Goal: Task Accomplishment & Management: Manage account settings

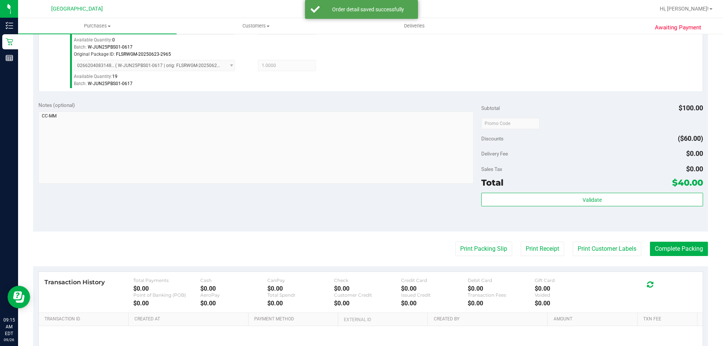
scroll to position [299, 0]
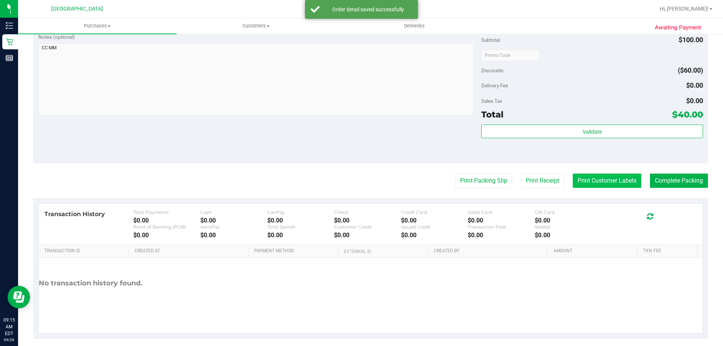
click at [609, 178] on button "Print Customer Labels" at bounding box center [607, 181] width 69 height 14
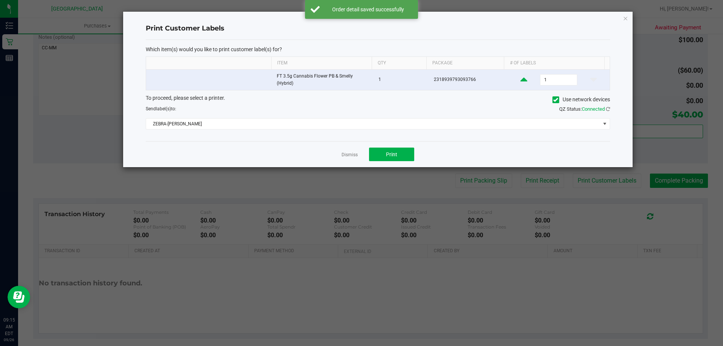
click at [520, 80] on icon at bounding box center [523, 79] width 7 height 9
type input "2"
click at [393, 151] on span "Print" at bounding box center [391, 154] width 11 height 6
click at [343, 153] on div at bounding box center [377, 89] width 509 height 155
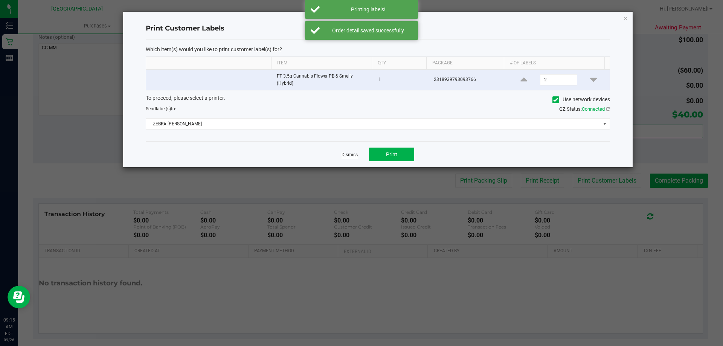
click at [352, 154] on link "Dismiss" at bounding box center [349, 155] width 16 height 6
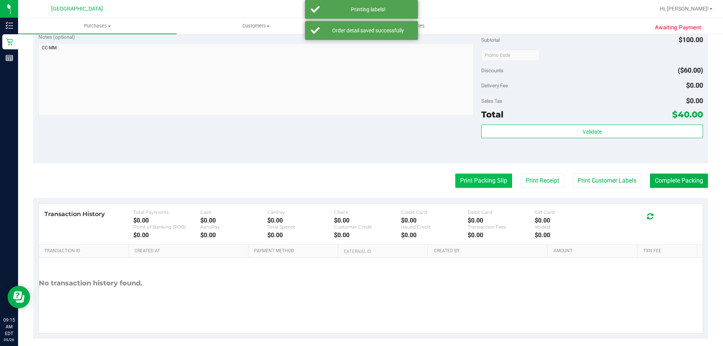
click at [470, 183] on button "Print Packing Slip" at bounding box center [483, 181] width 57 height 14
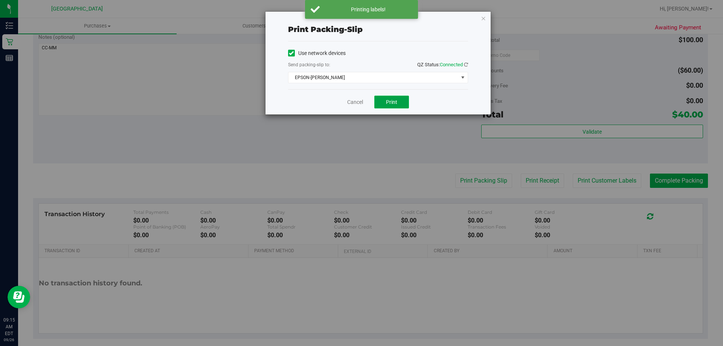
click at [398, 99] on button "Print" at bounding box center [391, 102] width 35 height 13
click at [348, 103] on link "Cancel" at bounding box center [355, 102] width 16 height 8
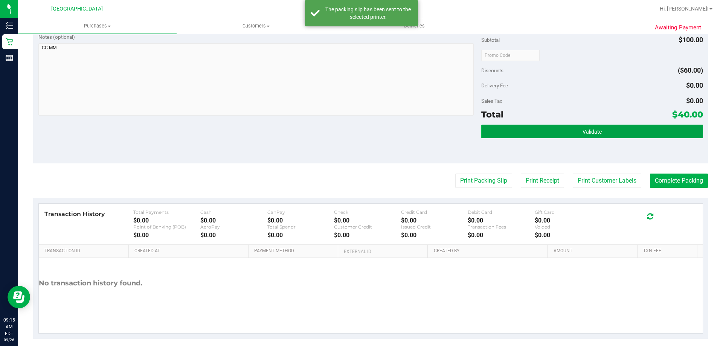
click at [515, 138] on button "Validate" at bounding box center [591, 132] width 221 height 14
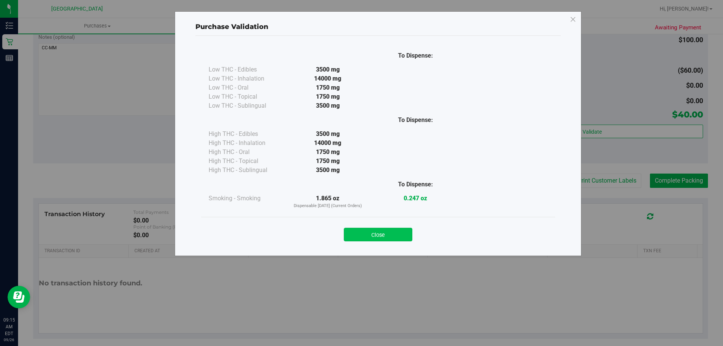
click at [388, 235] on button "Close" at bounding box center [378, 235] width 69 height 14
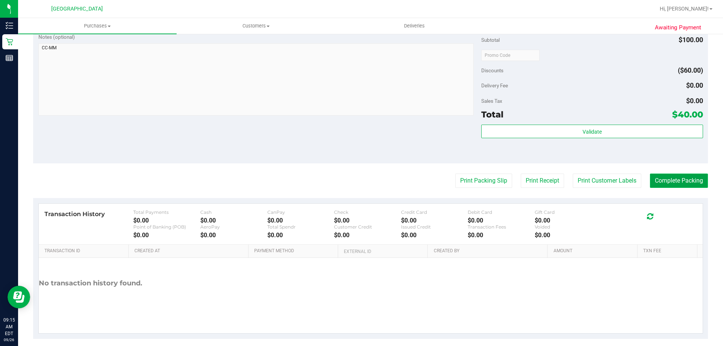
click at [671, 180] on button "Complete Packing" at bounding box center [679, 181] width 58 height 14
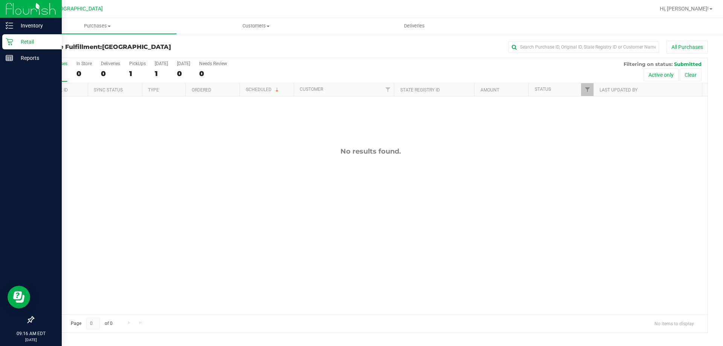
click at [6, 44] on icon at bounding box center [10, 42] width 8 height 8
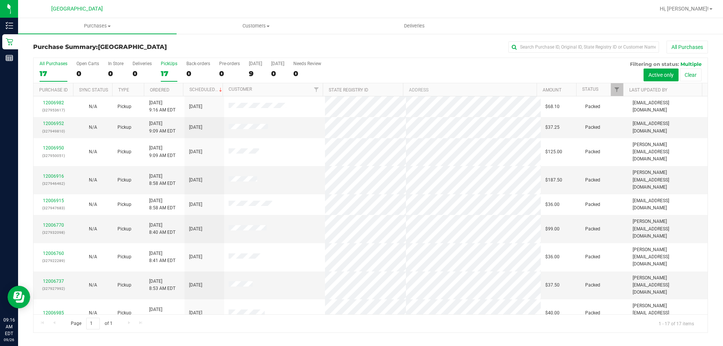
click at [168, 73] on div "17" at bounding box center [169, 73] width 17 height 9
click at [0, 0] on input "PickUps 17" at bounding box center [0, 0] width 0 height 0
click at [45, 74] on div "17" at bounding box center [54, 73] width 28 height 9
click at [0, 0] on input "All Purchases 17" at bounding box center [0, 0] width 0 height 0
click at [162, 68] on label "PickUps 17" at bounding box center [169, 71] width 17 height 21
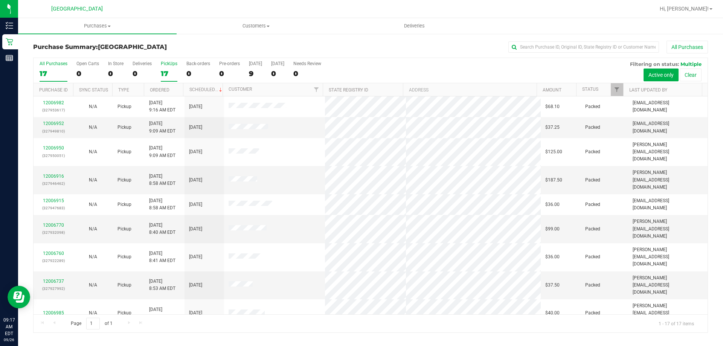
click at [0, 0] on input "PickUps 17" at bounding box center [0, 0] width 0 height 0
click at [70, 76] on div "All Purchases 17 Open Carts 0 In Store 0 Deliveries 0 PickUps 17 Back-orders 0 …" at bounding box center [371, 70] width 674 height 25
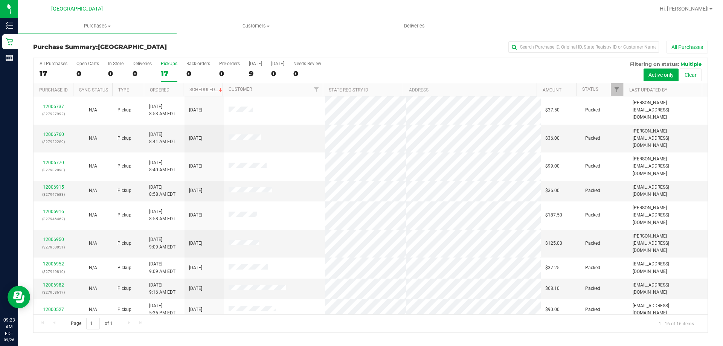
click at [169, 73] on div "17" at bounding box center [169, 73] width 17 height 9
click at [0, 0] on input "PickUps 17" at bounding box center [0, 0] width 0 height 0
click at [50, 67] on label "All Purchases 16" at bounding box center [54, 71] width 28 height 21
click at [0, 0] on input "All Purchases 16" at bounding box center [0, 0] width 0 height 0
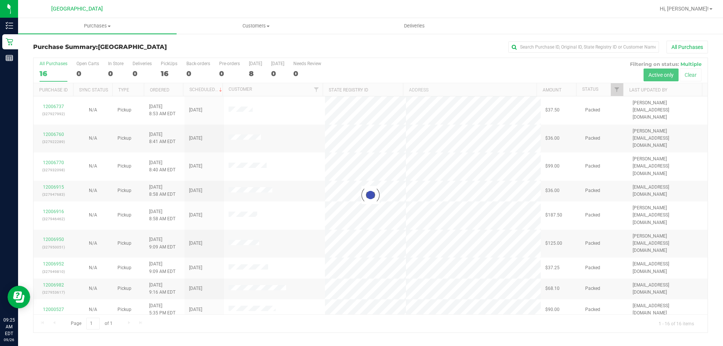
click at [169, 73] on div at bounding box center [371, 195] width 674 height 274
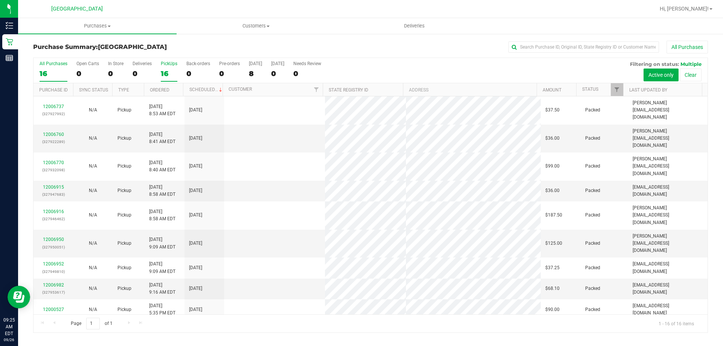
click at [166, 73] on div "16" at bounding box center [169, 73] width 17 height 9
click at [0, 0] on input "PickUps 16" at bounding box center [0, 0] width 0 height 0
click at [57, 74] on div "16" at bounding box center [54, 73] width 28 height 9
click at [0, 0] on input "All Purchases 16" at bounding box center [0, 0] width 0 height 0
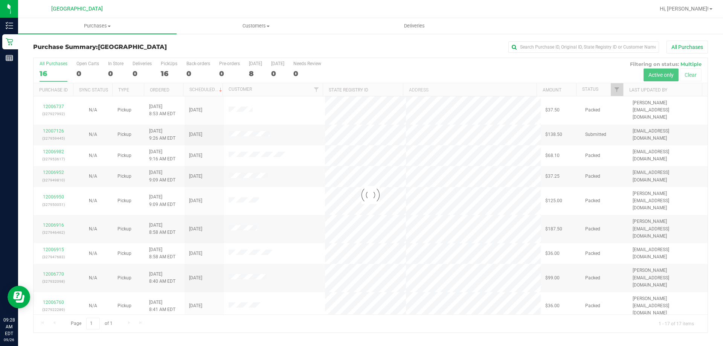
click at [172, 71] on div at bounding box center [371, 195] width 674 height 274
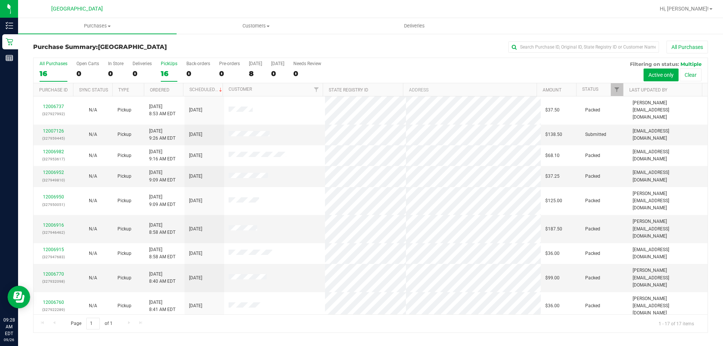
click at [167, 70] on div "16" at bounding box center [169, 73] width 17 height 9
click at [0, 0] on input "PickUps 16" at bounding box center [0, 0] width 0 height 0
click at [55, 128] on link "12007126" at bounding box center [53, 130] width 21 height 5
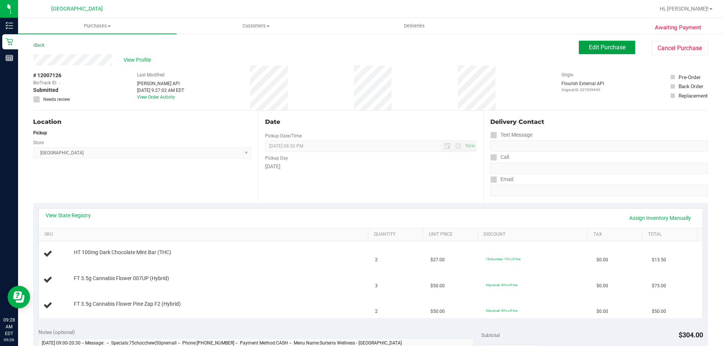
click at [600, 46] on span "Edit Purchase" at bounding box center [607, 47] width 37 height 7
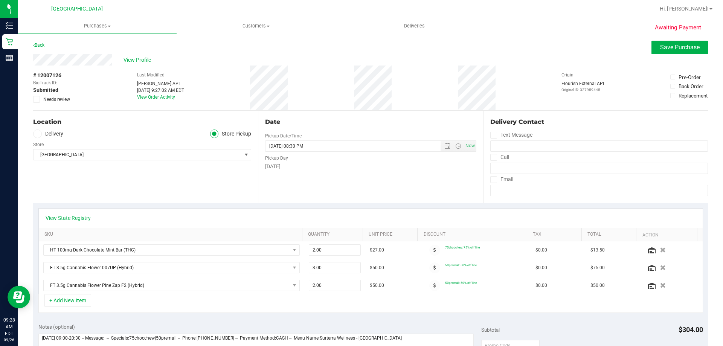
click at [40, 99] on label "Needs review" at bounding box center [52, 99] width 38 height 7
click at [0, 0] on input "Needs review" at bounding box center [0, 0] width 0 height 0
click at [660, 47] on span "Save Purchase" at bounding box center [680, 47] width 40 height 7
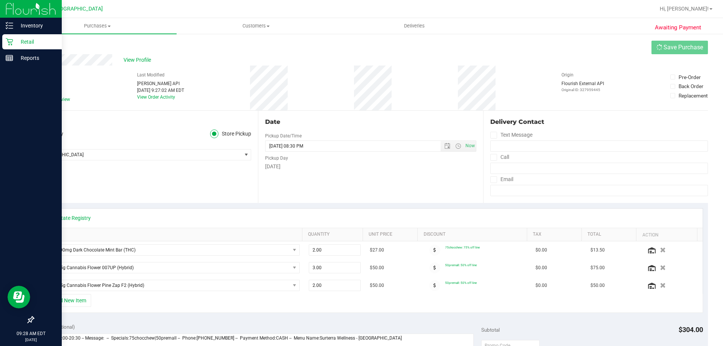
click at [17, 44] on p "Retail" at bounding box center [35, 41] width 45 height 9
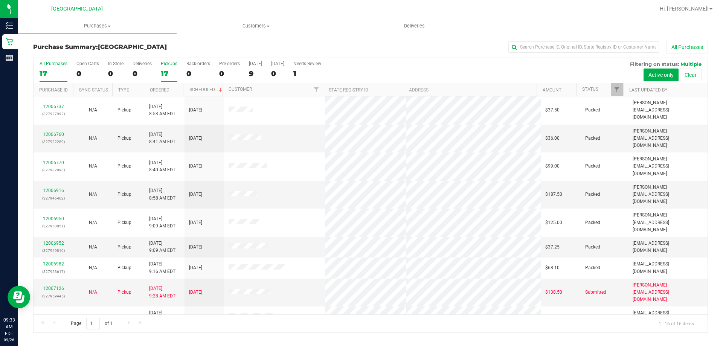
click at [169, 73] on div "17" at bounding box center [169, 73] width 17 height 9
click at [0, 0] on input "PickUps 17" at bounding box center [0, 0] width 0 height 0
click at [59, 72] on div "16" at bounding box center [54, 73] width 28 height 9
click at [0, 0] on input "All Purchases 16" at bounding box center [0, 0] width 0 height 0
click at [164, 72] on div "16" at bounding box center [169, 73] width 17 height 9
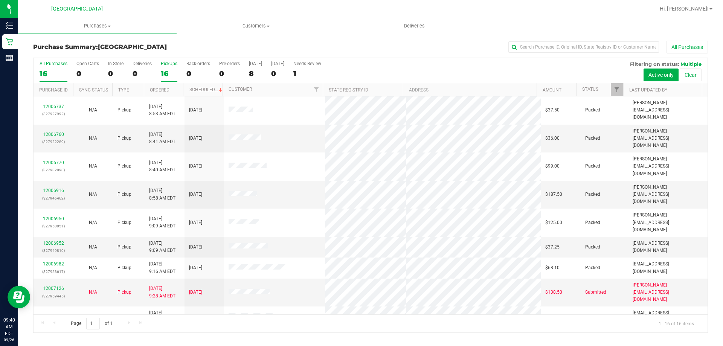
click at [0, 0] on input "PickUps 16" at bounding box center [0, 0] width 0 height 0
click at [48, 71] on div "16" at bounding box center [54, 73] width 28 height 9
click at [0, 0] on input "All Purchases 16" at bounding box center [0, 0] width 0 height 0
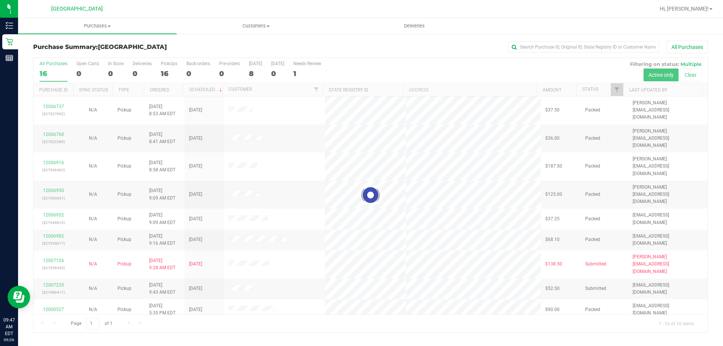
click at [163, 66] on div at bounding box center [371, 195] width 674 height 274
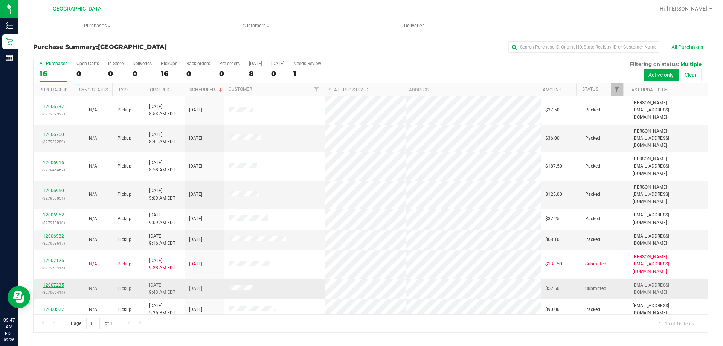
click at [50, 282] on link "12007235" at bounding box center [53, 284] width 21 height 5
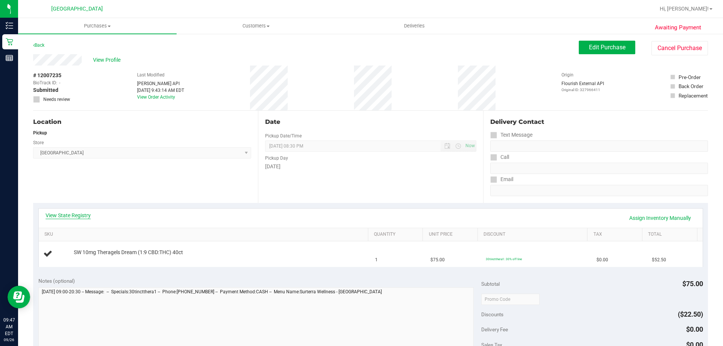
click at [73, 217] on link "View State Registry" at bounding box center [68, 216] width 45 height 8
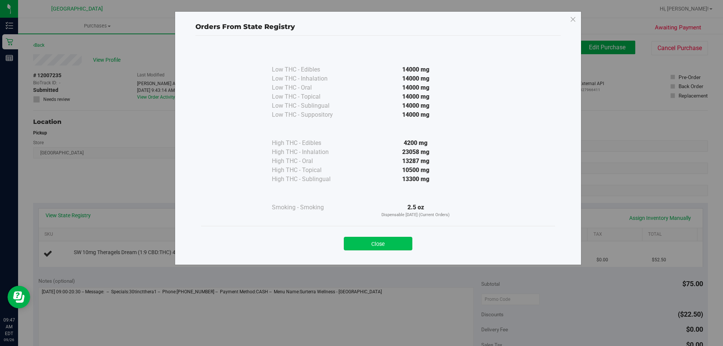
click at [378, 248] on button "Close" at bounding box center [378, 244] width 69 height 14
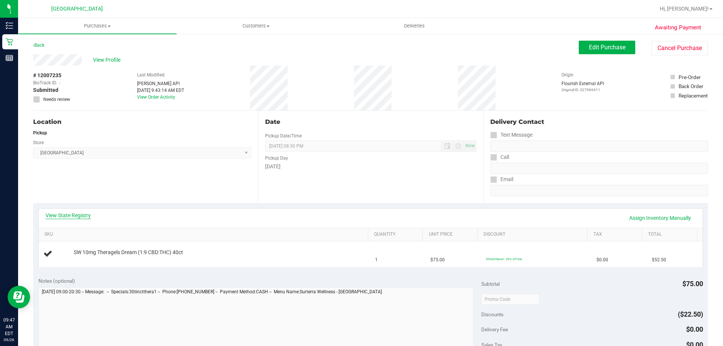
click at [62, 213] on link "View State Registry" at bounding box center [68, 216] width 45 height 8
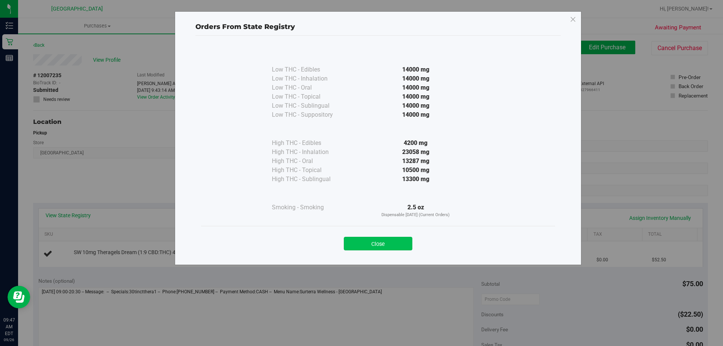
click at [366, 241] on button "Close" at bounding box center [378, 244] width 69 height 14
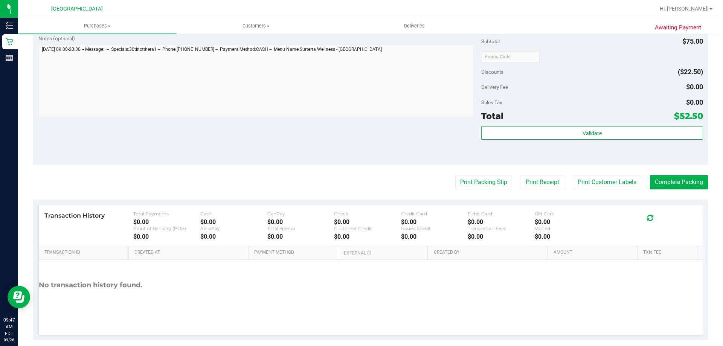
scroll to position [264, 0]
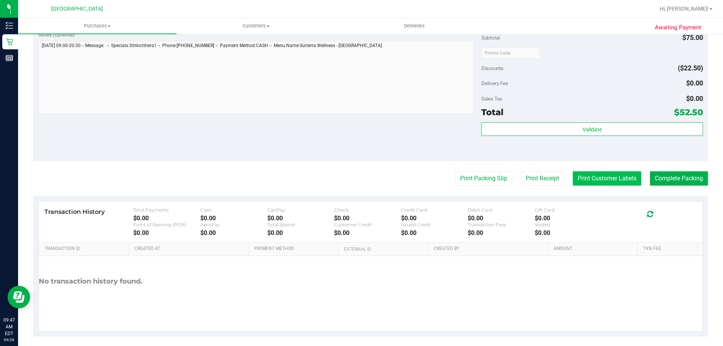
click at [606, 181] on button "Print Customer Labels" at bounding box center [607, 178] width 69 height 14
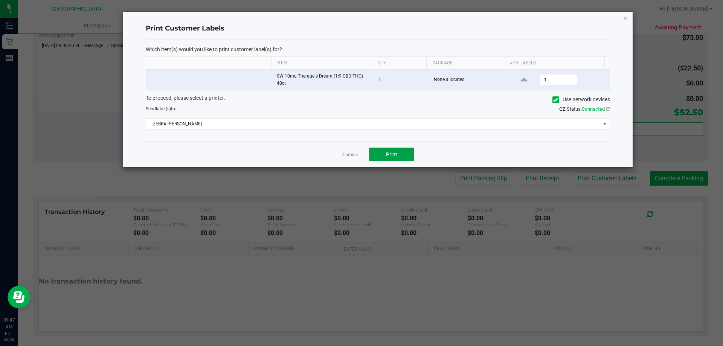
click at [398, 153] on button "Print" at bounding box center [391, 155] width 45 height 14
click at [352, 153] on link "Dismiss" at bounding box center [349, 155] width 16 height 6
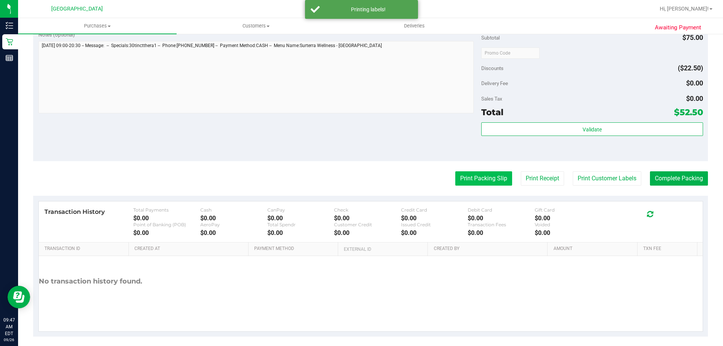
click at [466, 182] on button "Print Packing Slip" at bounding box center [483, 178] width 57 height 14
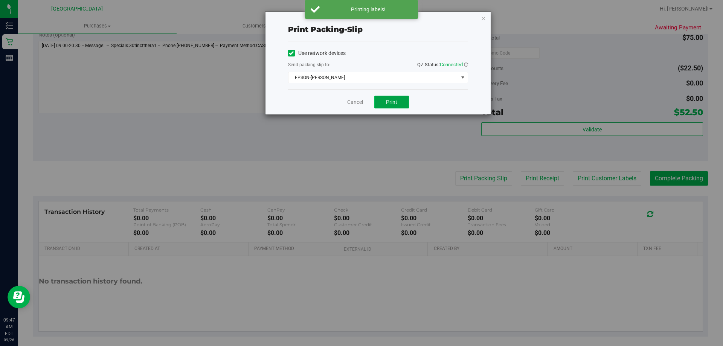
click at [392, 102] on span "Print" at bounding box center [391, 102] width 11 height 6
click at [353, 104] on link "Cancel" at bounding box center [355, 102] width 16 height 8
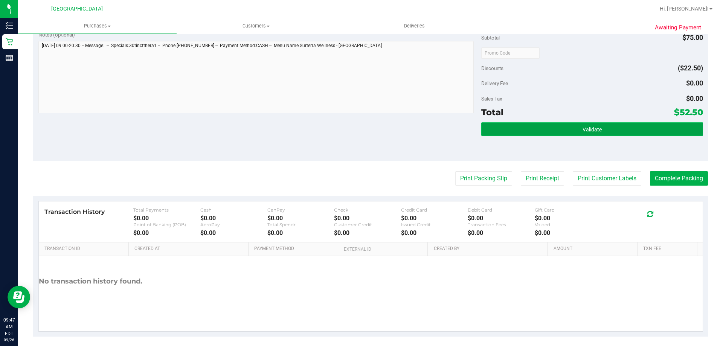
click at [528, 134] on button "Validate" at bounding box center [591, 129] width 221 height 14
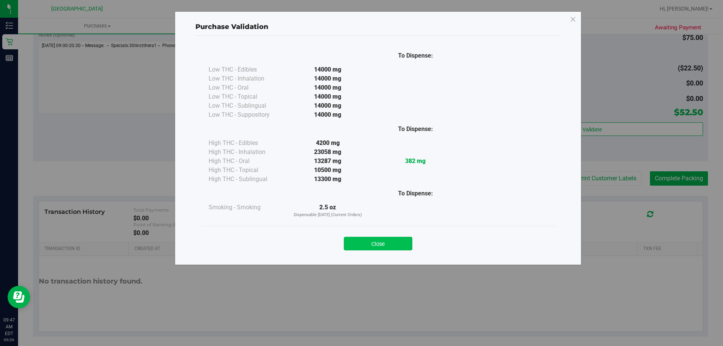
click at [373, 242] on button "Close" at bounding box center [378, 244] width 69 height 14
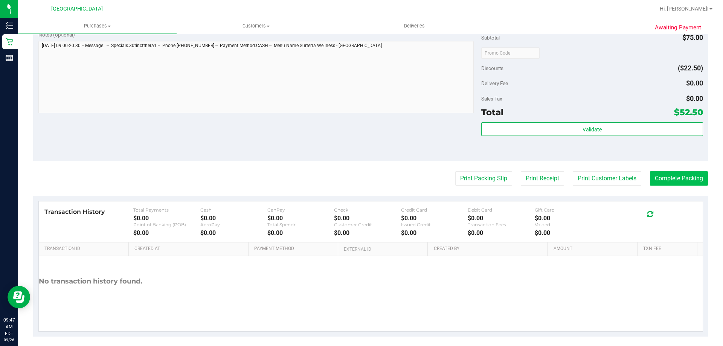
click at [674, 183] on button "Complete Packing" at bounding box center [679, 178] width 58 height 14
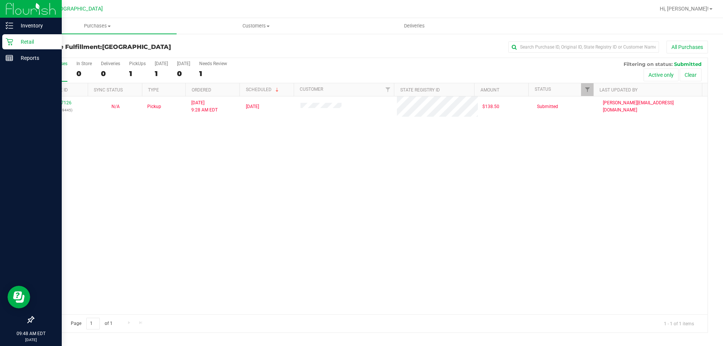
click at [26, 43] on p "Retail" at bounding box center [35, 41] width 45 height 9
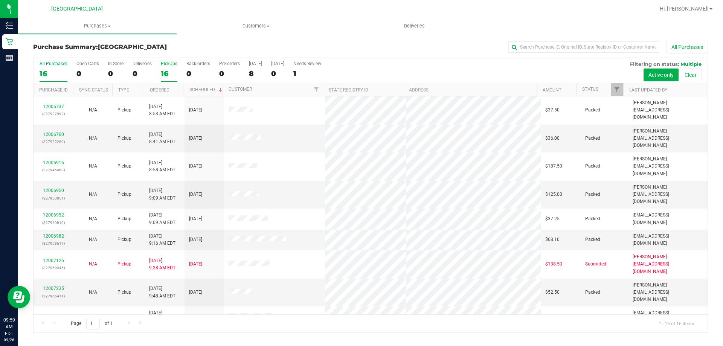
click at [173, 72] on div "16" at bounding box center [169, 73] width 17 height 9
click at [0, 0] on input "PickUps 16" at bounding box center [0, 0] width 0 height 0
click at [51, 75] on div "16" at bounding box center [54, 73] width 28 height 9
click at [0, 0] on input "All Purchases 16" at bounding box center [0, 0] width 0 height 0
click at [162, 68] on label "PickUps 16" at bounding box center [169, 71] width 17 height 21
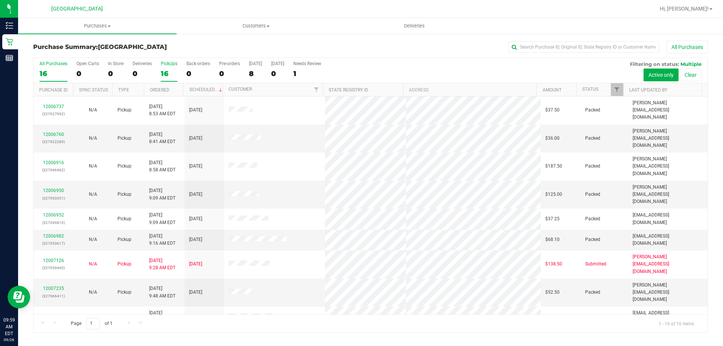
click at [0, 0] on input "PickUps 16" at bounding box center [0, 0] width 0 height 0
click at [57, 70] on div "16" at bounding box center [54, 73] width 28 height 9
click at [0, 0] on input "All Purchases 16" at bounding box center [0, 0] width 0 height 0
click at [204, 46] on h3 "Purchase Summary: North Port WC" at bounding box center [145, 47] width 225 height 7
click at [164, 67] on label "PickUps 16" at bounding box center [169, 71] width 17 height 21
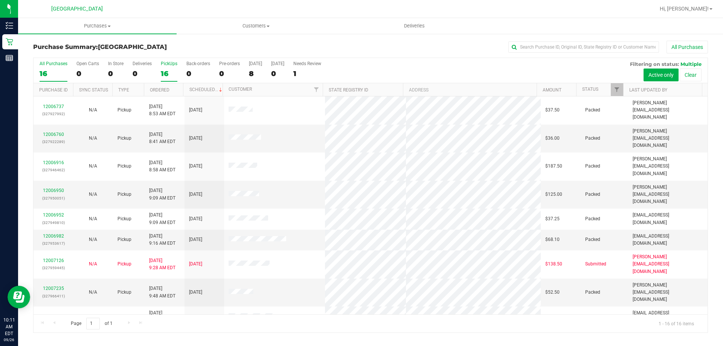
click at [0, 0] on input "PickUps 16" at bounding box center [0, 0] width 0 height 0
click at [54, 69] on div "16" at bounding box center [54, 73] width 28 height 9
click at [0, 0] on input "All Purchases 16" at bounding box center [0, 0] width 0 height 0
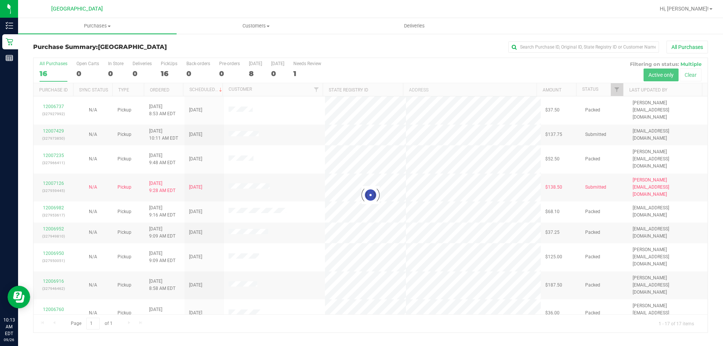
click at [169, 64] on div "PickUps" at bounding box center [169, 63] width 17 height 5
click at [0, 0] on input "PickUps 16" at bounding box center [0, 0] width 0 height 0
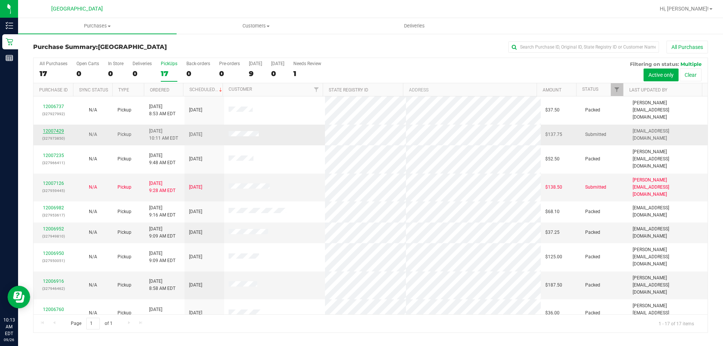
click at [54, 128] on link "12007429" at bounding box center [53, 130] width 21 height 5
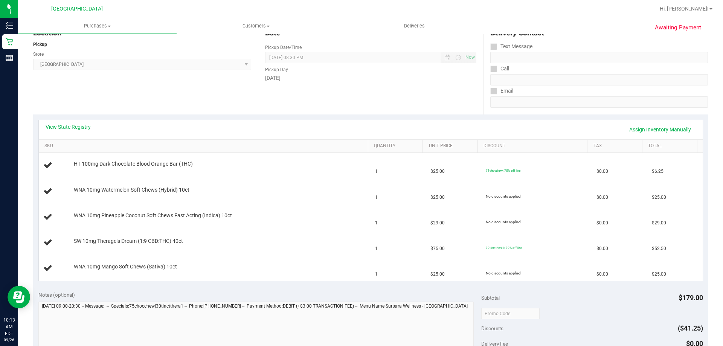
scroll to position [96, 0]
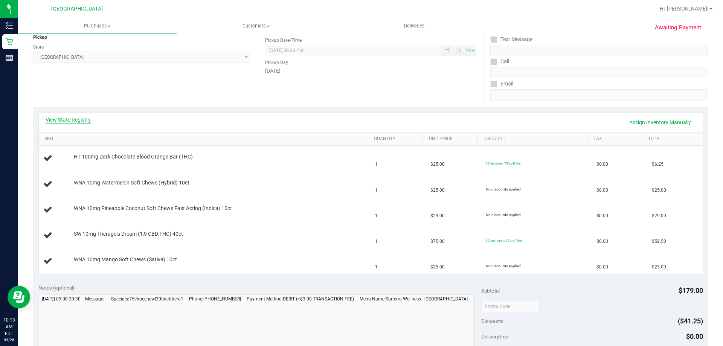
click at [72, 118] on link "View State Registry" at bounding box center [68, 120] width 45 height 8
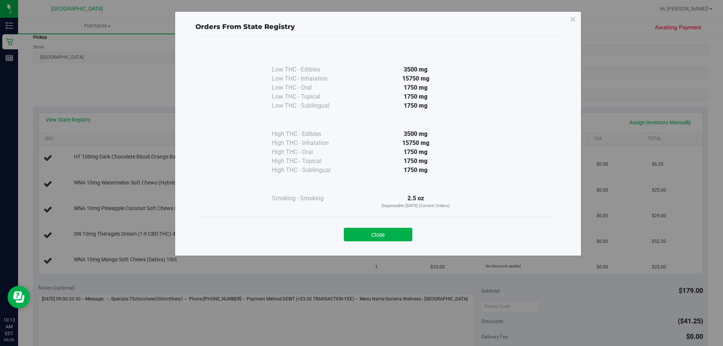
click at [356, 225] on div "Close" at bounding box center [378, 232] width 343 height 19
click at [364, 236] on button "Close" at bounding box center [378, 235] width 69 height 14
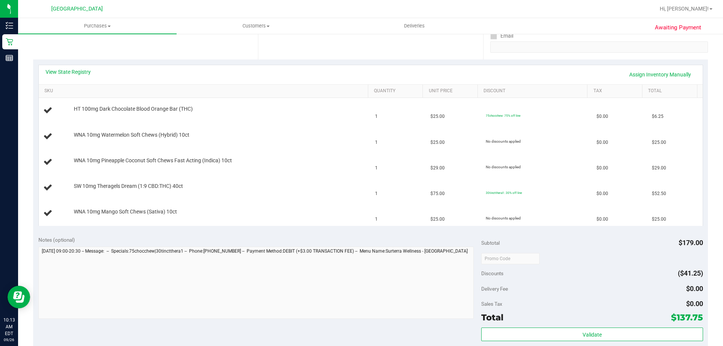
scroll to position [209, 0]
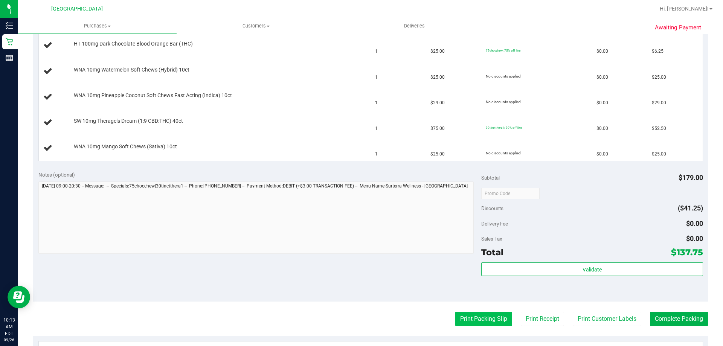
click at [471, 319] on button "Print Packing Slip" at bounding box center [483, 319] width 57 height 14
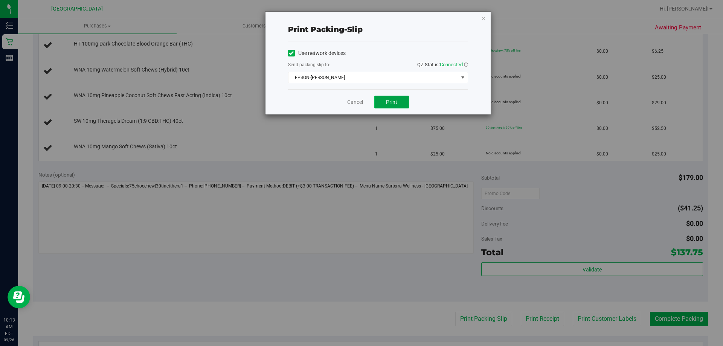
click at [403, 98] on button "Print" at bounding box center [391, 102] width 35 height 13
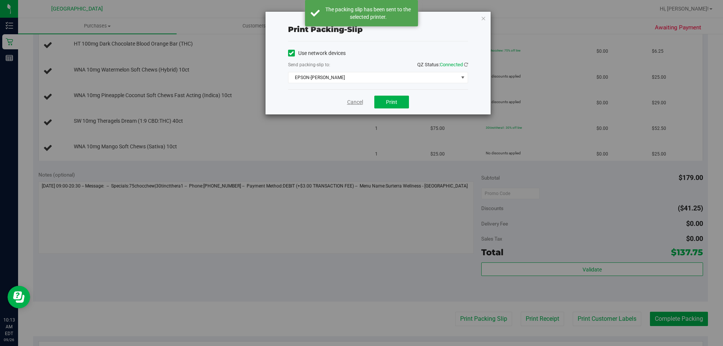
click at [359, 104] on link "Cancel" at bounding box center [355, 102] width 16 height 8
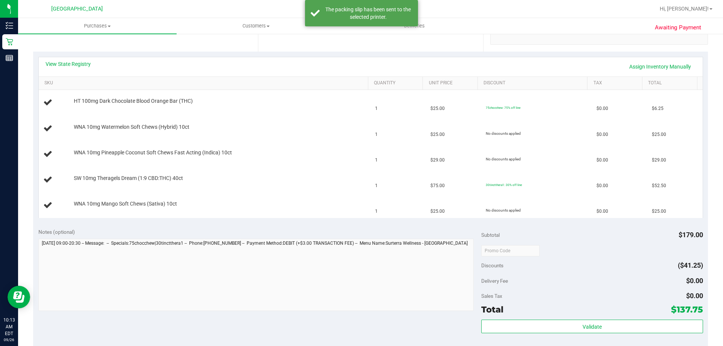
scroll to position [124, 0]
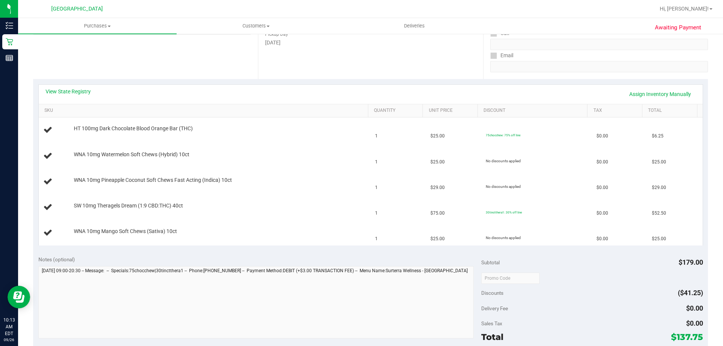
click at [329, 68] on div "Date Pickup Date/Time 09/26/2025 Now 09/26/2025 08:30 PM Now Pickup Day Friday" at bounding box center [370, 33] width 225 height 92
click at [335, 62] on div "Date Pickup Date/Time 09/26/2025 Now 09/26/2025 08:30 PM Now Pickup Day Friday" at bounding box center [370, 33] width 225 height 92
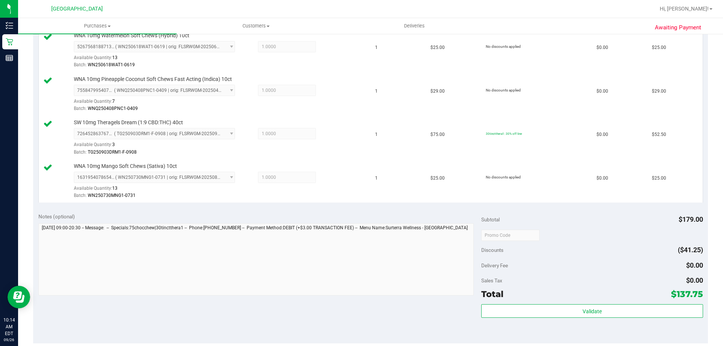
scroll to position [343, 0]
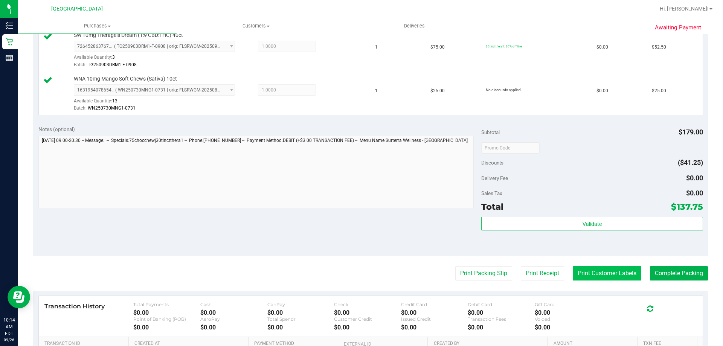
click at [614, 275] on button "Print Customer Labels" at bounding box center [607, 273] width 69 height 14
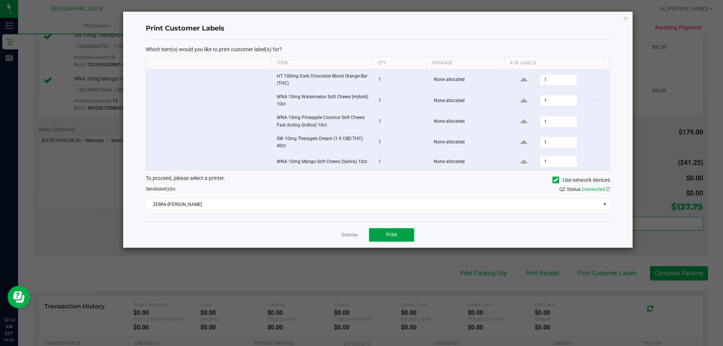
click at [388, 236] on span "Print" at bounding box center [391, 235] width 11 height 6
click at [346, 235] on link "Dismiss" at bounding box center [349, 235] width 16 height 6
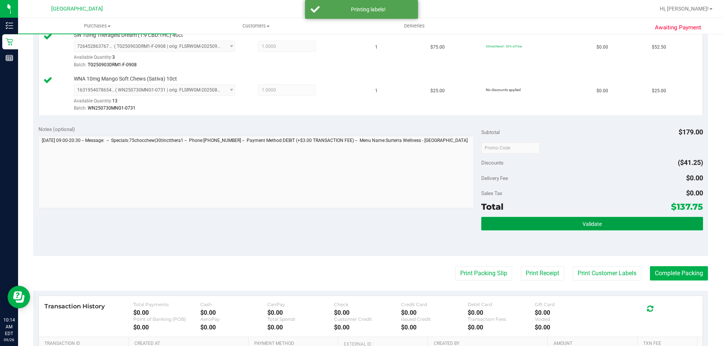
click at [542, 228] on button "Validate" at bounding box center [591, 224] width 221 height 14
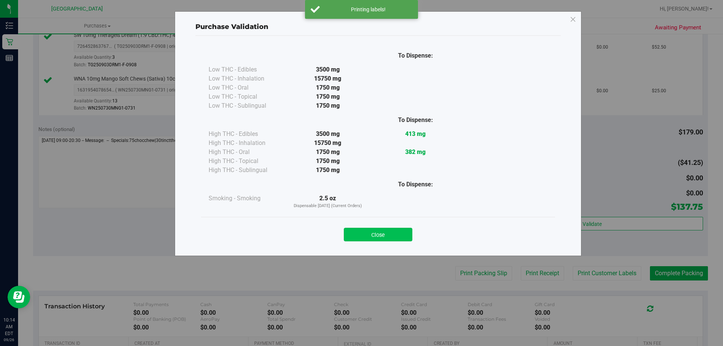
click at [389, 230] on button "Close" at bounding box center [378, 235] width 69 height 14
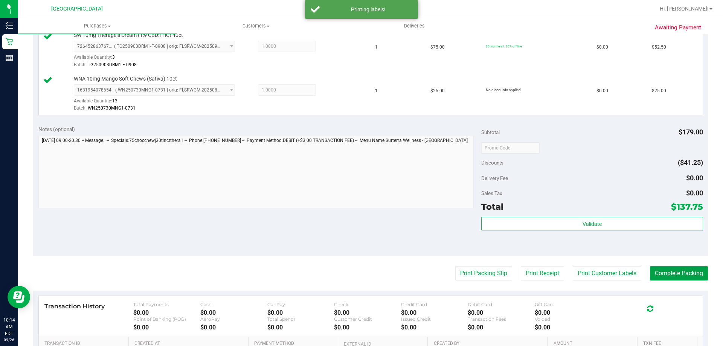
click at [670, 268] on button "Complete Packing" at bounding box center [679, 273] width 58 height 14
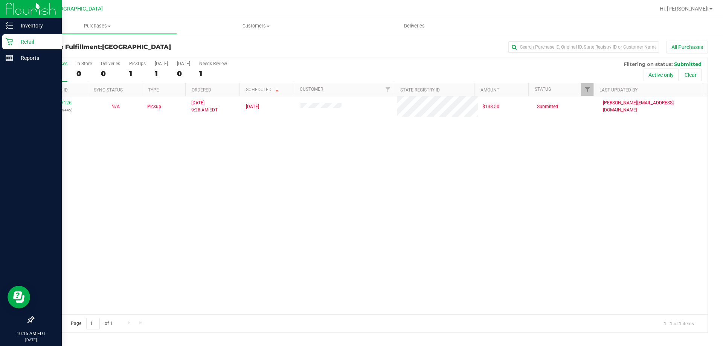
click at [3, 36] on div "Retail" at bounding box center [31, 41] width 59 height 15
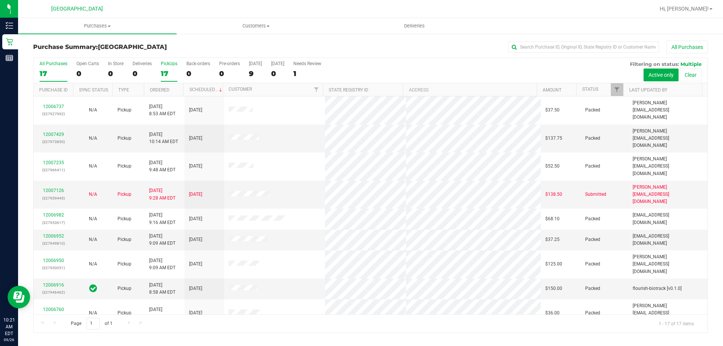
click at [167, 69] on div "17" at bounding box center [169, 73] width 17 height 9
click at [0, 0] on input "PickUps 17" at bounding box center [0, 0] width 0 height 0
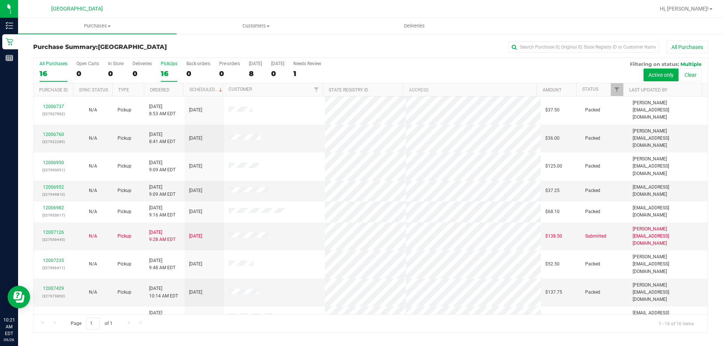
click at [49, 69] on div "16" at bounding box center [54, 73] width 28 height 9
click at [0, 0] on input "All Purchases 16" at bounding box center [0, 0] width 0 height 0
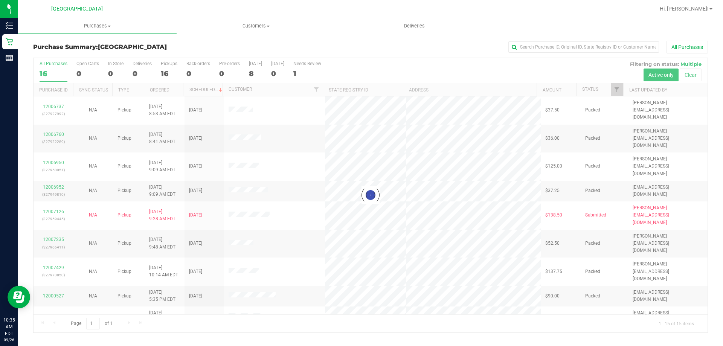
click at [169, 64] on div at bounding box center [371, 195] width 674 height 274
click at [169, 76] on div at bounding box center [371, 195] width 674 height 274
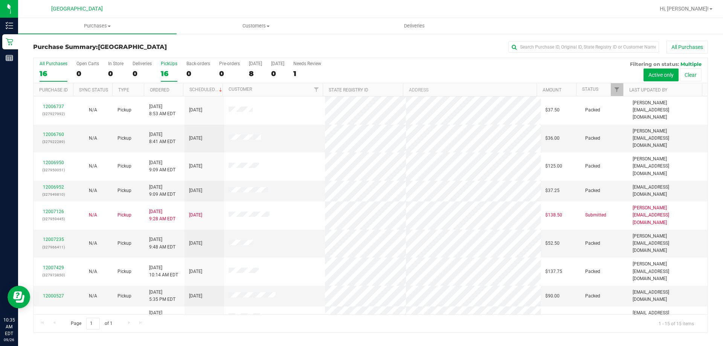
click at [163, 72] on div "16" at bounding box center [169, 73] width 17 height 9
click at [0, 0] on input "PickUps 16" at bounding box center [0, 0] width 0 height 0
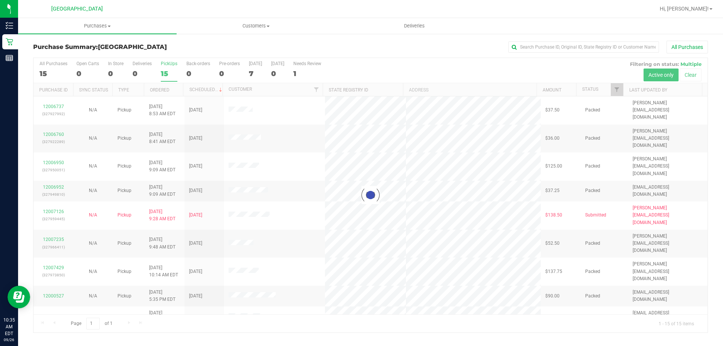
click at [57, 71] on div at bounding box center [371, 195] width 674 height 274
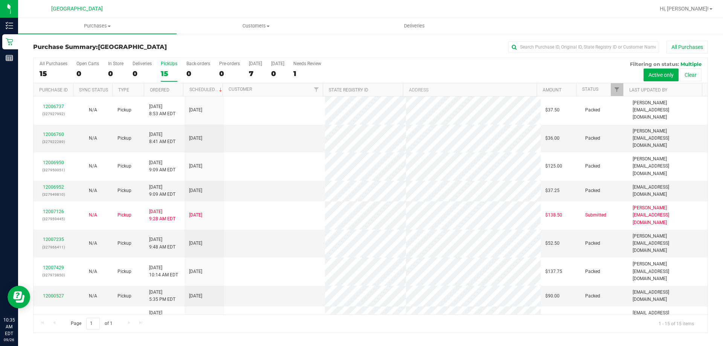
click at [52, 71] on div "15" at bounding box center [54, 73] width 28 height 9
click at [0, 0] on input "All Purchases 15" at bounding box center [0, 0] width 0 height 0
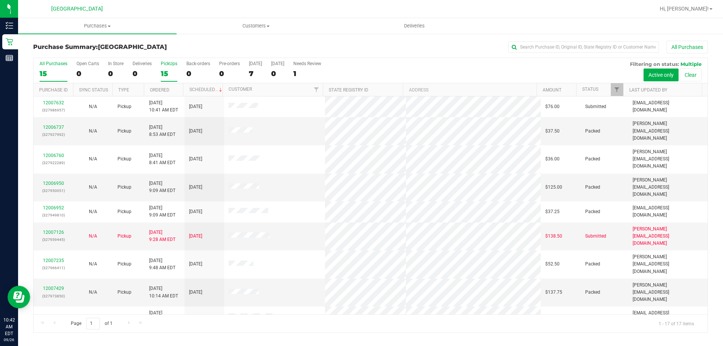
click at [169, 67] on label "PickUps 15" at bounding box center [169, 71] width 17 height 21
click at [0, 0] on input "PickUps 15" at bounding box center [0, 0] width 0 height 0
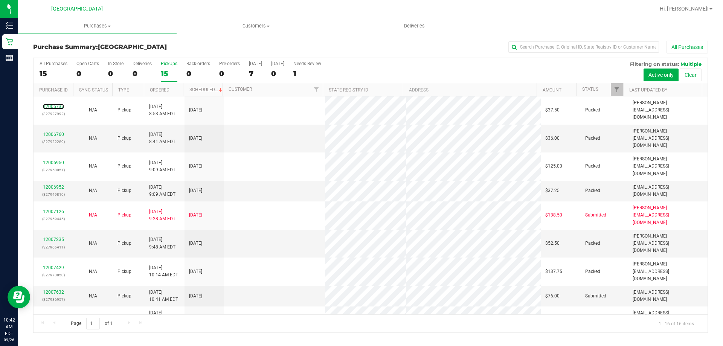
click at [56, 104] on link "12006737" at bounding box center [53, 106] width 21 height 5
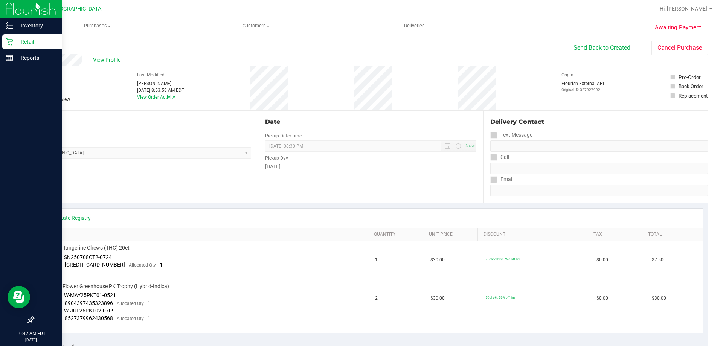
click at [7, 43] on icon at bounding box center [10, 42] width 8 height 8
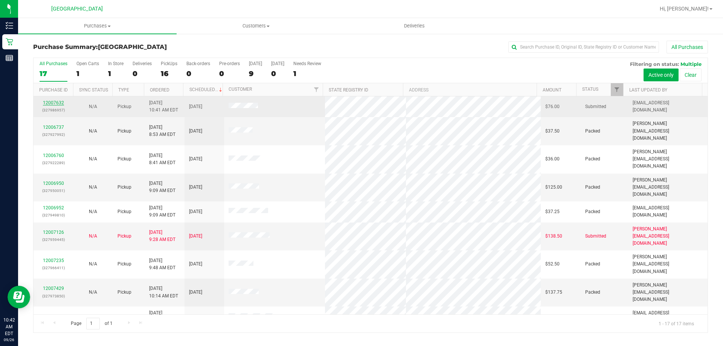
click at [56, 104] on link "12007632" at bounding box center [53, 102] width 21 height 5
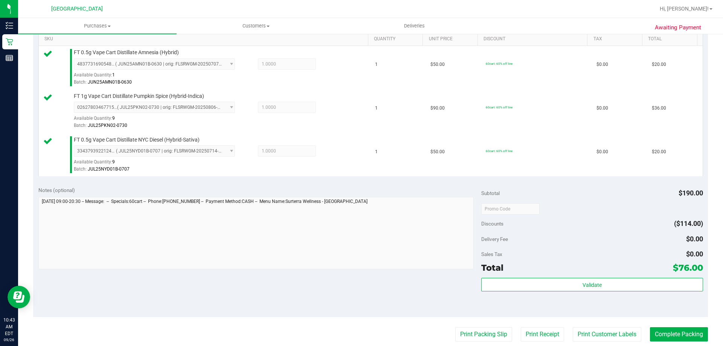
scroll to position [256, 0]
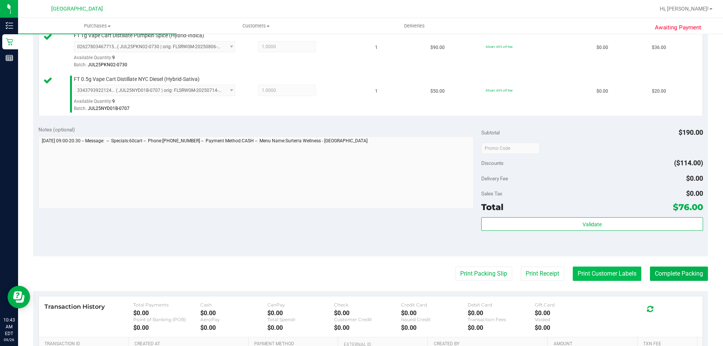
click at [605, 279] on button "Print Customer Labels" at bounding box center [607, 274] width 69 height 14
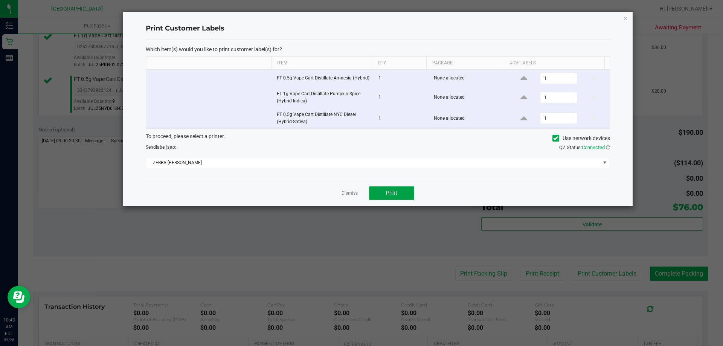
click at [396, 199] on button "Print" at bounding box center [391, 193] width 45 height 14
click at [346, 193] on link "Dismiss" at bounding box center [349, 193] width 16 height 6
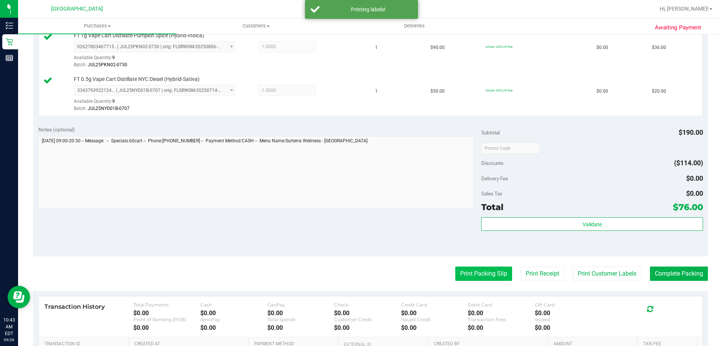
click at [478, 276] on button "Print Packing Slip" at bounding box center [483, 274] width 57 height 14
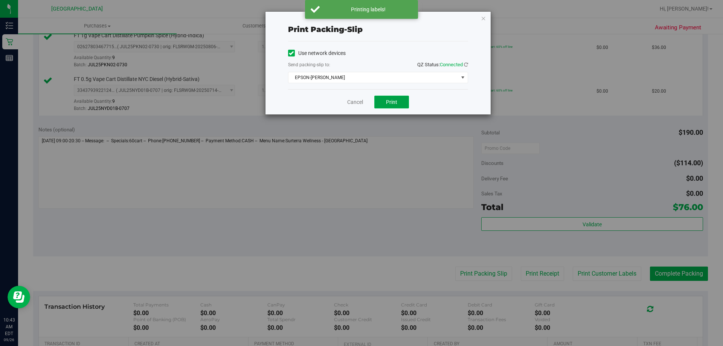
click at [398, 106] on button "Print" at bounding box center [391, 102] width 35 height 13
click at [349, 102] on link "Cancel" at bounding box center [355, 102] width 16 height 8
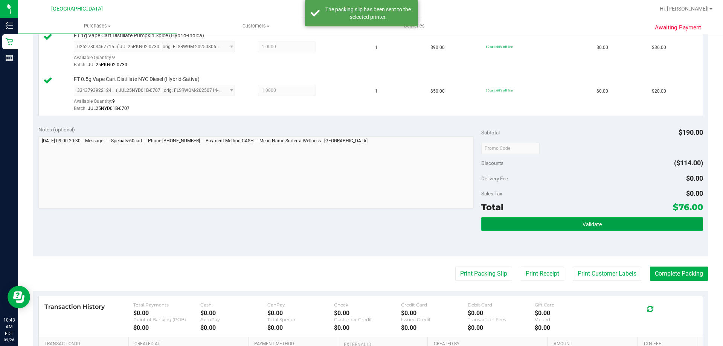
click at [509, 224] on button "Validate" at bounding box center [591, 224] width 221 height 14
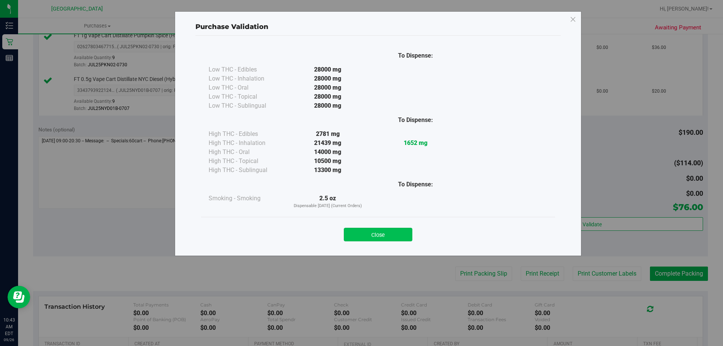
click at [369, 236] on button "Close" at bounding box center [378, 235] width 69 height 14
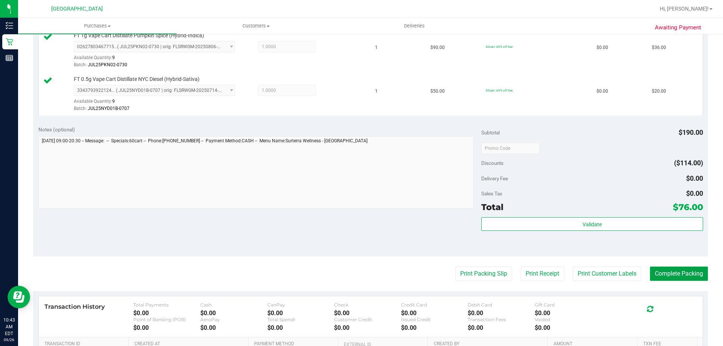
click at [681, 270] on button "Complete Packing" at bounding box center [679, 274] width 58 height 14
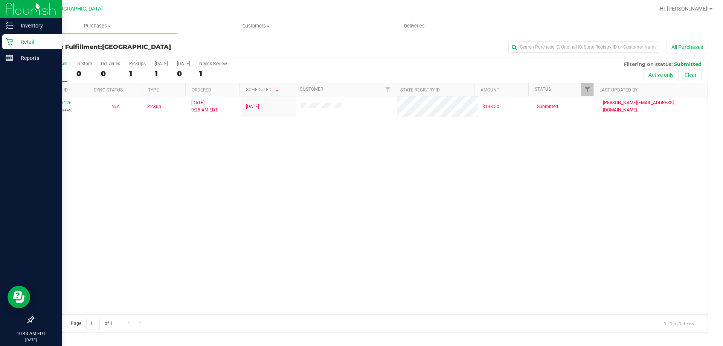
click at [21, 40] on p "Retail" at bounding box center [35, 41] width 45 height 9
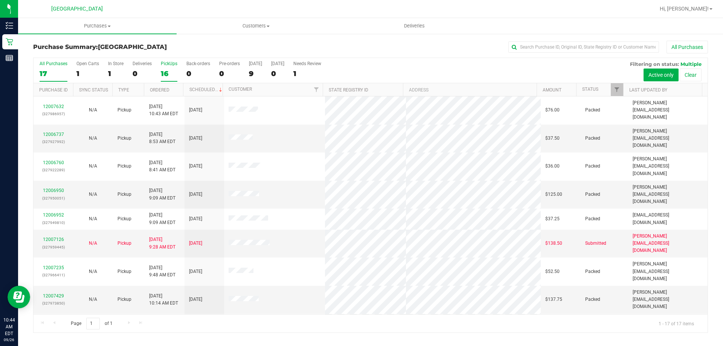
click at [172, 62] on div "PickUps" at bounding box center [169, 63] width 17 height 5
click at [0, 0] on input "PickUps 16" at bounding box center [0, 0] width 0 height 0
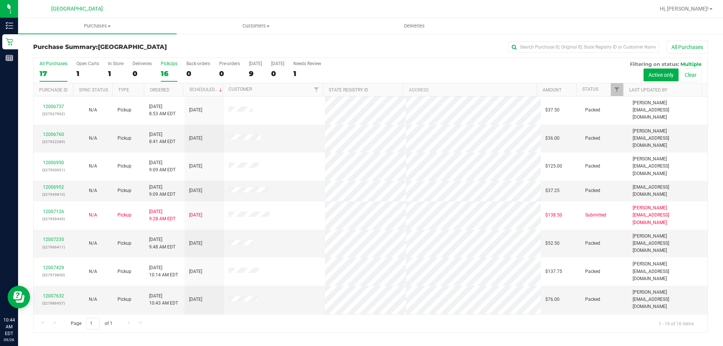
click at [52, 68] on label "All Purchases 17" at bounding box center [54, 71] width 28 height 21
click at [0, 0] on input "All Purchases 17" at bounding box center [0, 0] width 0 height 0
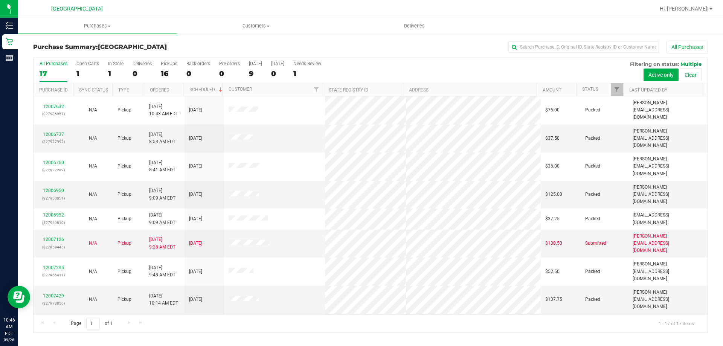
click at [121, 58] on div "All Purchases 17 Open Carts 1 In Store 1 Deliveries 0 PickUps 16 Back-orders 0 …" at bounding box center [371, 61] width 674 height 6
click at [114, 67] on label "In Store 1" at bounding box center [115, 71] width 15 height 21
click at [0, 0] on input "In Store 1" at bounding box center [0, 0] width 0 height 0
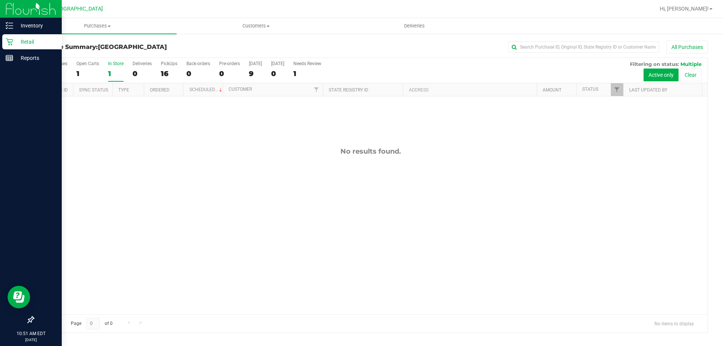
click at [20, 40] on p "Retail" at bounding box center [35, 41] width 45 height 9
click at [34, 40] on p "Retail" at bounding box center [35, 41] width 45 height 9
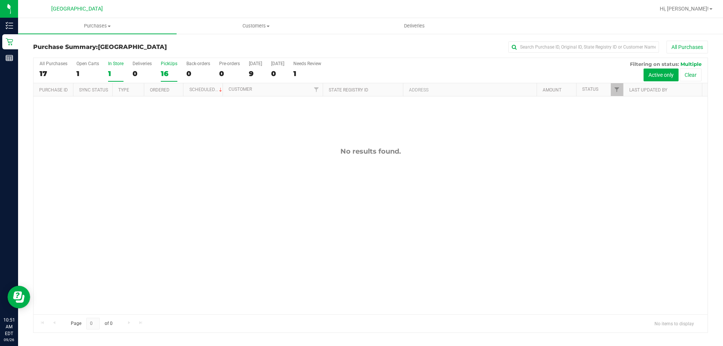
click at [163, 67] on label "PickUps 16" at bounding box center [169, 71] width 17 height 21
click at [0, 0] on input "PickUps 16" at bounding box center [0, 0] width 0 height 0
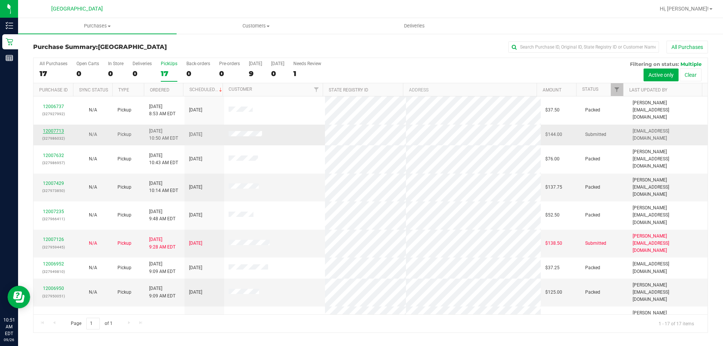
click at [48, 128] on link "12007713" at bounding box center [53, 130] width 21 height 5
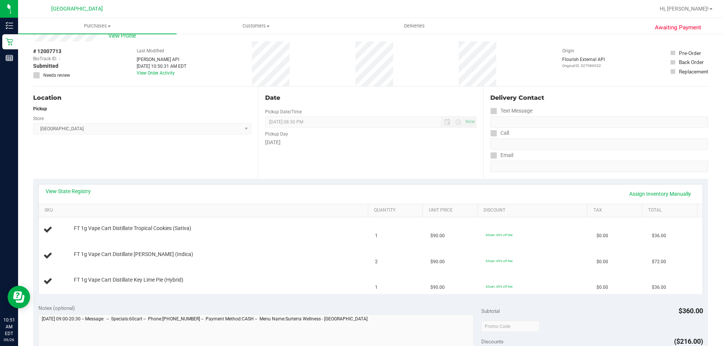
scroll to position [38, 0]
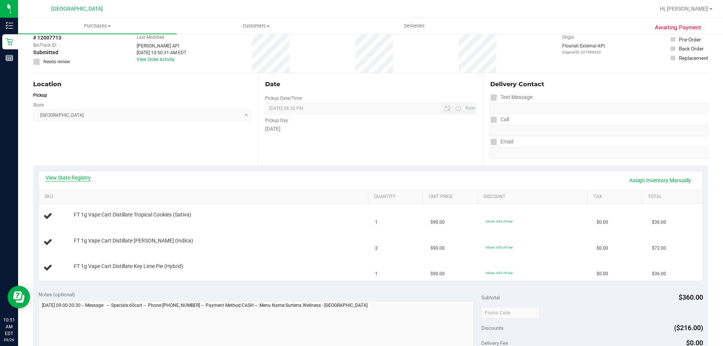
click at [66, 178] on link "View State Registry" at bounding box center [68, 178] width 45 height 8
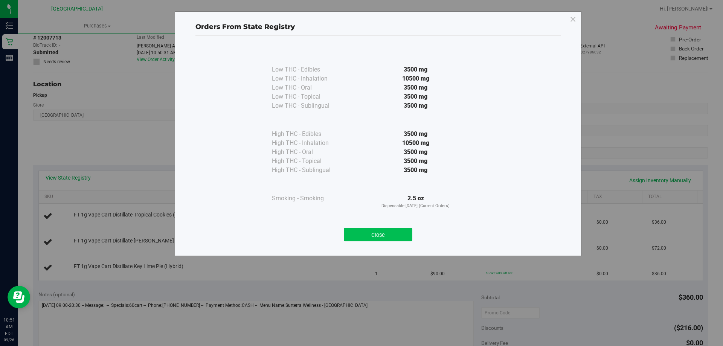
click at [362, 235] on button "Close" at bounding box center [378, 235] width 69 height 14
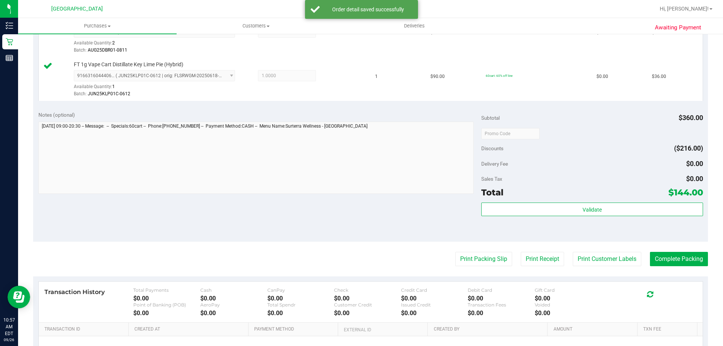
scroll to position [300, 0]
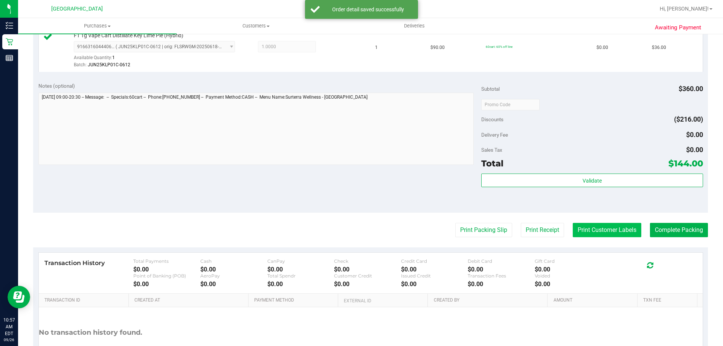
click at [584, 232] on button "Print Customer Labels" at bounding box center [607, 230] width 69 height 14
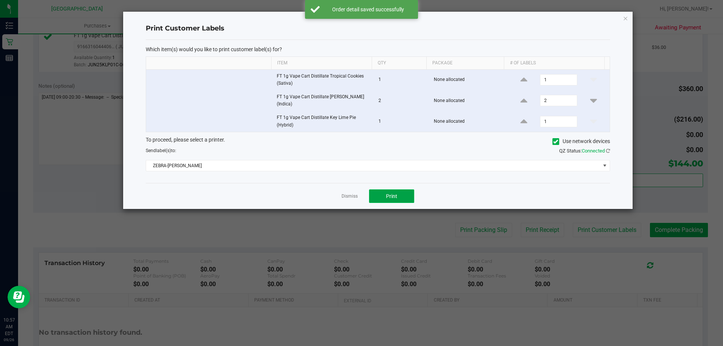
click at [389, 195] on span "Print" at bounding box center [391, 196] width 11 height 6
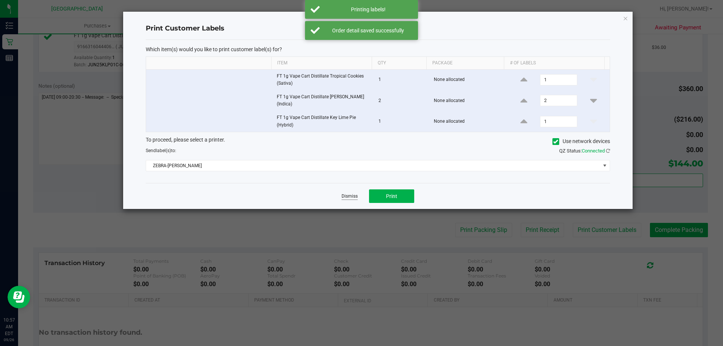
click at [347, 196] on link "Dismiss" at bounding box center [349, 196] width 16 height 6
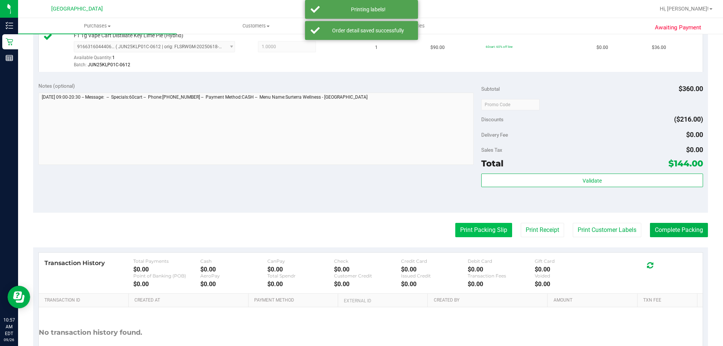
click at [472, 230] on button "Print Packing Slip" at bounding box center [483, 230] width 57 height 14
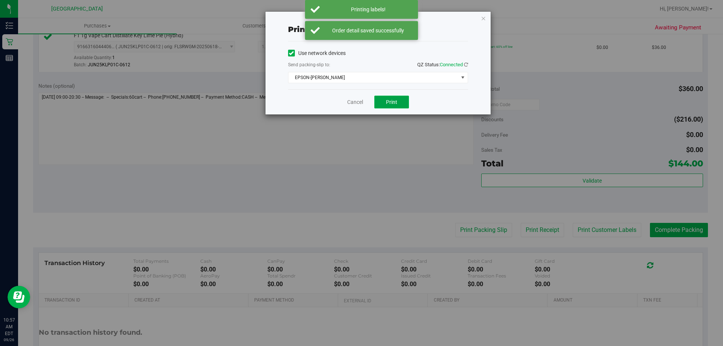
click at [396, 105] on button "Print" at bounding box center [391, 102] width 35 height 13
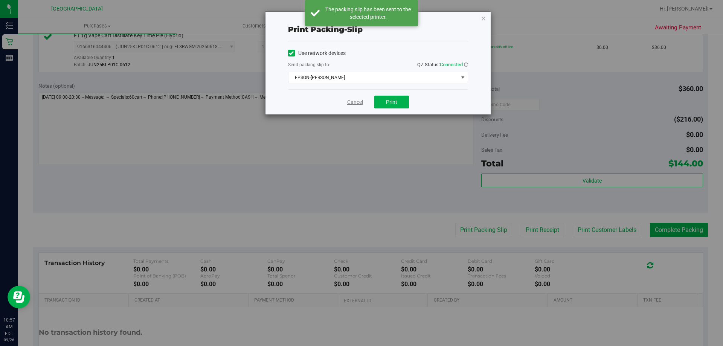
click at [352, 102] on link "Cancel" at bounding box center [355, 102] width 16 height 8
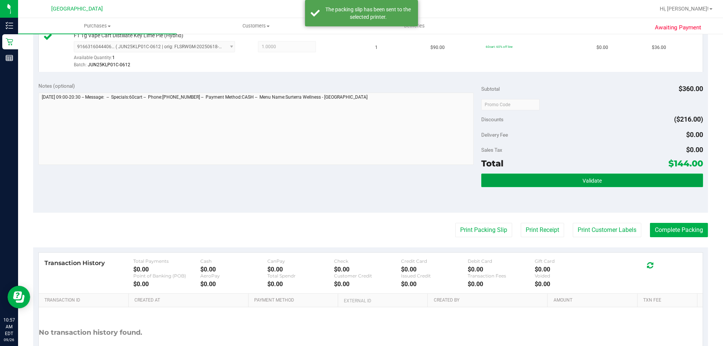
click at [513, 176] on button "Validate" at bounding box center [591, 181] width 221 height 14
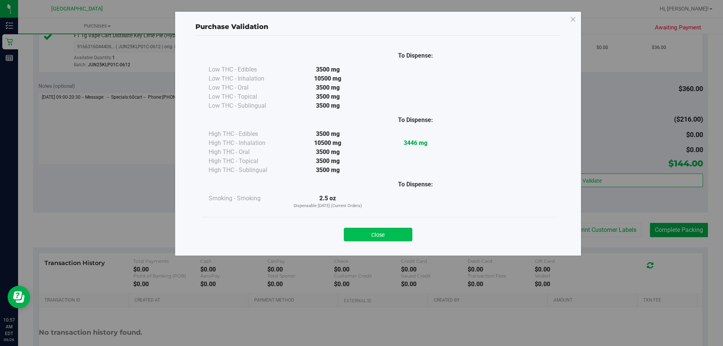
click at [370, 237] on button "Close" at bounding box center [378, 235] width 69 height 14
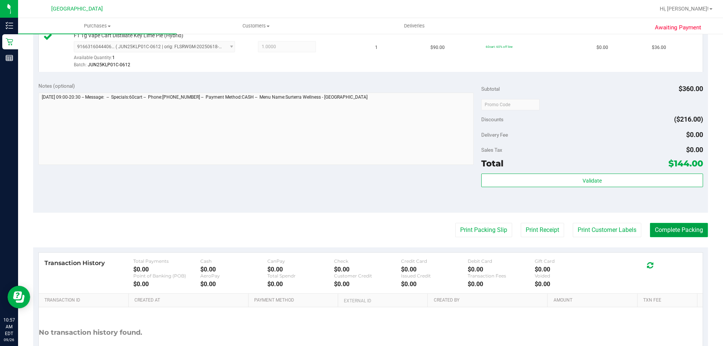
click at [674, 223] on button "Complete Packing" at bounding box center [679, 230] width 58 height 14
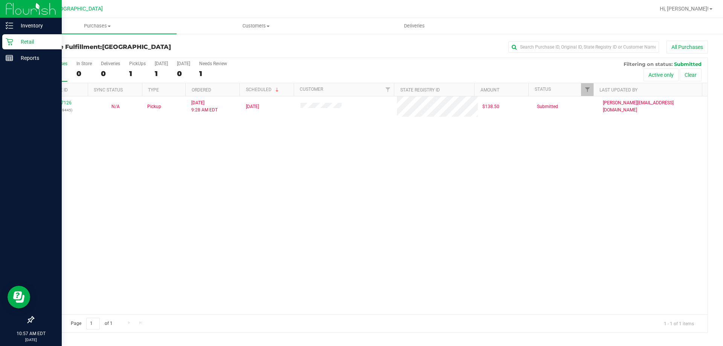
click at [7, 43] on icon at bounding box center [10, 42] width 8 height 8
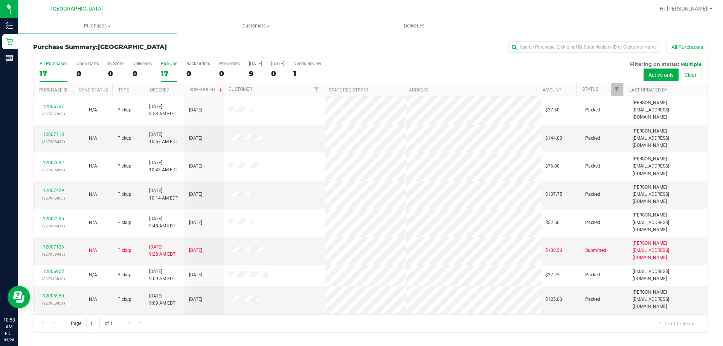
click at [166, 69] on div "17" at bounding box center [169, 73] width 17 height 9
click at [0, 0] on input "PickUps 17" at bounding box center [0, 0] width 0 height 0
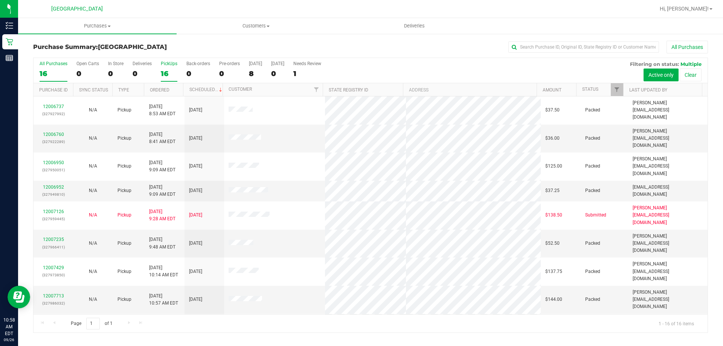
click at [58, 72] on div "16" at bounding box center [54, 73] width 28 height 9
click at [0, 0] on input "All Purchases 16" at bounding box center [0, 0] width 0 height 0
click at [168, 75] on div "16" at bounding box center [169, 73] width 17 height 9
click at [0, 0] on input "PickUps 16" at bounding box center [0, 0] width 0 height 0
click at [49, 73] on div "16" at bounding box center [54, 73] width 28 height 9
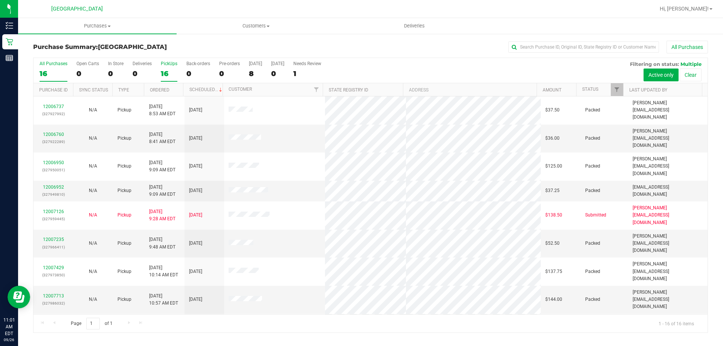
click at [0, 0] on input "All Purchases 16" at bounding box center [0, 0] width 0 height 0
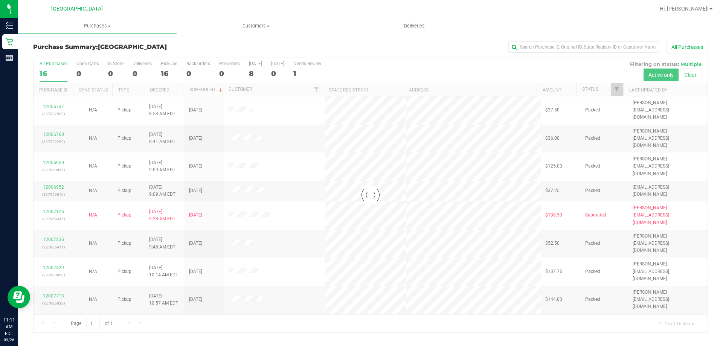
click at [170, 68] on div at bounding box center [371, 195] width 674 height 274
click at [166, 70] on div at bounding box center [371, 195] width 674 height 274
click at [165, 73] on div at bounding box center [371, 195] width 674 height 274
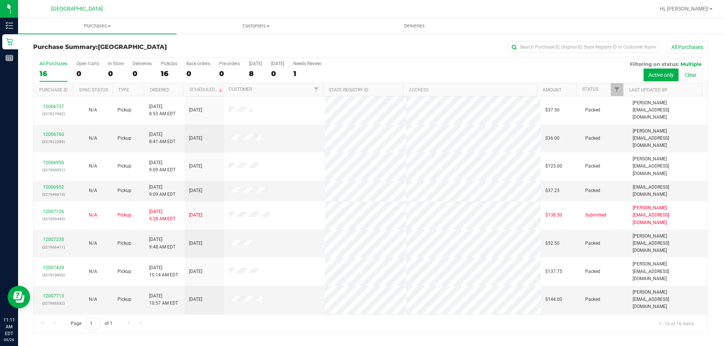
click at [166, 76] on div "16" at bounding box center [169, 73] width 17 height 9
click at [0, 0] on input "PickUps 16" at bounding box center [0, 0] width 0 height 0
click at [54, 78] on div "16" at bounding box center [54, 73] width 28 height 9
click at [0, 0] on input "All Purchases 16" at bounding box center [0, 0] width 0 height 0
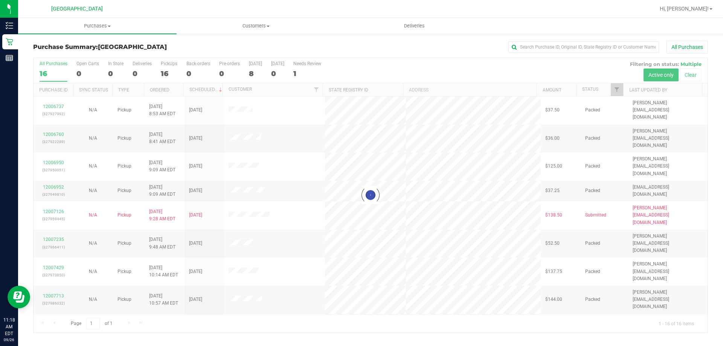
click at [164, 74] on div at bounding box center [371, 195] width 674 height 274
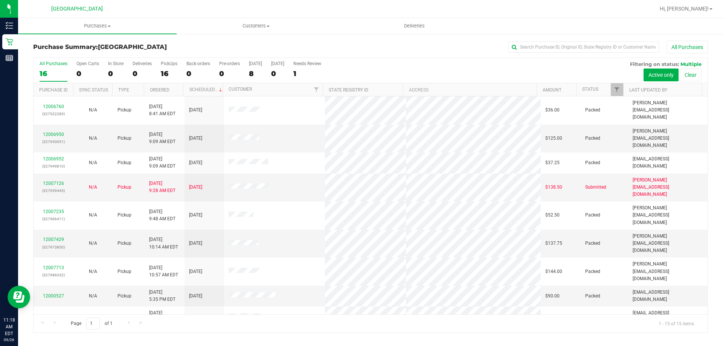
click at [164, 74] on div "16" at bounding box center [169, 73] width 17 height 9
click at [0, 0] on input "PickUps 16" at bounding box center [0, 0] width 0 height 0
click at [61, 72] on div "15" at bounding box center [54, 73] width 28 height 9
click at [0, 0] on input "All Purchases 15" at bounding box center [0, 0] width 0 height 0
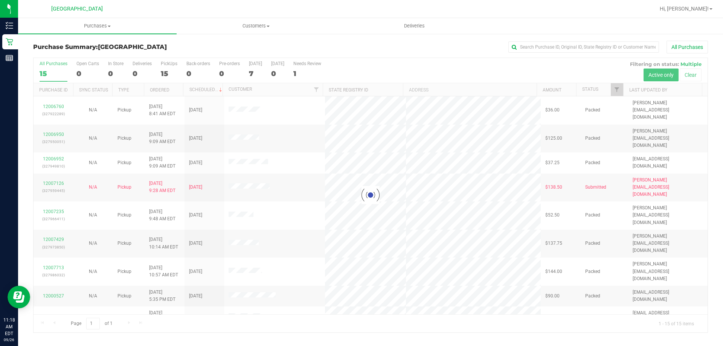
click at [21, 54] on div "Purchase Summary: North Port WC All Purchases Loading... All Purchases 15 Open …" at bounding box center [370, 186] width 705 height 307
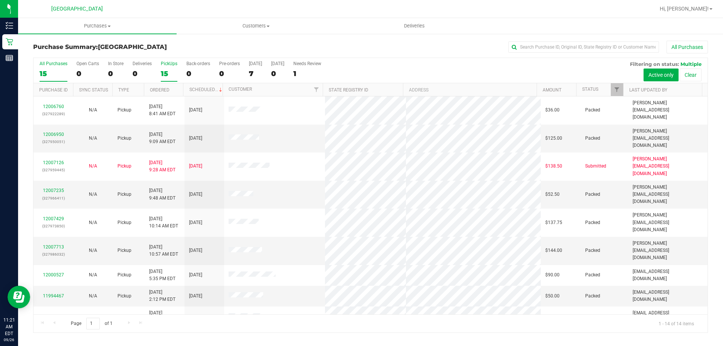
click at [164, 69] on div "15" at bounding box center [169, 73] width 17 height 9
click at [0, 0] on input "PickUps 15" at bounding box center [0, 0] width 0 height 0
click at [44, 74] on div "14" at bounding box center [54, 73] width 28 height 9
click at [0, 0] on input "All Purchases 14" at bounding box center [0, 0] width 0 height 0
drag, startPoint x: 154, startPoint y: 70, endPoint x: 162, endPoint y: 73, distance: 8.2
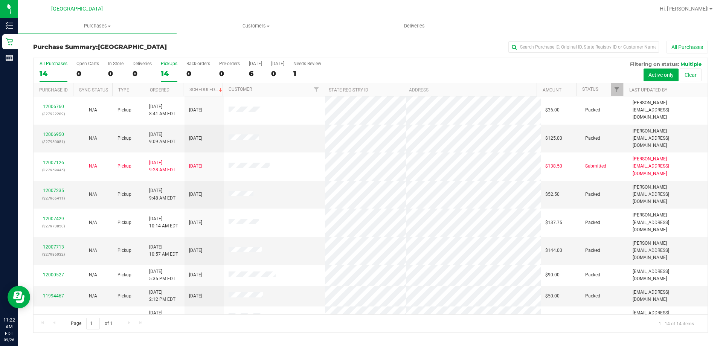
click at [155, 70] on div "All Purchases 14 Open Carts 0 In Store 0 Deliveries 0 PickUps 14 Back-orders 0 …" at bounding box center [371, 70] width 674 height 25
click at [164, 73] on div "14" at bounding box center [169, 73] width 17 height 9
click at [0, 0] on input "PickUps 14" at bounding box center [0, 0] width 0 height 0
click at [49, 75] on div "14" at bounding box center [54, 73] width 28 height 9
click at [0, 0] on input "All Purchases 14" at bounding box center [0, 0] width 0 height 0
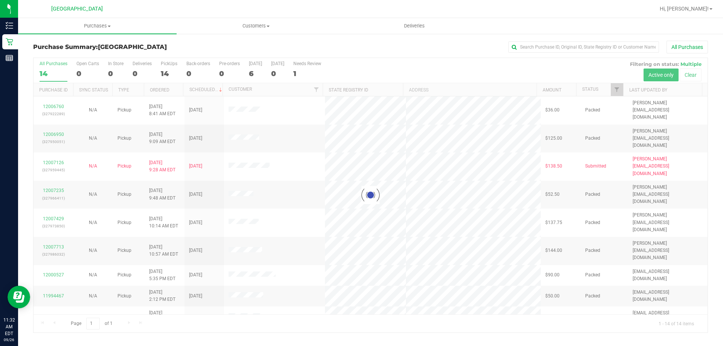
click at [166, 73] on div at bounding box center [371, 195] width 674 height 274
click at [165, 75] on div at bounding box center [371, 195] width 674 height 274
click at [170, 70] on div at bounding box center [371, 195] width 674 height 274
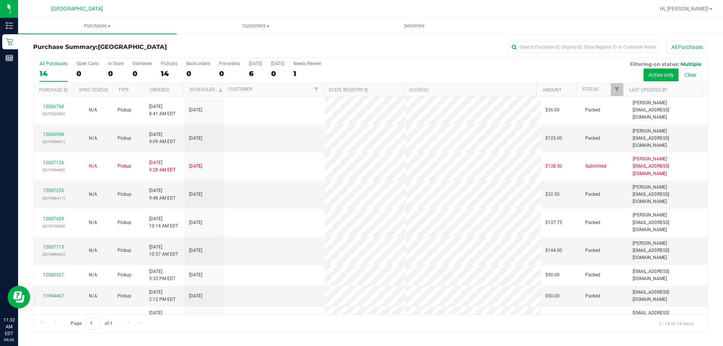
click at [169, 70] on div "14" at bounding box center [169, 73] width 17 height 9
click at [0, 0] on input "PickUps 14" at bounding box center [0, 0] width 0 height 0
click at [57, 73] on div "14" at bounding box center [54, 73] width 28 height 9
click at [0, 0] on input "All Purchases 14" at bounding box center [0, 0] width 0 height 0
click at [172, 75] on div "14" at bounding box center [169, 73] width 17 height 9
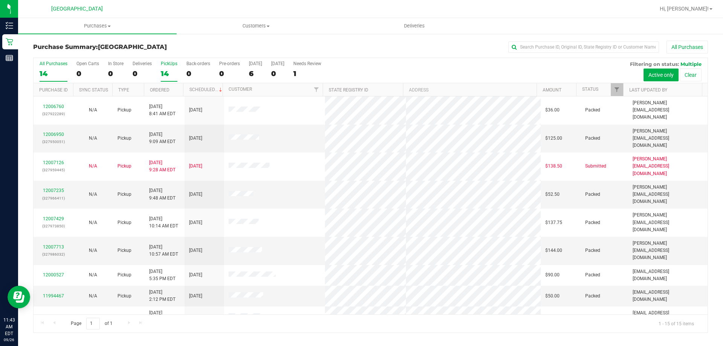
click at [0, 0] on input "PickUps 14" at bounding box center [0, 0] width 0 height 0
click at [60, 73] on div "14" at bounding box center [54, 73] width 28 height 9
click at [0, 0] on input "All Purchases 14" at bounding box center [0, 0] width 0 height 0
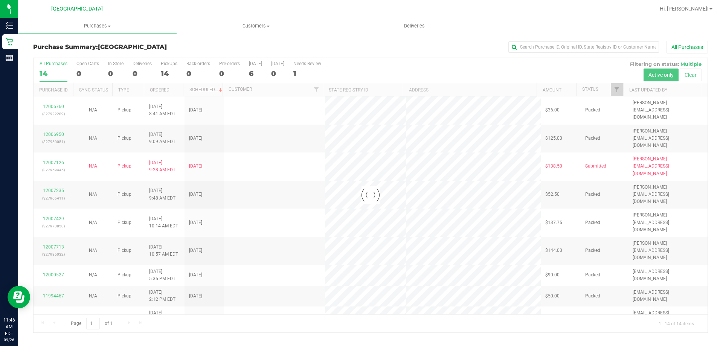
click at [166, 68] on div at bounding box center [371, 195] width 674 height 274
click at [166, 72] on div "14" at bounding box center [169, 73] width 17 height 9
click at [0, 0] on input "PickUps 14" at bounding box center [0, 0] width 0 height 0
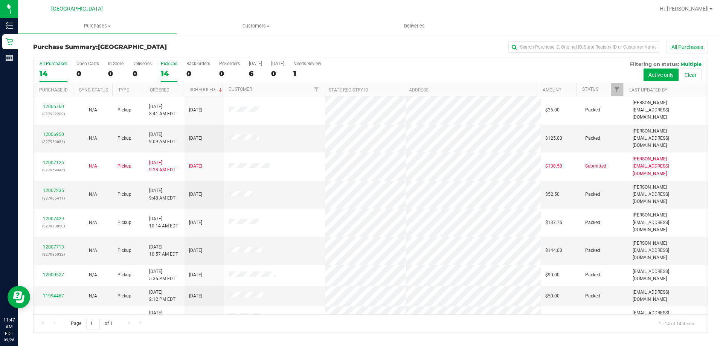
click at [49, 74] on div "14" at bounding box center [54, 73] width 28 height 9
click at [0, 0] on input "All Purchases 14" at bounding box center [0, 0] width 0 height 0
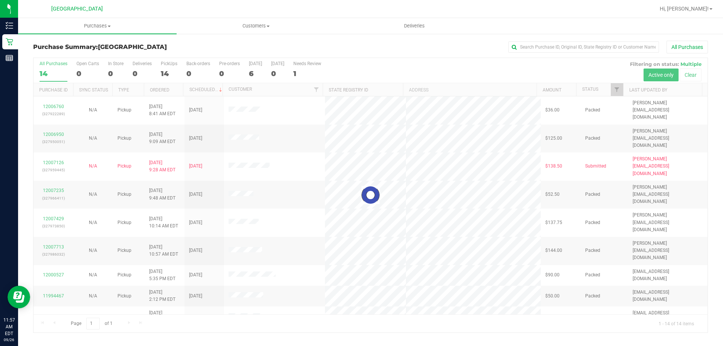
click at [160, 74] on div at bounding box center [371, 195] width 674 height 274
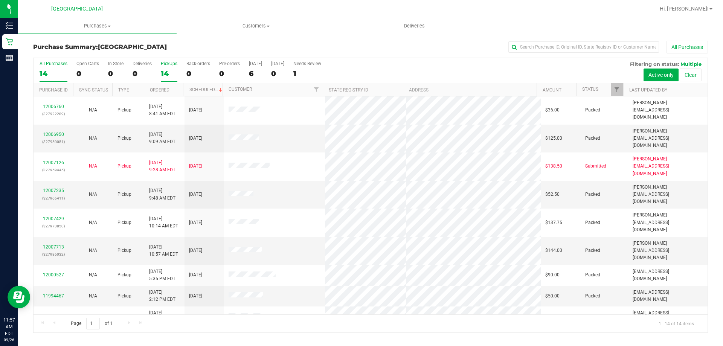
click at [168, 67] on label "PickUps 14" at bounding box center [169, 71] width 17 height 21
click at [0, 0] on input "PickUps 14" at bounding box center [0, 0] width 0 height 0
click at [59, 71] on div "14" at bounding box center [54, 73] width 28 height 9
click at [0, 0] on input "All Purchases 14" at bounding box center [0, 0] width 0 height 0
click at [166, 71] on div "14" at bounding box center [169, 73] width 17 height 9
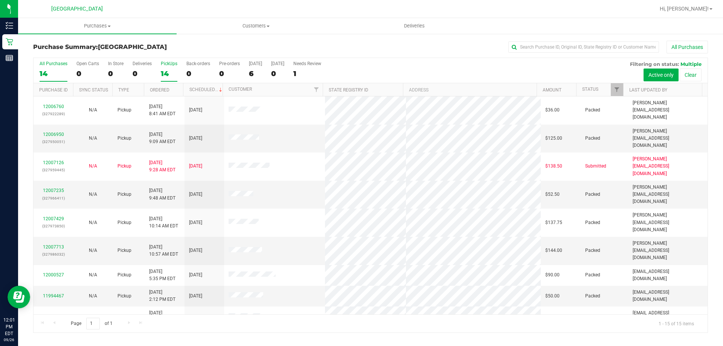
click at [0, 0] on input "PickUps 14" at bounding box center [0, 0] width 0 height 0
click at [59, 67] on label "All Purchases 14" at bounding box center [54, 71] width 28 height 21
click at [0, 0] on input "All Purchases 14" at bounding box center [0, 0] width 0 height 0
click at [172, 69] on label "PickUps 14" at bounding box center [169, 71] width 17 height 21
click at [0, 0] on input "PickUps 14" at bounding box center [0, 0] width 0 height 0
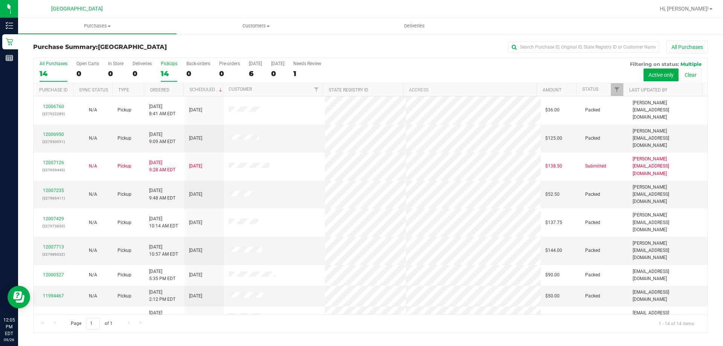
click at [51, 73] on div "14" at bounding box center [54, 73] width 28 height 9
click at [0, 0] on input "All Purchases 14" at bounding box center [0, 0] width 0 height 0
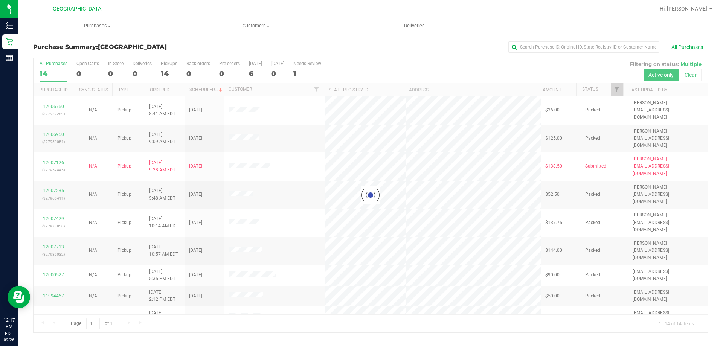
click at [160, 68] on div at bounding box center [371, 195] width 674 height 274
click at [163, 74] on div "14" at bounding box center [169, 73] width 17 height 9
click at [0, 0] on input "PickUps 14" at bounding box center [0, 0] width 0 height 0
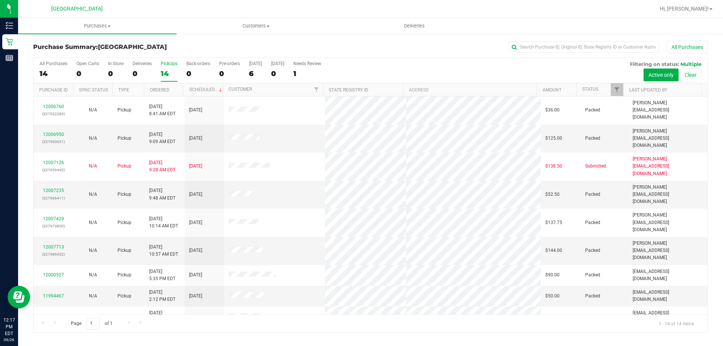
click at [35, 67] on div "All Purchases 14 Open Carts 0 In Store 0 Deliveries 0 PickUps 14 Back-orders 0 …" at bounding box center [371, 70] width 674 height 25
click at [50, 70] on div "14" at bounding box center [54, 73] width 28 height 9
click at [0, 0] on input "All Purchases 14" at bounding box center [0, 0] width 0 height 0
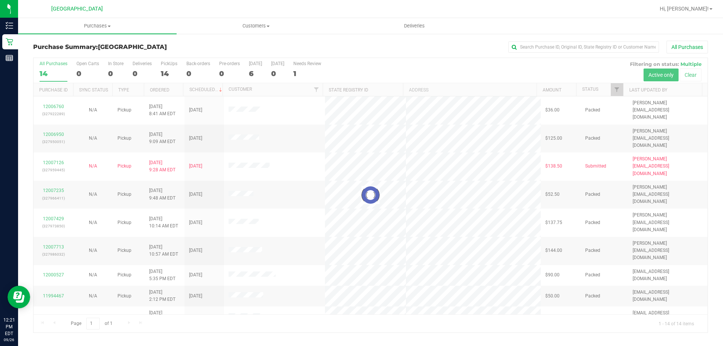
click at [169, 68] on div at bounding box center [371, 195] width 674 height 274
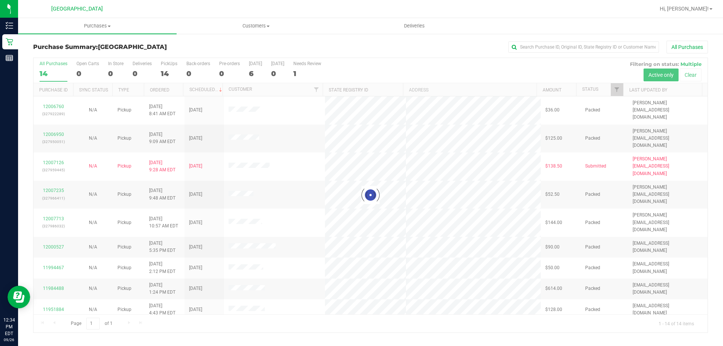
click at [155, 55] on div "Purchase Summary: North Port WC All Purchases" at bounding box center [370, 49] width 675 height 17
click at [168, 61] on div at bounding box center [371, 195] width 674 height 274
click at [171, 75] on div at bounding box center [371, 195] width 674 height 274
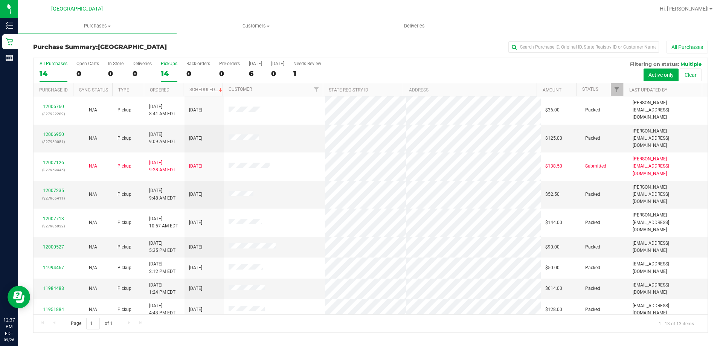
click at [165, 72] on div "14" at bounding box center [169, 73] width 17 height 9
click at [0, 0] on input "PickUps 14" at bounding box center [0, 0] width 0 height 0
click at [55, 72] on div "13" at bounding box center [54, 73] width 28 height 9
click at [0, 0] on input "All Purchases 13" at bounding box center [0, 0] width 0 height 0
click at [56, 241] on link "12008691" at bounding box center [53, 243] width 21 height 5
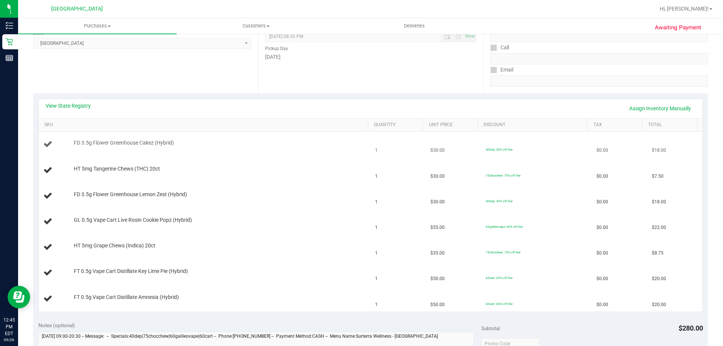
scroll to position [113, 0]
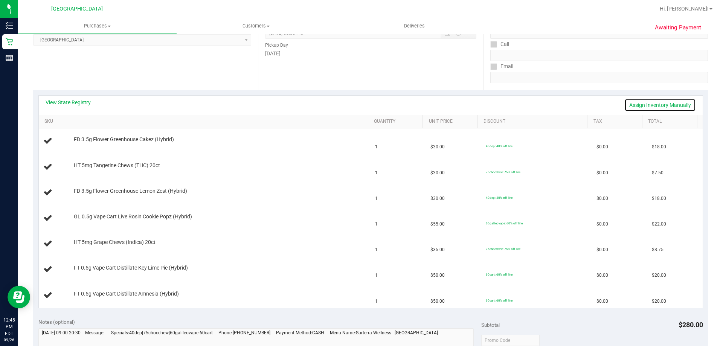
click at [650, 105] on link "Assign Inventory Manually" at bounding box center [660, 105] width 72 height 13
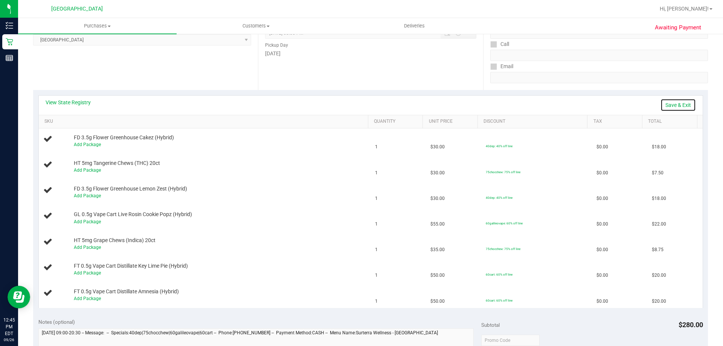
click at [668, 103] on link "Save & Exit" at bounding box center [677, 105] width 35 height 13
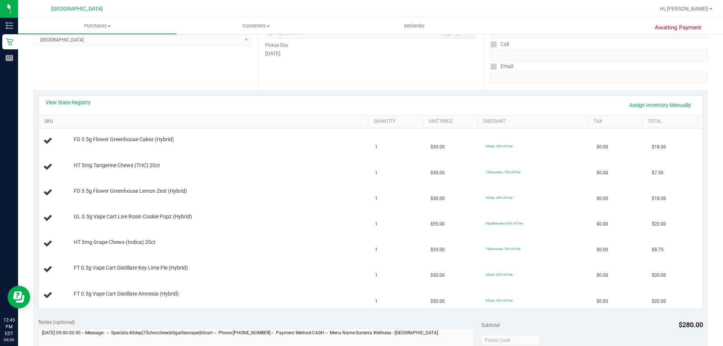
click at [78, 120] on link "SKU" at bounding box center [204, 122] width 320 height 6
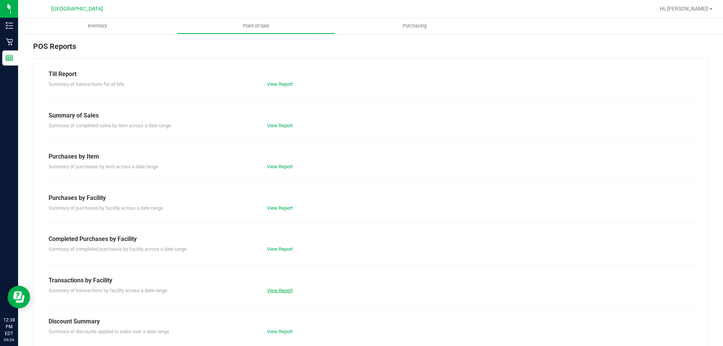
click at [278, 288] on link "View Report" at bounding box center [280, 291] width 26 height 6
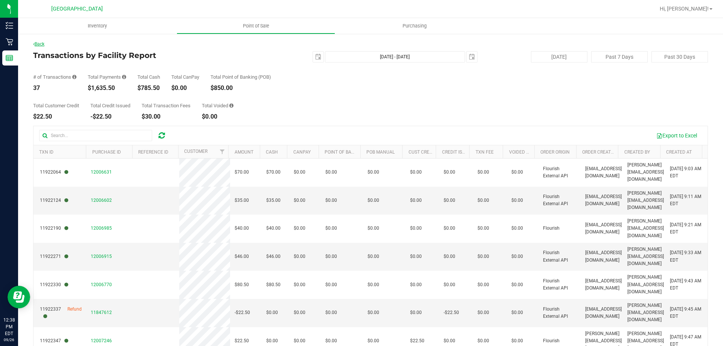
click at [42, 43] on link "Back" at bounding box center [38, 43] width 11 height 5
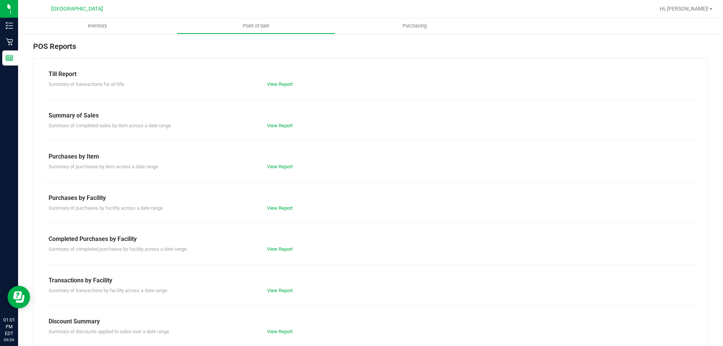
click at [274, 294] on div "Till Report Summary of transactions for all tills View Report Summary of Sales …" at bounding box center [370, 223] width 675 height 330
click at [273, 289] on link "View Report" at bounding box center [280, 291] width 26 height 6
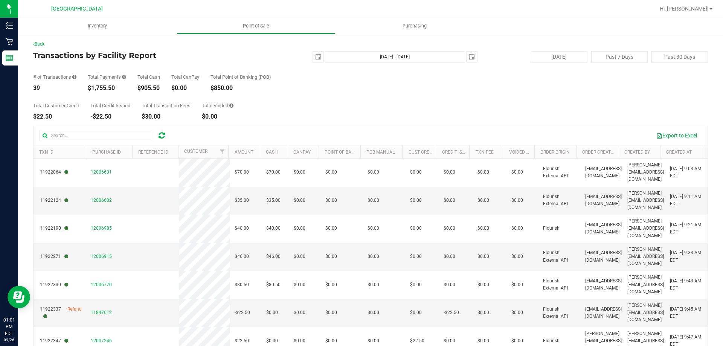
click at [46, 47] on div "Back" at bounding box center [370, 44] width 675 height 7
click at [44, 43] on link "Back" at bounding box center [38, 43] width 11 height 5
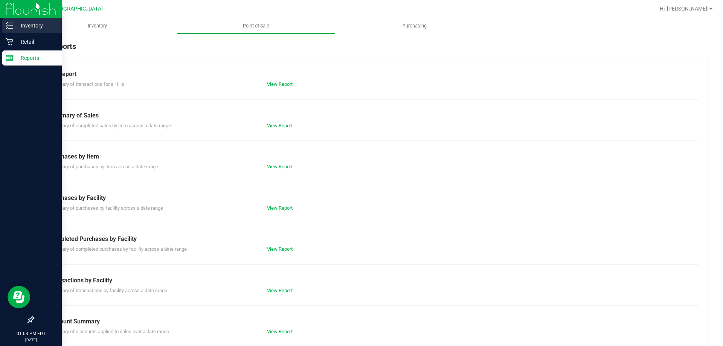
click at [21, 27] on p "Inventory" at bounding box center [35, 25] width 45 height 9
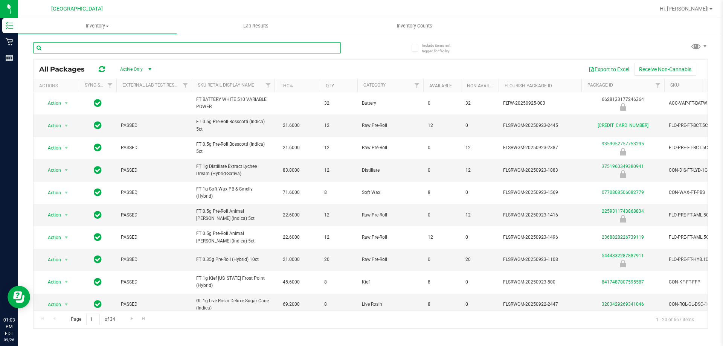
click at [131, 49] on input "text" at bounding box center [187, 47] width 308 height 11
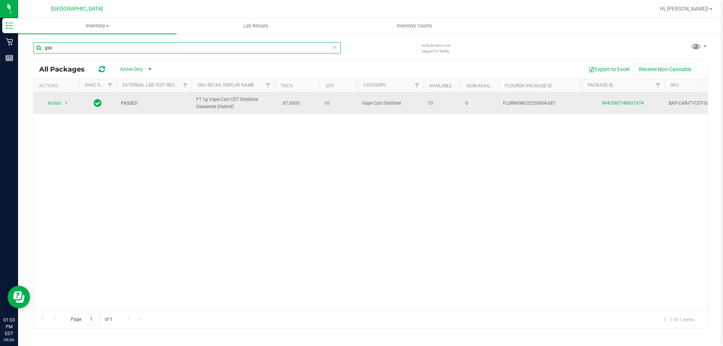
type input "gss"
click at [616, 106] on div "9947087748931974" at bounding box center [622, 103] width 85 height 7
click at [615, 102] on link "9947087748931974" at bounding box center [623, 103] width 42 height 5
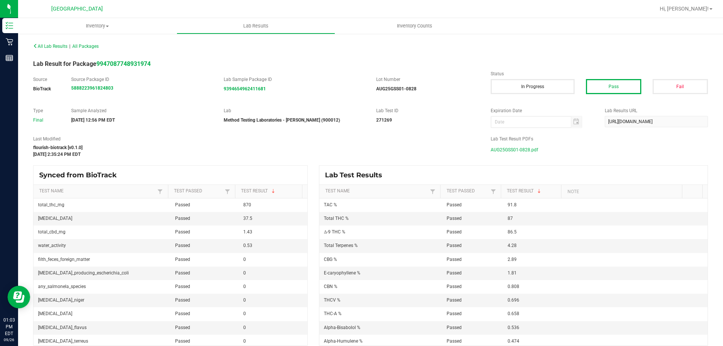
click at [518, 148] on span "AUG25GSS01-0828.pdf" at bounding box center [513, 149] width 47 height 11
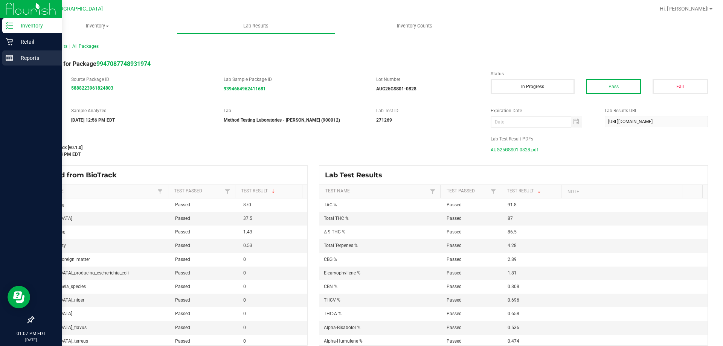
click at [5, 58] on div "Reports" at bounding box center [31, 57] width 59 height 15
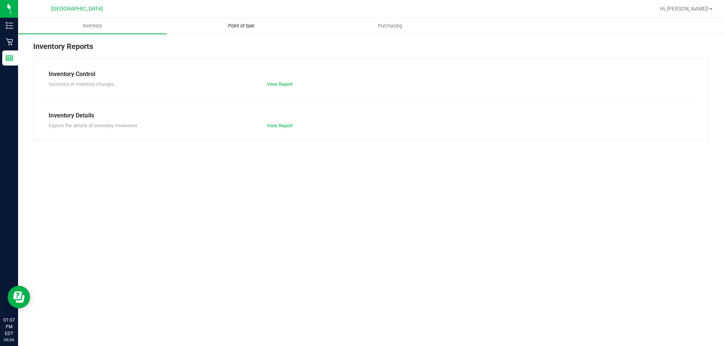
click at [233, 21] on uib-tab-heading "Point of Sale" at bounding box center [241, 25] width 148 height 15
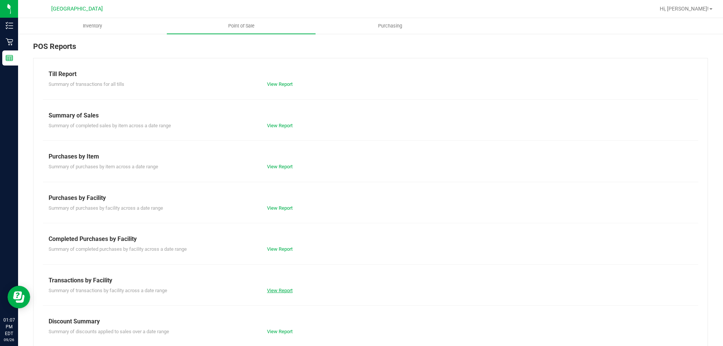
click at [269, 291] on link "View Report" at bounding box center [280, 291] width 26 height 6
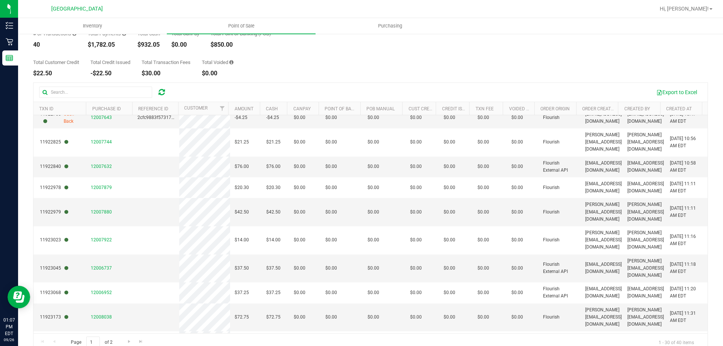
scroll to position [56, 0]
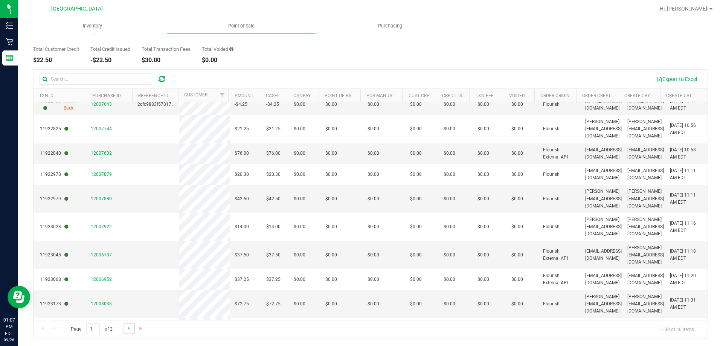
click at [131, 334] on link "Go to the next page" at bounding box center [128, 328] width 11 height 10
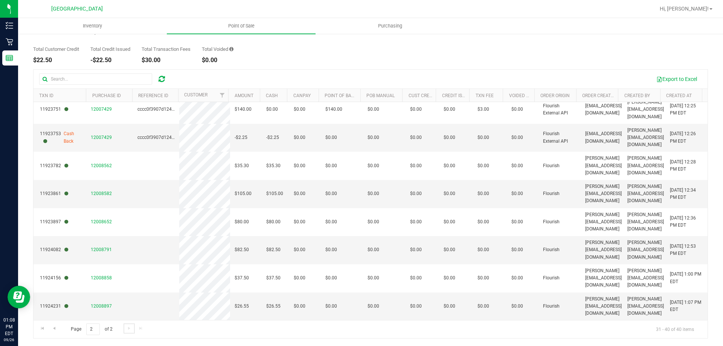
scroll to position [0, 0]
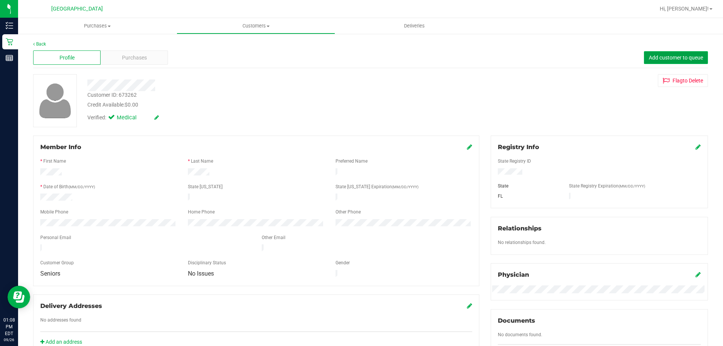
click at [670, 59] on span "Add customer to queue" at bounding box center [676, 58] width 54 height 6
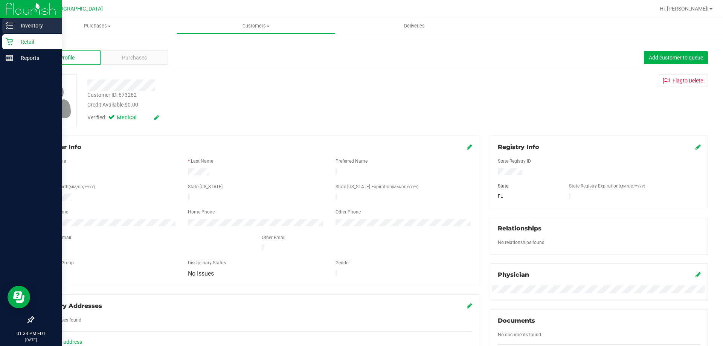
click at [21, 27] on p "Inventory" at bounding box center [35, 25] width 45 height 9
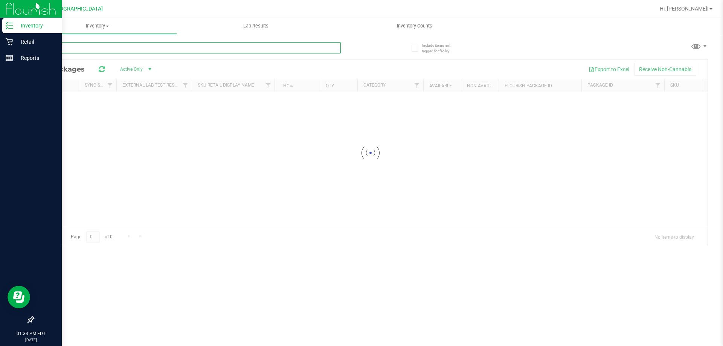
click at [141, 47] on div "Inventory All packages All inventory Waste log Lab Results Inventory Counts" at bounding box center [370, 182] width 705 height 328
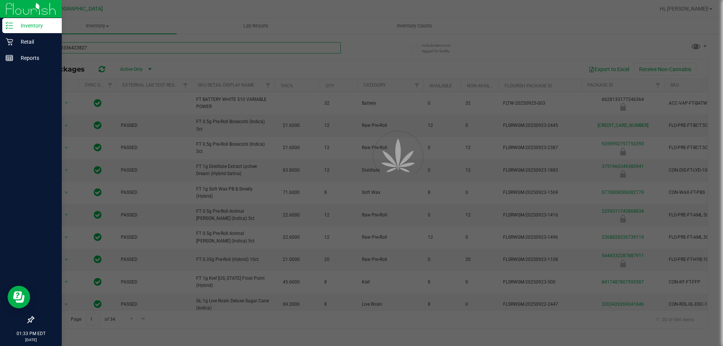
type input "6586789336423827"
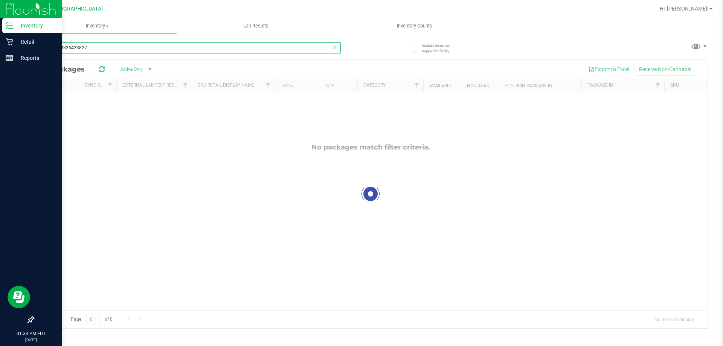
drag, startPoint x: 87, startPoint y: 51, endPoint x: 25, endPoint y: 51, distance: 62.1
click at [25, 51] on div "Include items not tagged for facility 6586789336423827 Loading... All Packages …" at bounding box center [370, 148] width 705 height 230
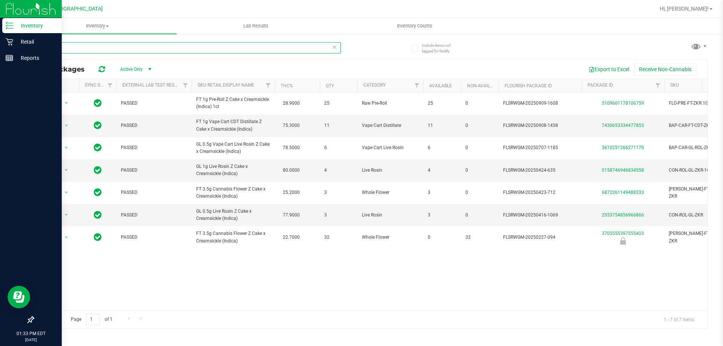
click at [178, 44] on input "zkr" at bounding box center [187, 47] width 308 height 11
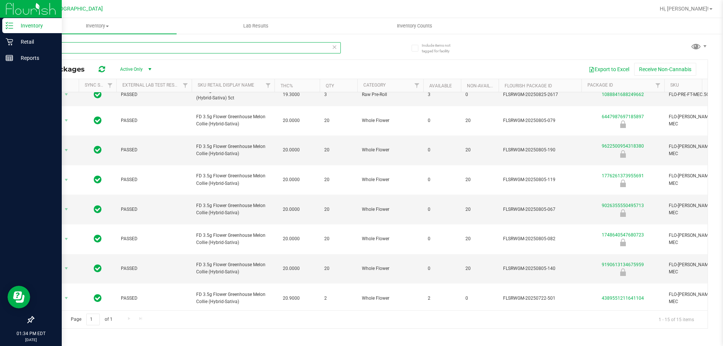
scroll to position [128, 0]
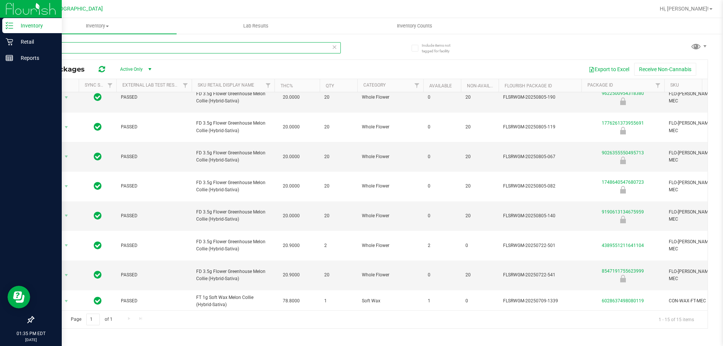
click at [54, 49] on input "mec" at bounding box center [187, 47] width 308 height 11
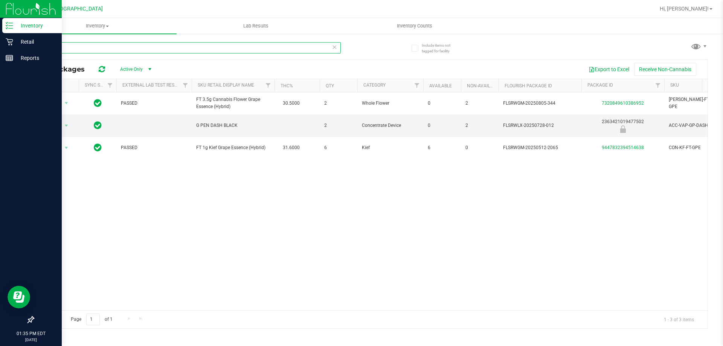
type input "g"
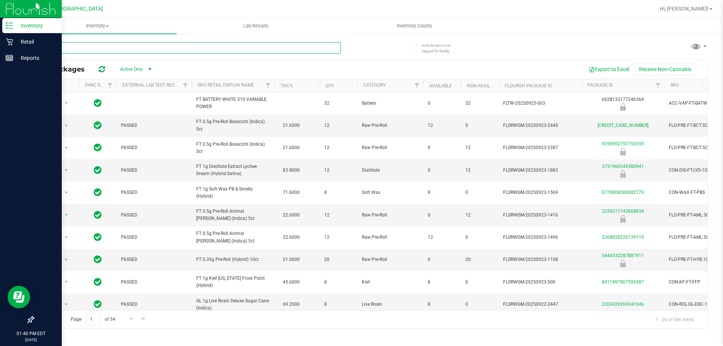
click at [216, 50] on input "text" at bounding box center [187, 47] width 308 height 11
type input "mec"
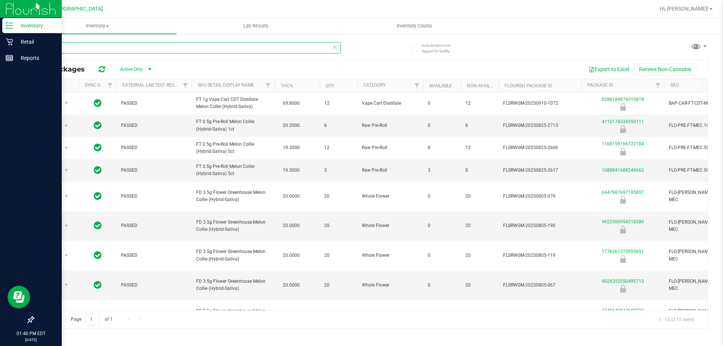
click at [65, 47] on input "mec" at bounding box center [187, 47] width 308 height 11
click at [20, 69] on div at bounding box center [31, 190] width 62 height 246
click at [26, 57] on p "Reports" at bounding box center [35, 57] width 45 height 9
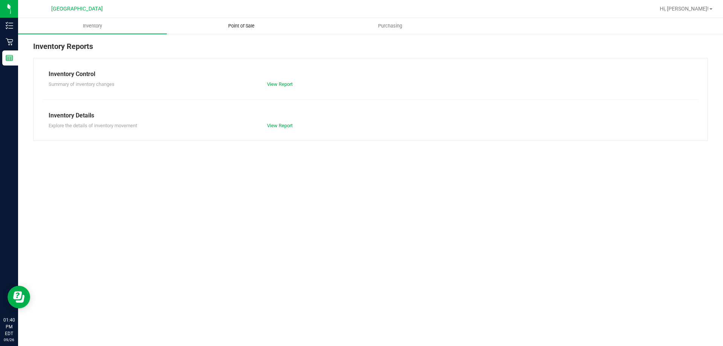
click at [238, 24] on span "Point of Sale" at bounding box center [241, 26] width 47 height 7
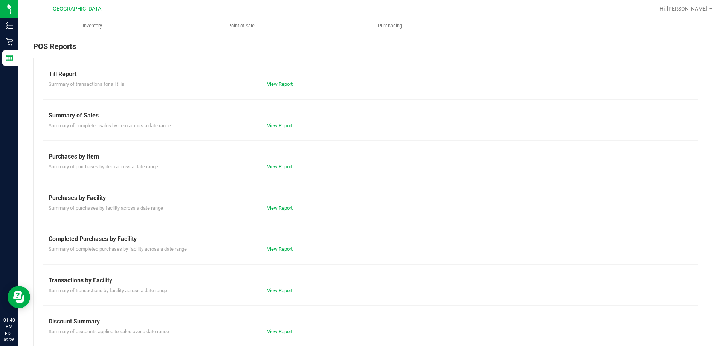
click at [278, 290] on link "View Report" at bounding box center [280, 291] width 26 height 6
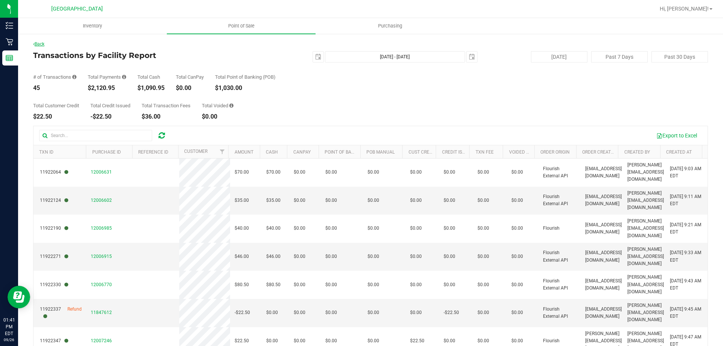
click at [43, 46] on link "Back" at bounding box center [38, 43] width 11 height 5
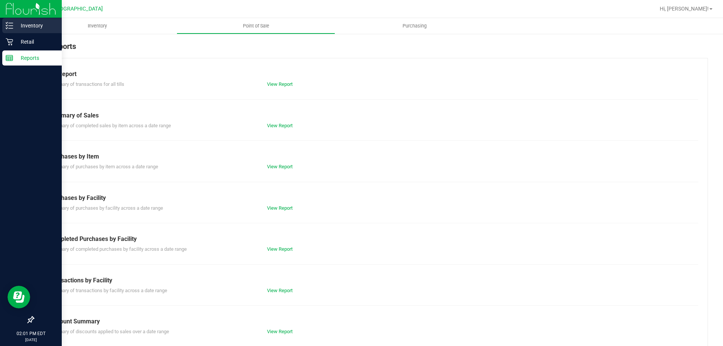
click at [21, 33] on div "Inventory" at bounding box center [31, 25] width 59 height 15
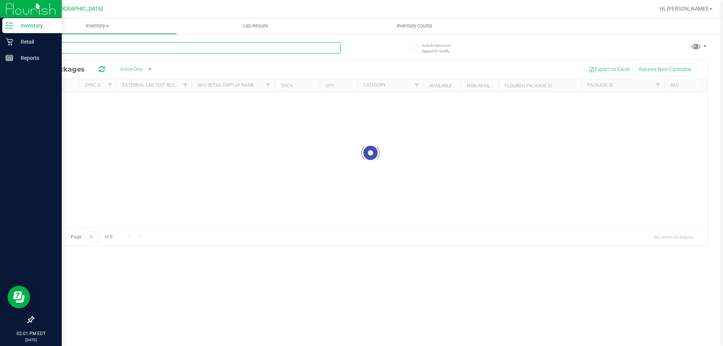
click at [140, 46] on input "text" at bounding box center [187, 47] width 308 height 11
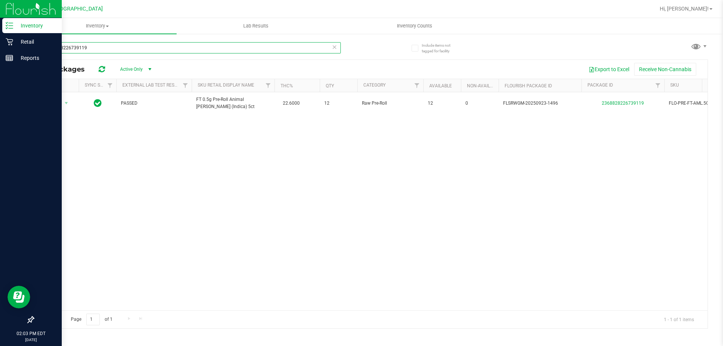
click at [114, 43] on input "2368828226739119" at bounding box center [187, 47] width 308 height 11
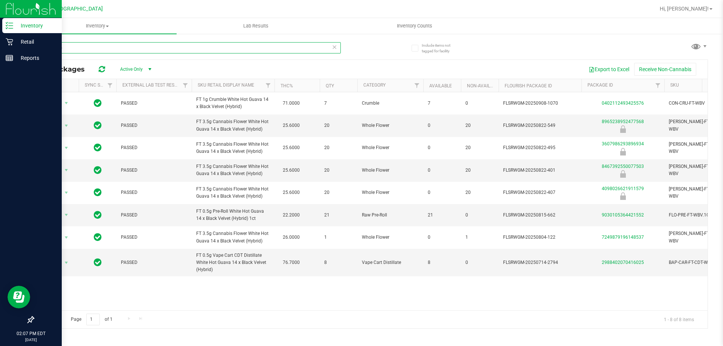
click at [110, 49] on input "white ho" at bounding box center [187, 47] width 308 height 11
click at [110, 53] on input "white ho" at bounding box center [187, 47] width 308 height 11
click at [109, 53] on input "white ho" at bounding box center [187, 47] width 308 height 11
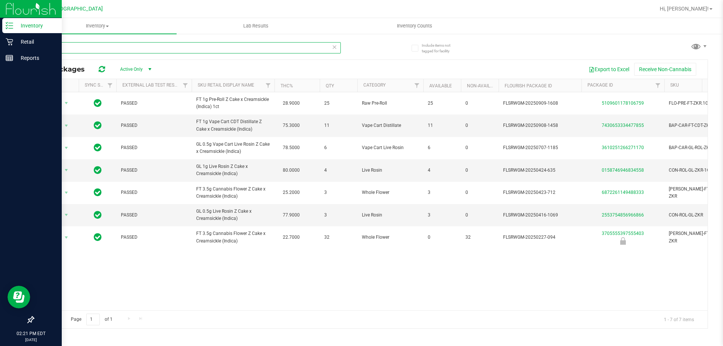
click at [100, 46] on input "z cake" at bounding box center [187, 47] width 308 height 11
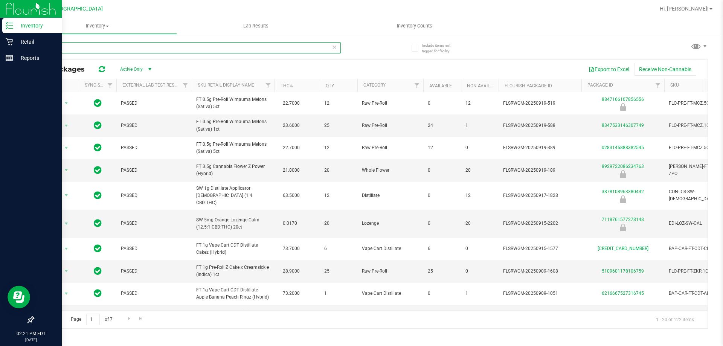
type input "z"
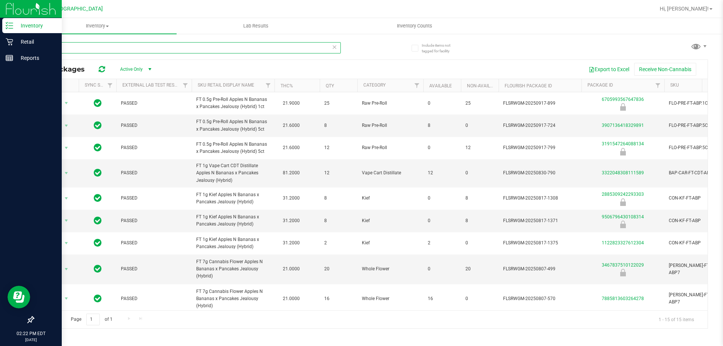
type input "apples"
click at [3, 61] on div "Reports" at bounding box center [31, 57] width 59 height 15
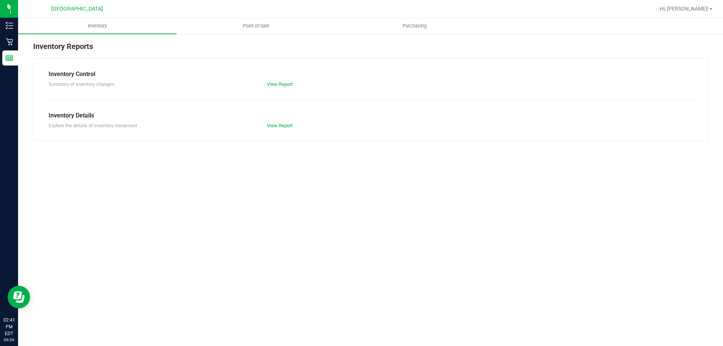
click at [255, 16] on div at bounding box center [395, 9] width 520 height 15
click at [253, 26] on span "Point of Sale" at bounding box center [256, 26] width 47 height 7
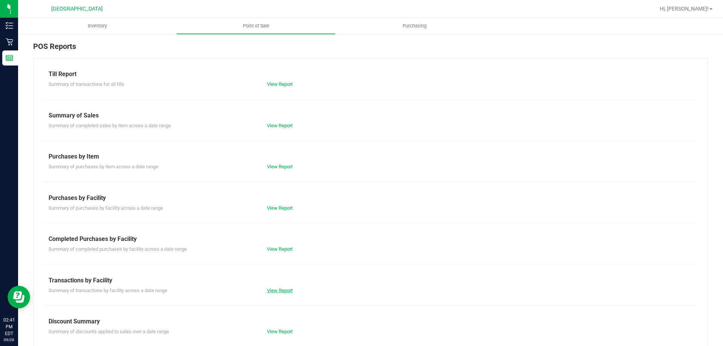
click at [278, 290] on link "View Report" at bounding box center [280, 291] width 26 height 6
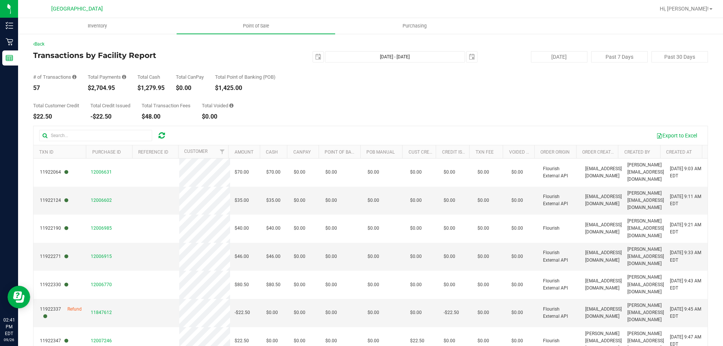
click at [41, 47] on div "Back" at bounding box center [370, 44] width 675 height 7
click at [41, 44] on link "Back" at bounding box center [38, 43] width 11 height 5
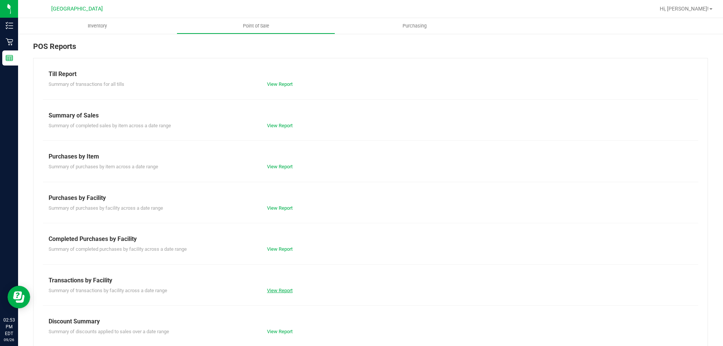
click at [274, 290] on link "View Report" at bounding box center [280, 291] width 26 height 6
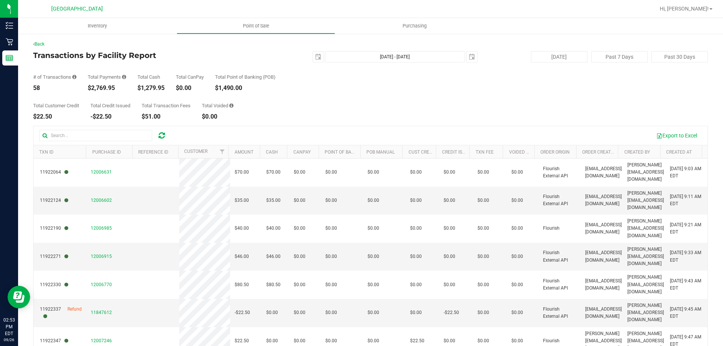
click at [32, 43] on div "Back Transactions by Facility Report 2025-09-26 Sep 26, 2025 - Sep 26, 2025 202…" at bounding box center [370, 217] width 705 height 369
click at [44, 43] on link "Back" at bounding box center [38, 43] width 11 height 5
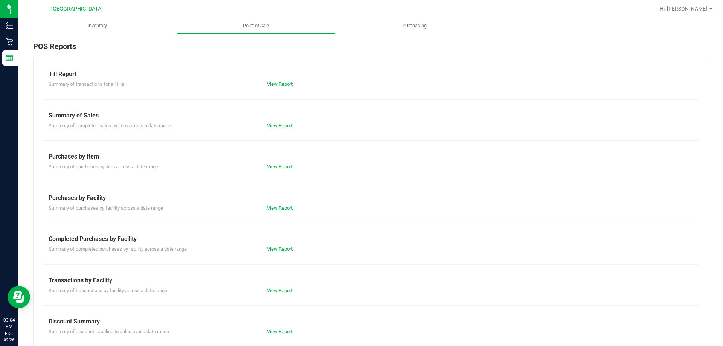
click at [279, 294] on div "Till Report Summary of transactions for all tills View Report Summary of Sales …" at bounding box center [370, 223] width 675 height 330
click at [279, 293] on link "View Report" at bounding box center [280, 291] width 26 height 6
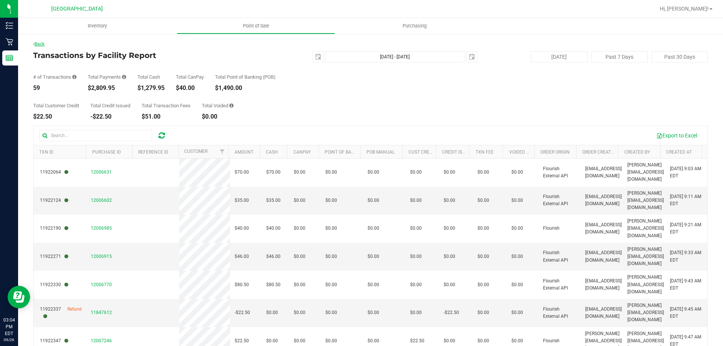
click at [44, 42] on link "Back" at bounding box center [38, 43] width 11 height 5
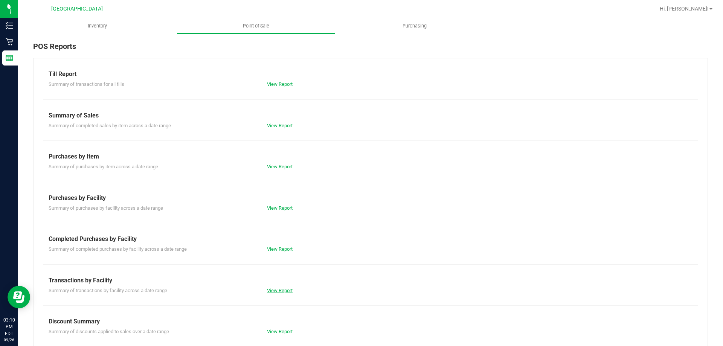
click at [281, 288] on link "View Report" at bounding box center [280, 291] width 26 height 6
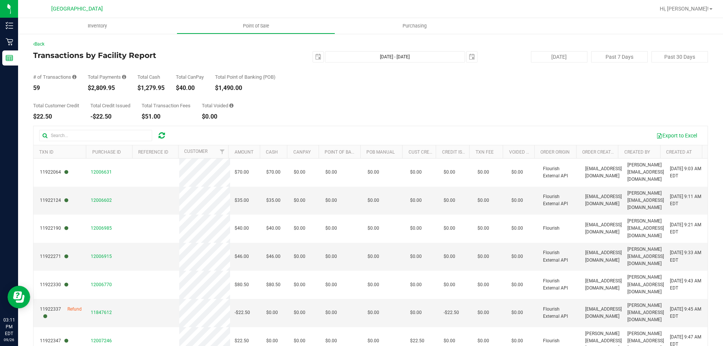
click at [37, 41] on div "Back" at bounding box center [370, 44] width 675 height 7
click at [41, 41] on div "Back" at bounding box center [370, 44] width 675 height 7
click at [42, 42] on link "Back" at bounding box center [38, 43] width 11 height 5
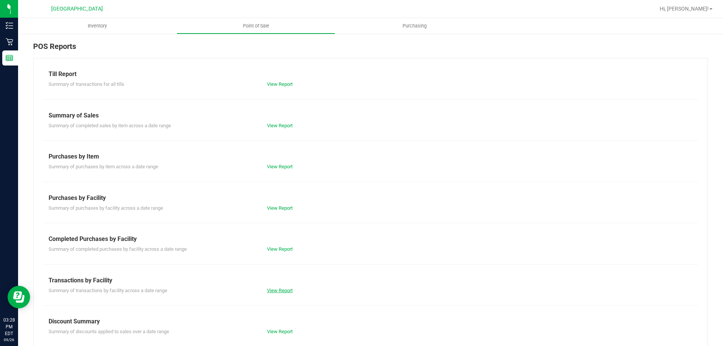
click at [278, 290] on link "View Report" at bounding box center [280, 291] width 26 height 6
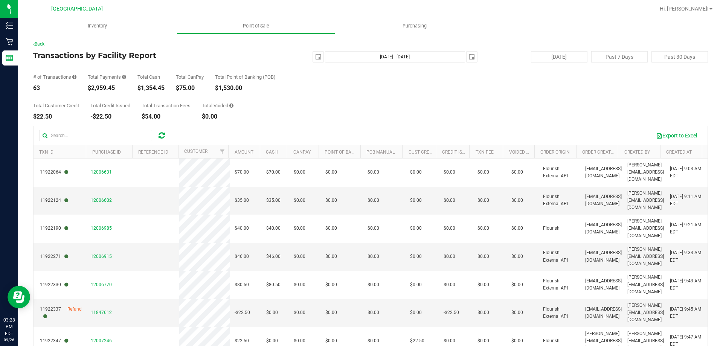
click at [44, 44] on link "Back" at bounding box center [38, 43] width 11 height 5
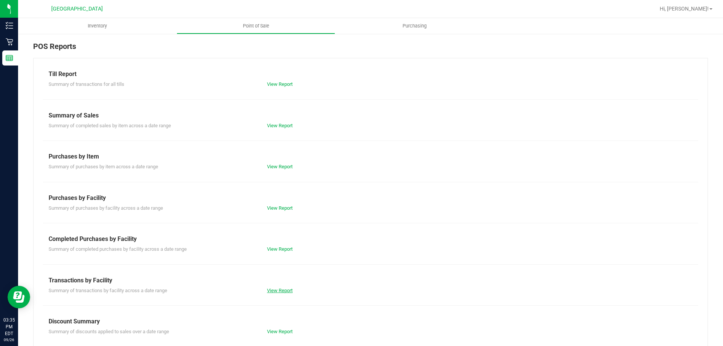
click at [273, 289] on link "View Report" at bounding box center [280, 291] width 26 height 6
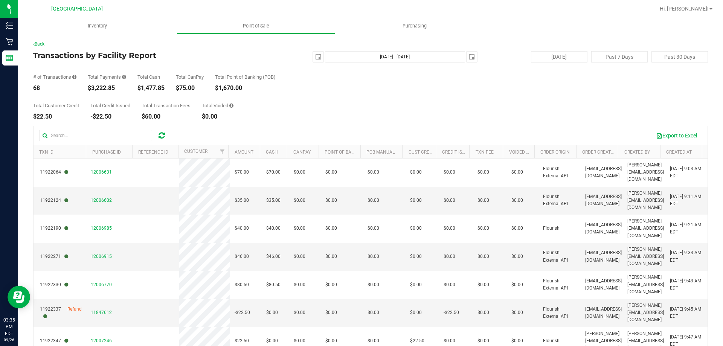
click at [44, 43] on link "Back" at bounding box center [38, 43] width 11 height 5
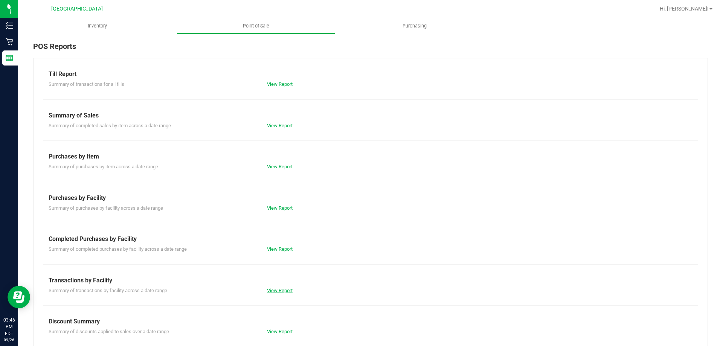
click at [271, 288] on link "View Report" at bounding box center [280, 291] width 26 height 6
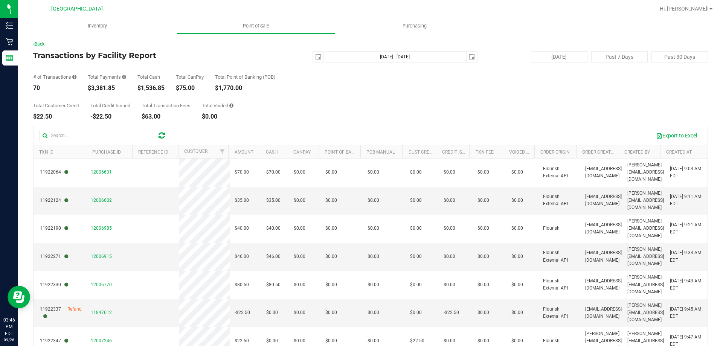
click at [41, 46] on link "Back" at bounding box center [38, 43] width 11 height 5
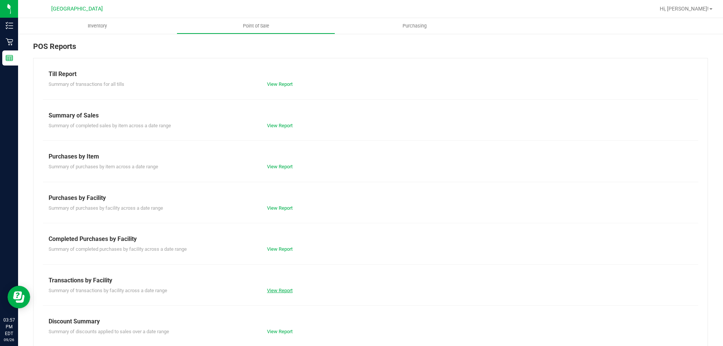
click at [273, 290] on link "View Report" at bounding box center [280, 291] width 26 height 6
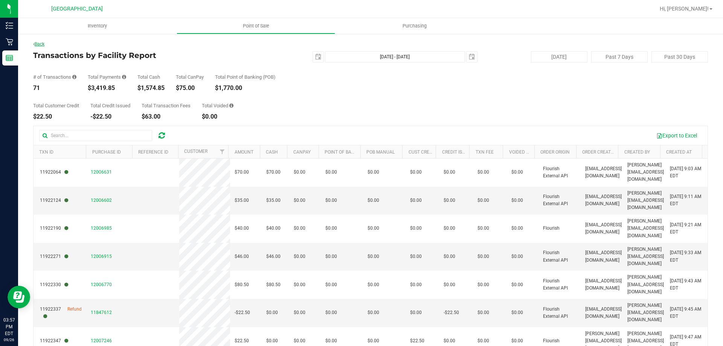
click at [41, 46] on link "Back" at bounding box center [38, 43] width 11 height 5
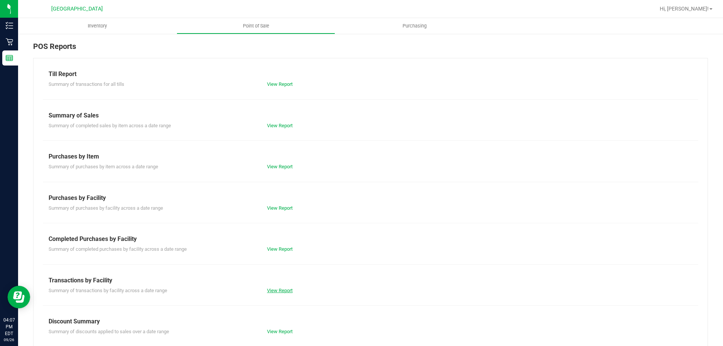
click at [282, 288] on link "View Report" at bounding box center [280, 291] width 26 height 6
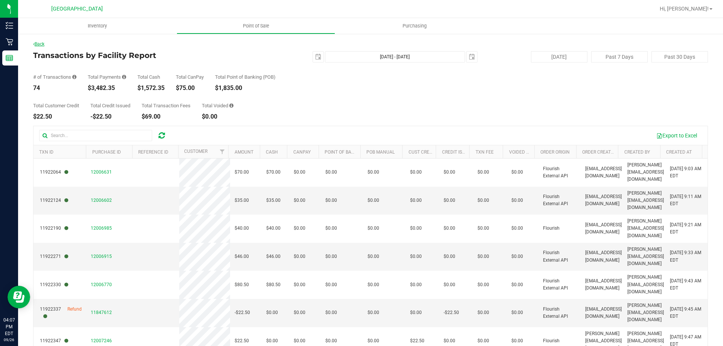
click at [44, 44] on link "Back" at bounding box center [38, 43] width 11 height 5
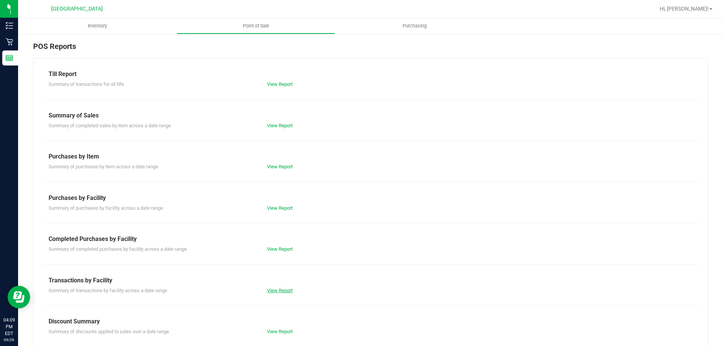
click at [268, 292] on link "View Report" at bounding box center [280, 291] width 26 height 6
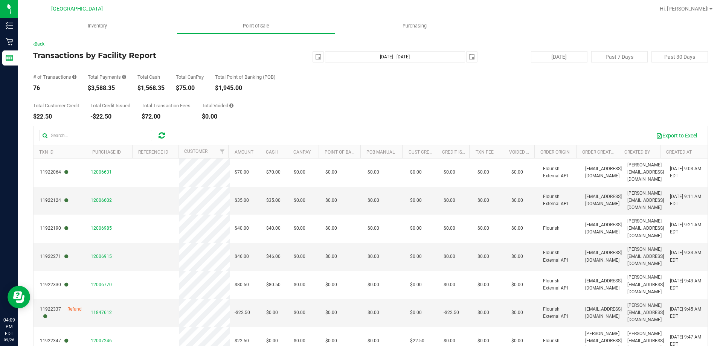
click at [43, 44] on link "Back" at bounding box center [38, 43] width 11 height 5
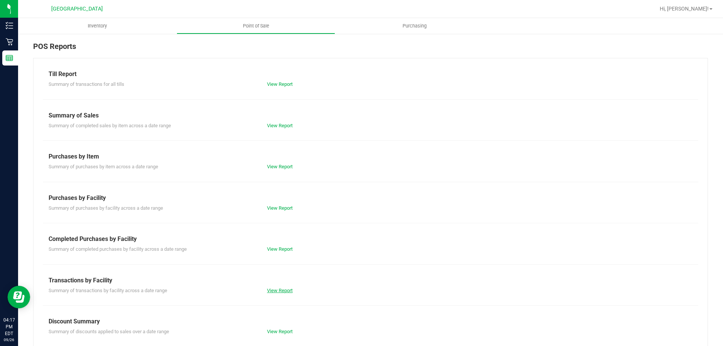
click at [280, 292] on link "View Report" at bounding box center [280, 291] width 26 height 6
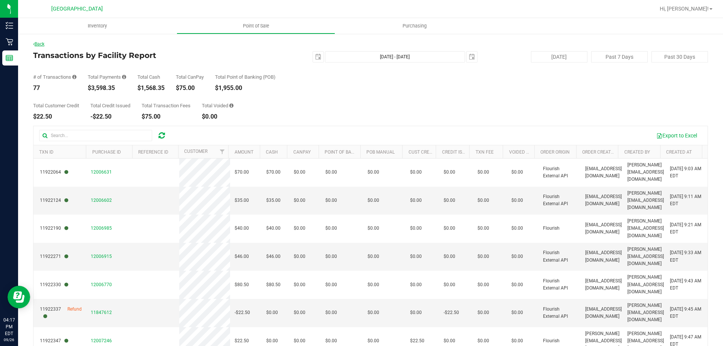
click at [43, 41] on link "Back" at bounding box center [38, 43] width 11 height 5
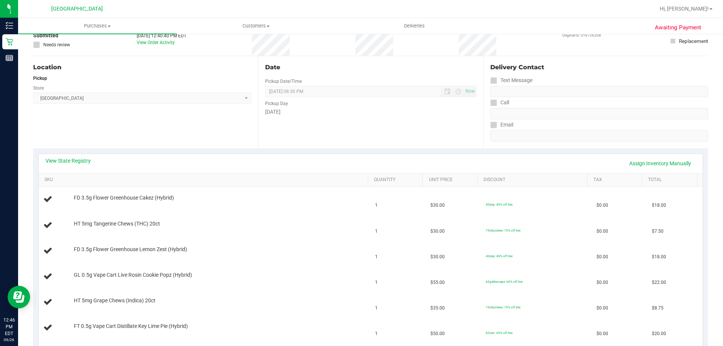
scroll to position [113, 0]
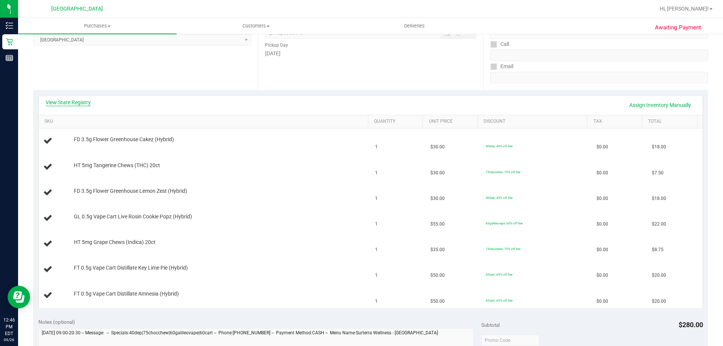
click at [77, 99] on link "View State Registry" at bounding box center [68, 103] width 45 height 8
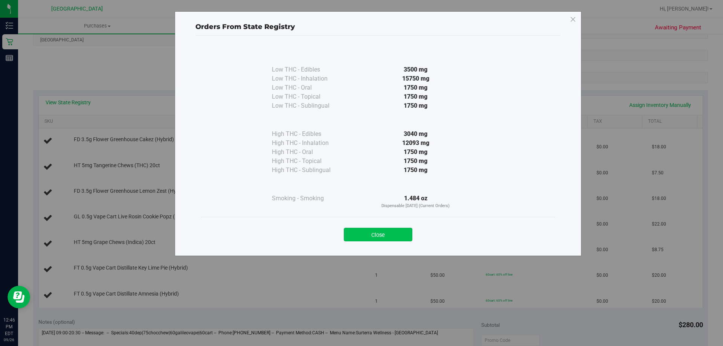
click at [388, 235] on button "Close" at bounding box center [378, 235] width 69 height 14
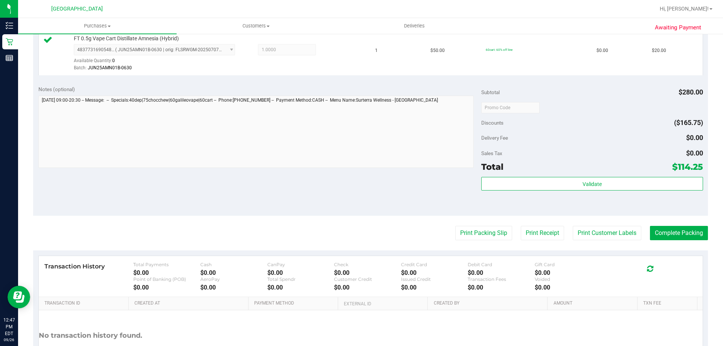
scroll to position [469, 0]
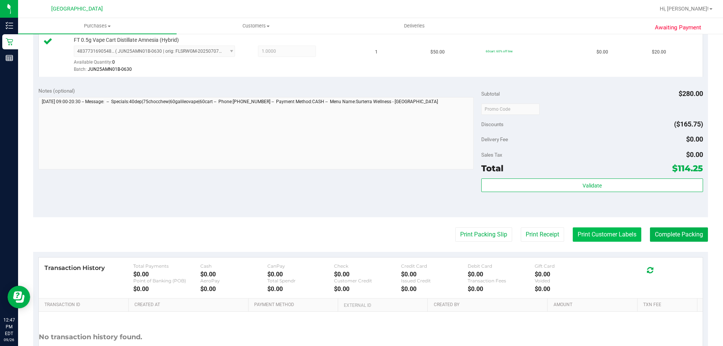
click at [594, 239] on button "Print Customer Labels" at bounding box center [607, 234] width 69 height 14
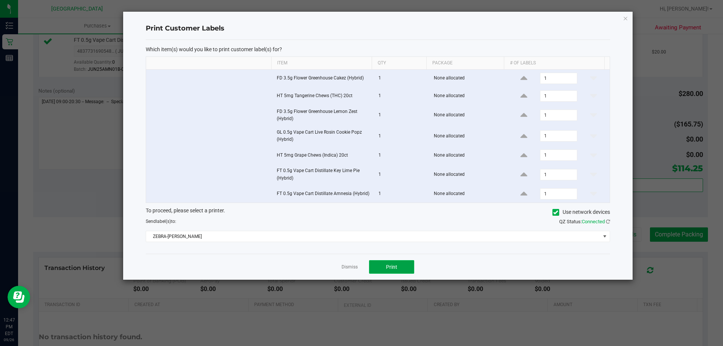
click at [404, 267] on button "Print" at bounding box center [391, 267] width 45 height 14
click at [351, 266] on link "Dismiss" at bounding box center [349, 267] width 16 height 6
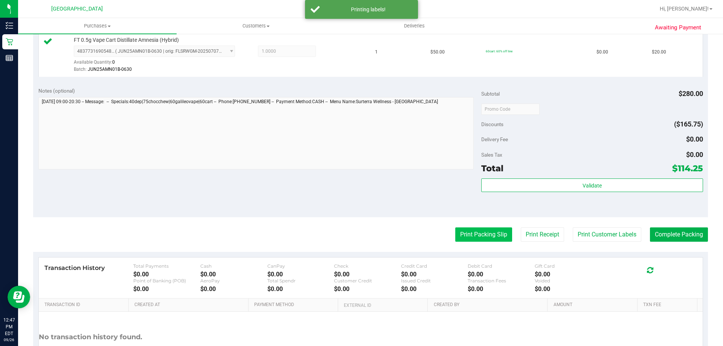
click at [493, 236] on button "Print Packing Slip" at bounding box center [483, 234] width 57 height 14
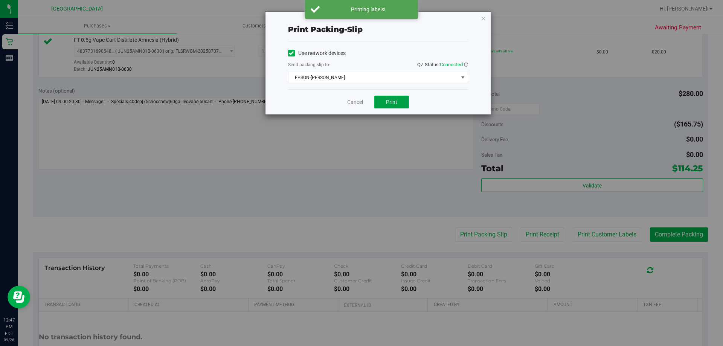
click at [397, 97] on button "Print" at bounding box center [391, 102] width 35 height 13
click at [353, 104] on link "Cancel" at bounding box center [355, 102] width 16 height 8
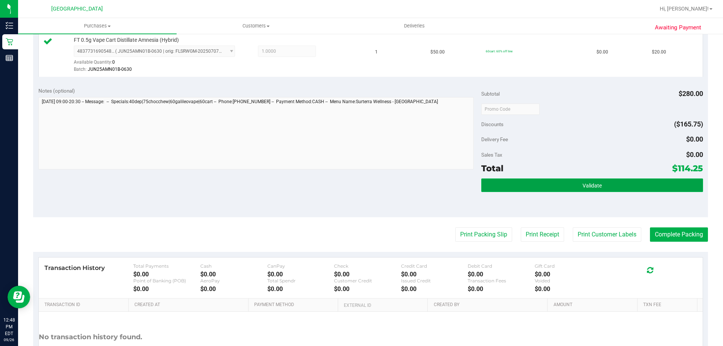
click at [519, 187] on button "Validate" at bounding box center [591, 185] width 221 height 14
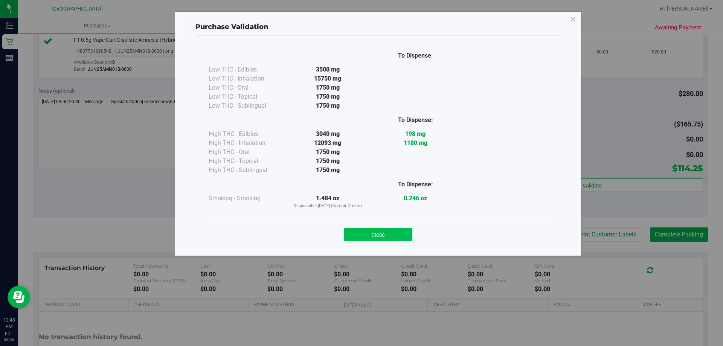
click at [375, 232] on button "Close" at bounding box center [378, 235] width 69 height 14
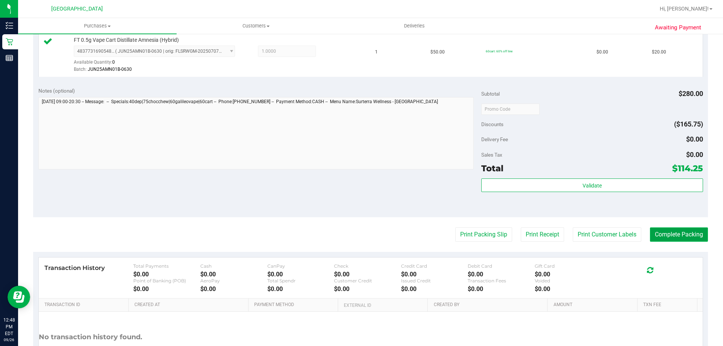
click at [672, 239] on button "Complete Packing" at bounding box center [679, 234] width 58 height 14
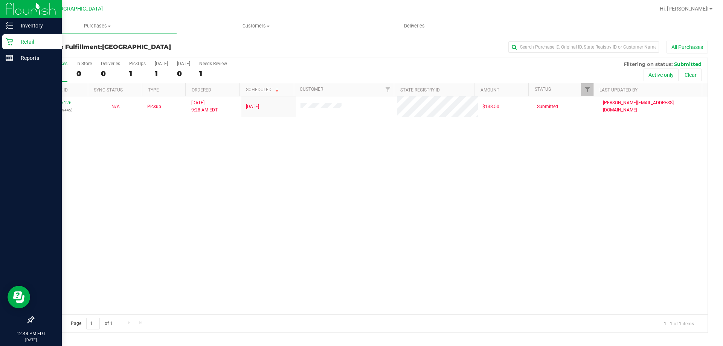
click at [8, 38] on div "Retail" at bounding box center [31, 41] width 59 height 15
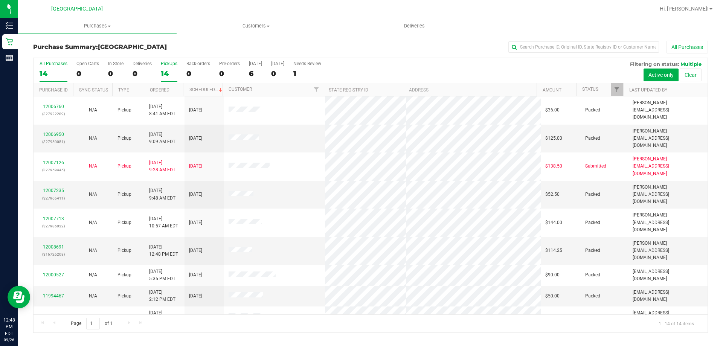
click at [172, 64] on div "PickUps" at bounding box center [169, 63] width 17 height 5
click at [0, 0] on input "PickUps 14" at bounding box center [0, 0] width 0 height 0
click at [44, 71] on div "14" at bounding box center [54, 73] width 28 height 9
click at [0, 0] on input "All Purchases 14" at bounding box center [0, 0] width 0 height 0
click at [166, 65] on div "PickUps" at bounding box center [169, 63] width 17 height 5
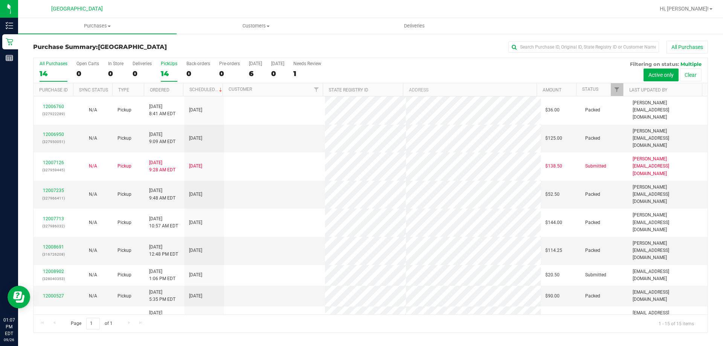
click at [0, 0] on input "PickUps 14" at bounding box center [0, 0] width 0 height 0
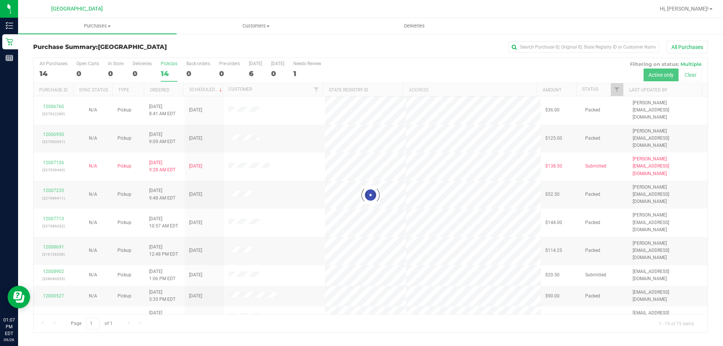
click at [159, 66] on div at bounding box center [371, 195] width 674 height 274
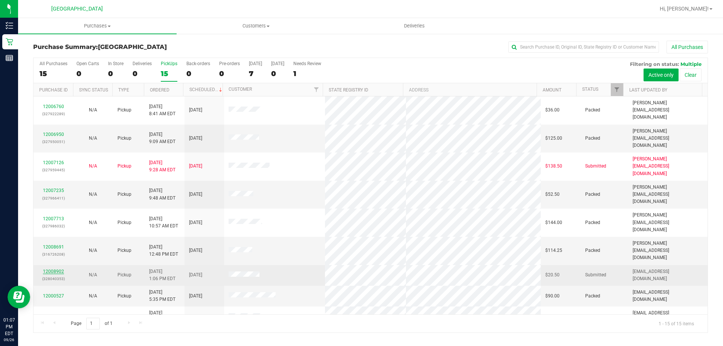
click at [54, 269] on link "12008902" at bounding box center [53, 271] width 21 height 5
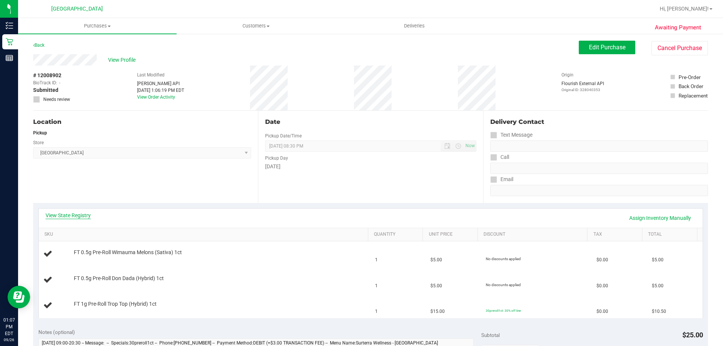
click at [85, 213] on link "View State Registry" at bounding box center [68, 216] width 45 height 8
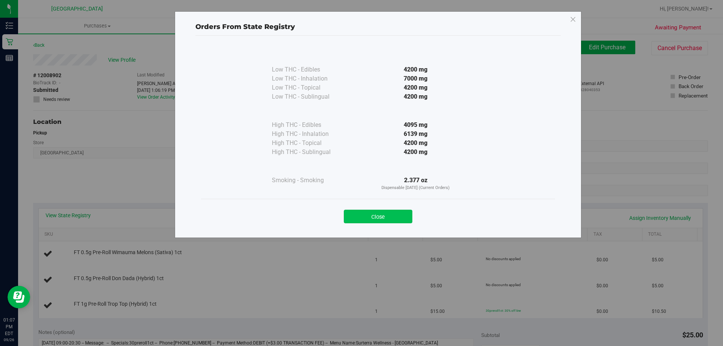
click at [352, 216] on button "Close" at bounding box center [378, 217] width 69 height 14
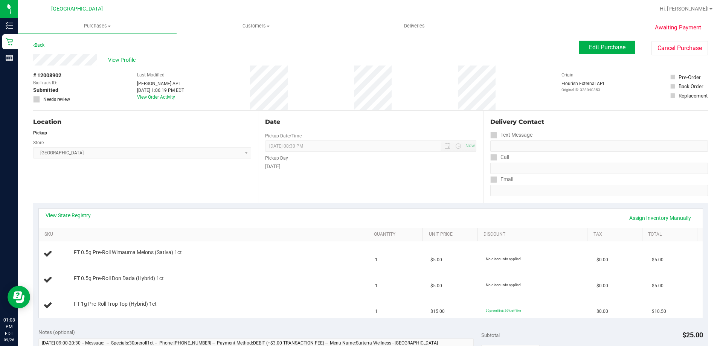
click at [152, 74] on label "Last Modified" at bounding box center [150, 75] width 27 height 7
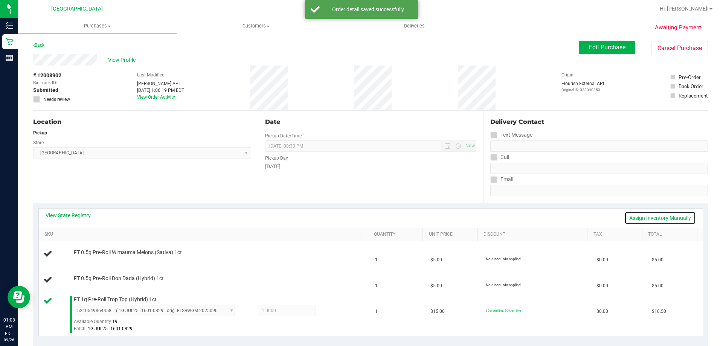
click at [664, 221] on link "Assign Inventory Manually" at bounding box center [660, 218] width 72 height 13
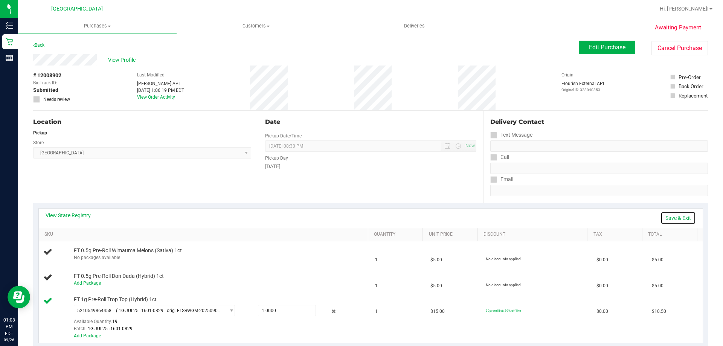
click at [678, 216] on link "Save & Exit" at bounding box center [677, 218] width 35 height 13
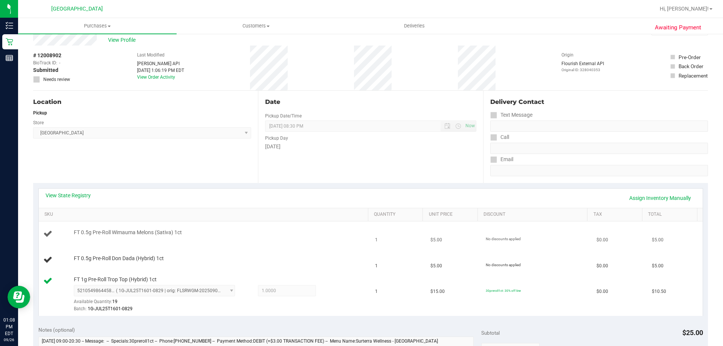
scroll to position [38, 0]
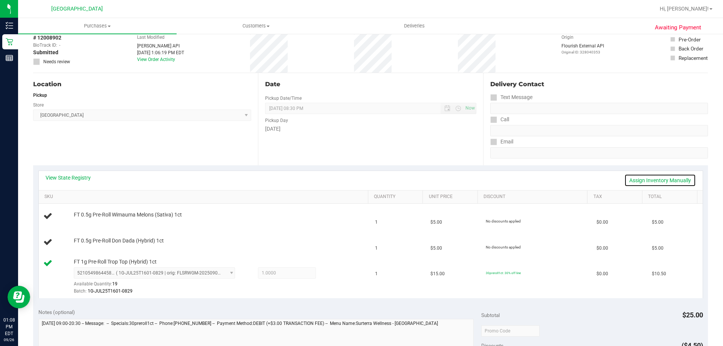
click at [674, 179] on link "Assign Inventory Manually" at bounding box center [660, 180] width 72 height 13
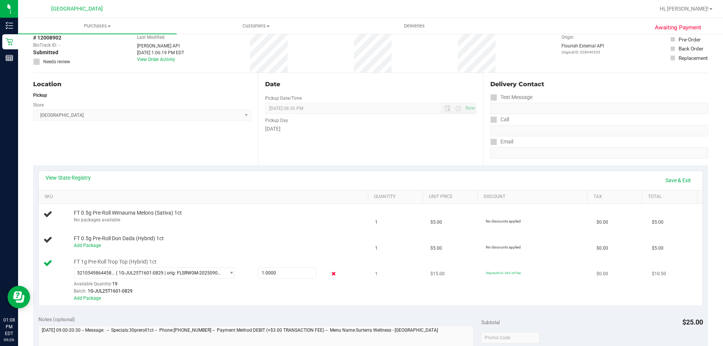
click at [330, 274] on icon at bounding box center [334, 274] width 8 height 9
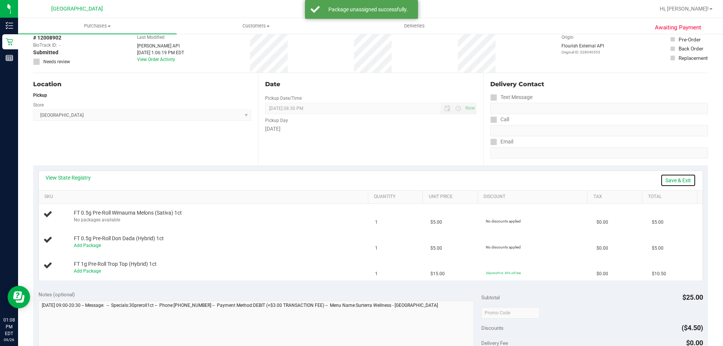
click at [674, 179] on link "Save & Exit" at bounding box center [677, 180] width 35 height 13
click at [657, 178] on link "Assign Inventory Manually" at bounding box center [660, 180] width 72 height 13
click at [682, 180] on link "Save & Exit" at bounding box center [677, 180] width 35 height 13
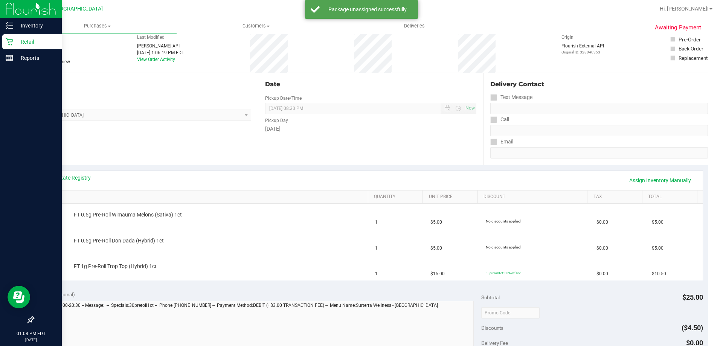
click at [4, 37] on div "Retail" at bounding box center [31, 41] width 59 height 15
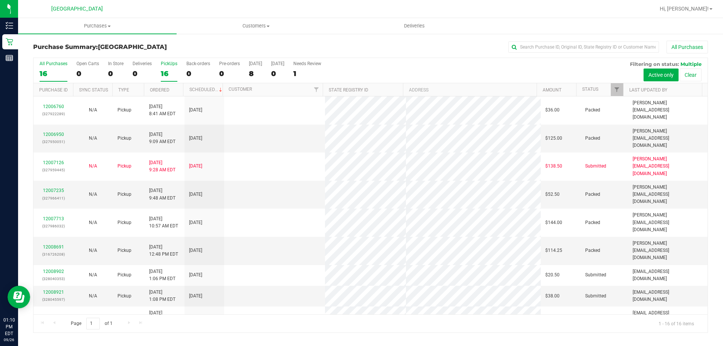
click at [170, 70] on div "16" at bounding box center [169, 73] width 17 height 9
click at [0, 0] on input "PickUps 16" at bounding box center [0, 0] width 0 height 0
click at [59, 289] on link "12008921" at bounding box center [53, 291] width 21 height 5
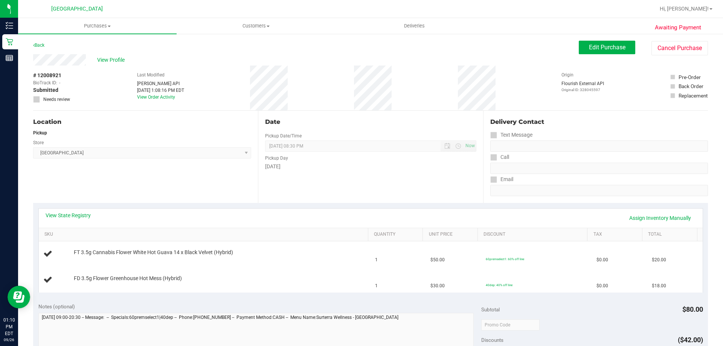
drag, startPoint x: 614, startPoint y: 209, endPoint x: 621, endPoint y: 210, distance: 6.4
click at [615, 210] on div "View State Registry Assign Inventory Manually" at bounding box center [371, 218] width 664 height 19
click at [644, 215] on link "Assign Inventory Manually" at bounding box center [660, 218] width 72 height 13
click at [660, 216] on link "Save & Exit" at bounding box center [677, 218] width 35 height 13
click at [72, 218] on link "View State Registry" at bounding box center [68, 216] width 45 height 8
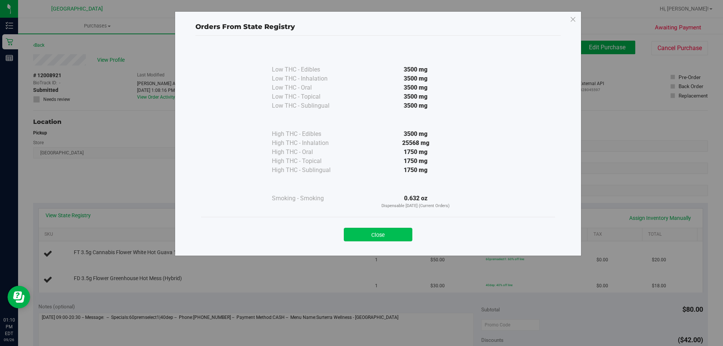
click at [382, 230] on button "Close" at bounding box center [378, 235] width 69 height 14
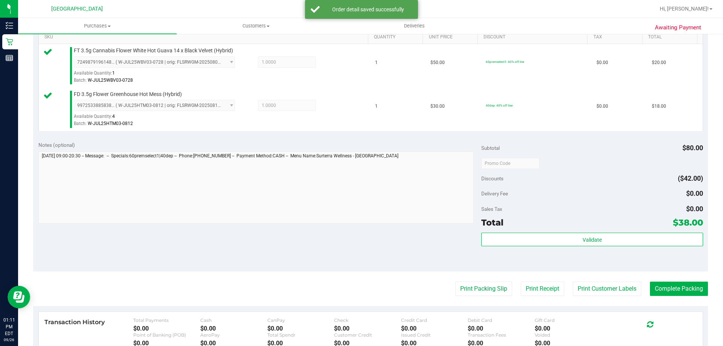
scroll to position [200, 0]
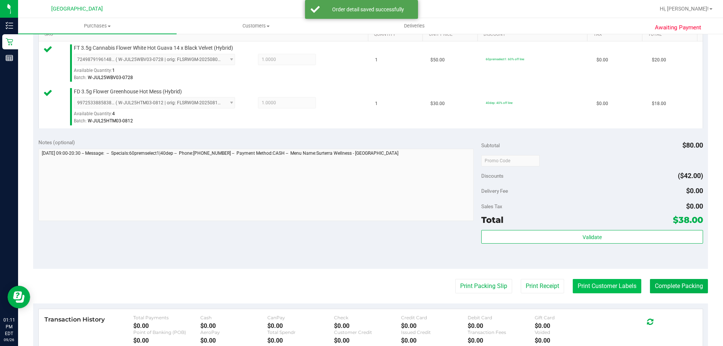
click at [605, 283] on button "Print Customer Labels" at bounding box center [607, 286] width 69 height 14
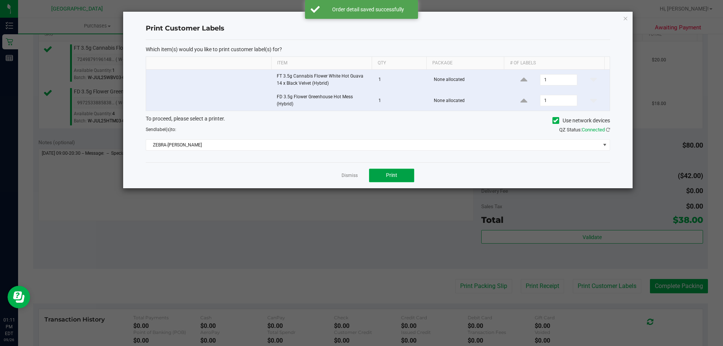
click at [397, 175] on button "Print" at bounding box center [391, 176] width 45 height 14
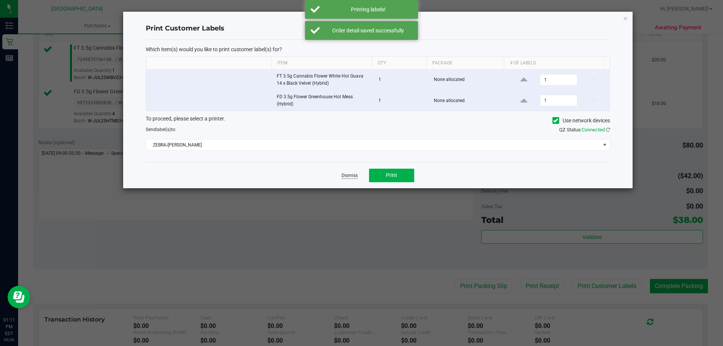
click at [349, 175] on link "Dismiss" at bounding box center [349, 175] width 16 height 6
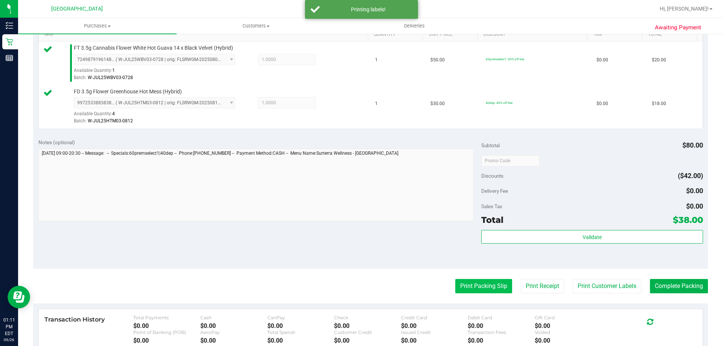
click at [484, 286] on button "Print Packing Slip" at bounding box center [483, 286] width 57 height 14
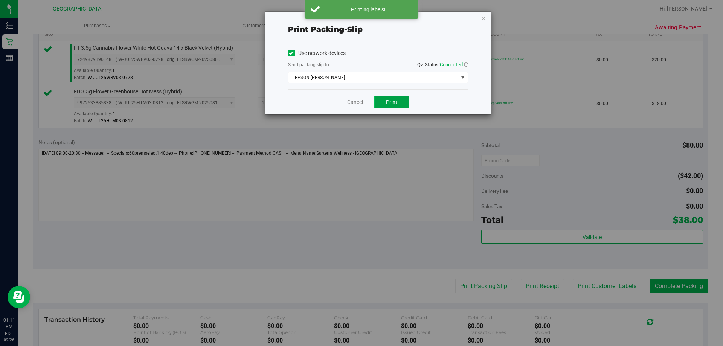
click at [397, 105] on button "Print" at bounding box center [391, 102] width 35 height 13
click at [356, 103] on link "Cancel" at bounding box center [355, 102] width 16 height 8
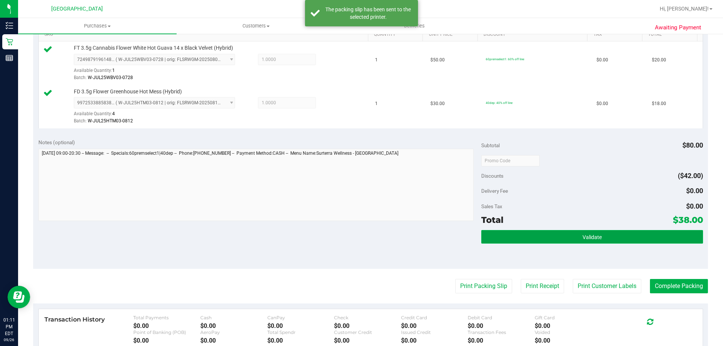
click at [523, 231] on button "Validate" at bounding box center [591, 237] width 221 height 14
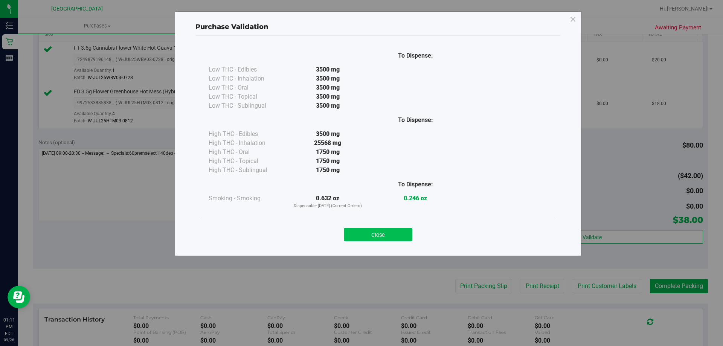
click at [375, 230] on button "Close" at bounding box center [378, 235] width 69 height 14
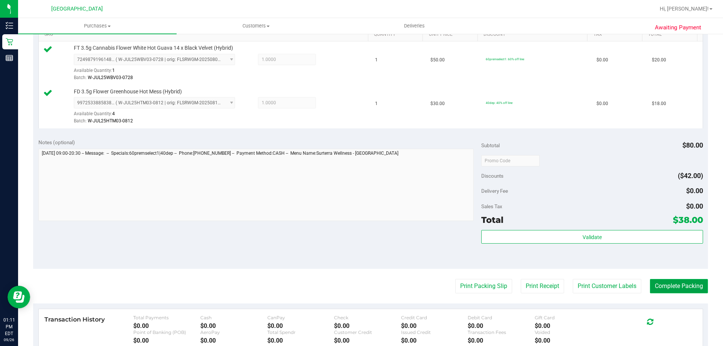
click at [688, 292] on button "Complete Packing" at bounding box center [679, 286] width 58 height 14
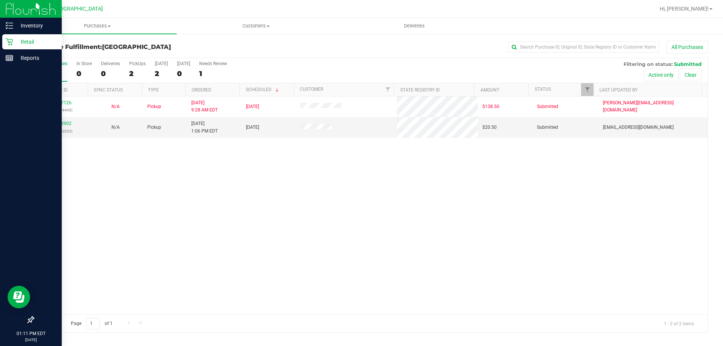
click at [6, 45] on icon at bounding box center [10, 42] width 8 height 8
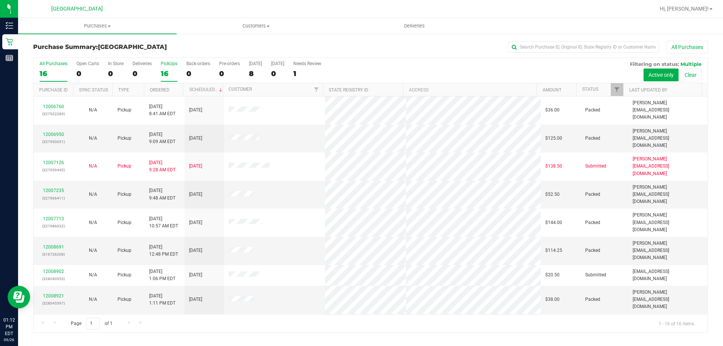
click at [170, 76] on div "16" at bounding box center [169, 73] width 17 height 9
click at [0, 0] on input "PickUps 16" at bounding box center [0, 0] width 0 height 0
click at [50, 69] on label "All Purchases 16" at bounding box center [54, 71] width 28 height 21
click at [0, 0] on input "All Purchases 16" at bounding box center [0, 0] width 0 height 0
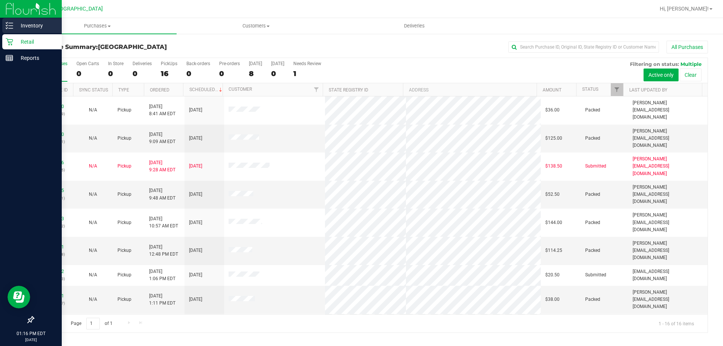
click at [19, 26] on p "Inventory" at bounding box center [35, 25] width 45 height 9
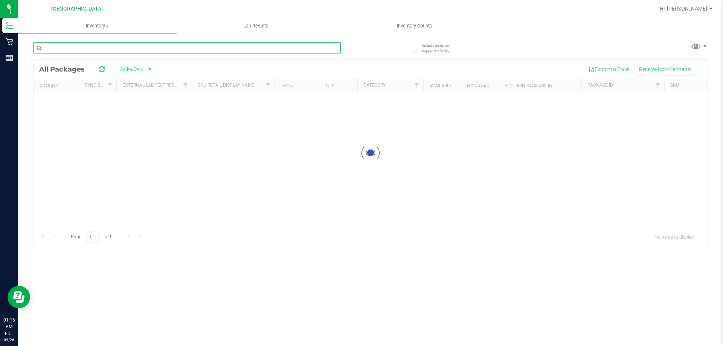
click at [93, 49] on input "text" at bounding box center [187, 47] width 308 height 11
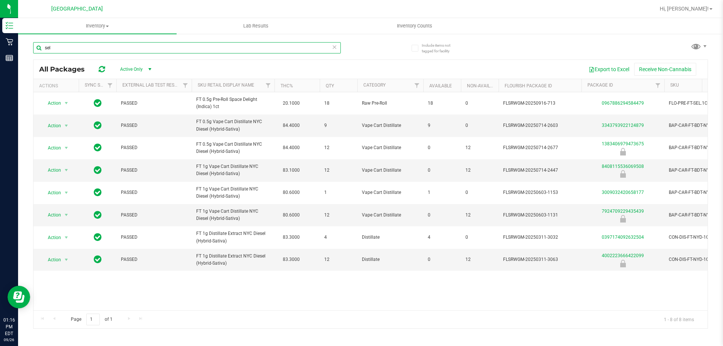
type input "sel"
click at [66, 44] on input "sel" at bounding box center [187, 47] width 308 height 11
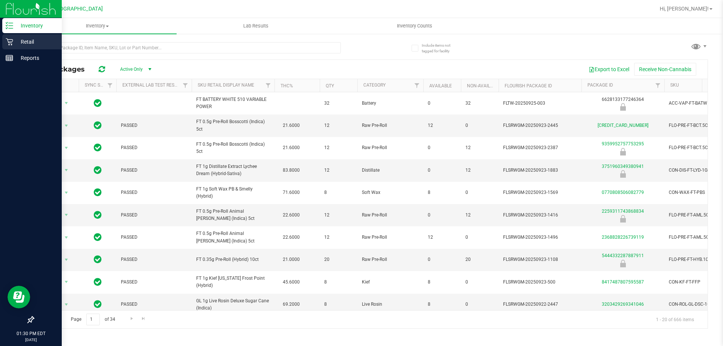
click at [40, 45] on p "Retail" at bounding box center [35, 41] width 45 height 9
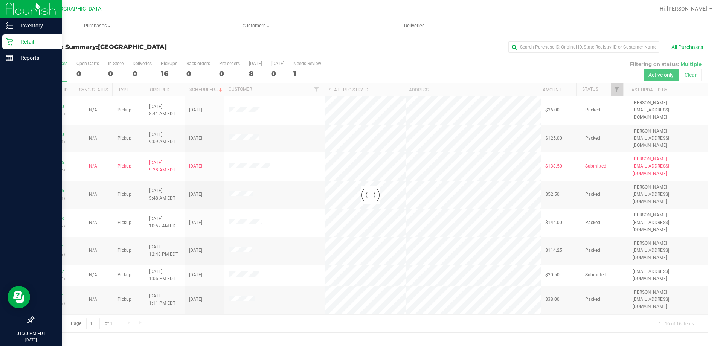
click at [170, 76] on div at bounding box center [371, 195] width 674 height 274
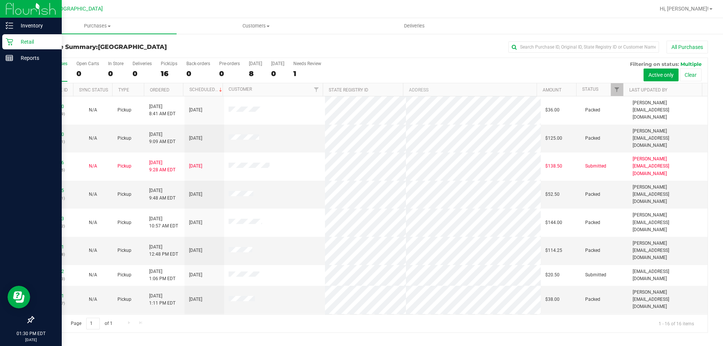
click at [170, 76] on div "16" at bounding box center [169, 73] width 17 height 9
click at [0, 0] on input "PickUps 16" at bounding box center [0, 0] width 0 height 0
click at [58, 69] on label "All Purchases 16" at bounding box center [54, 71] width 28 height 21
click at [0, 0] on input "All Purchases 16" at bounding box center [0, 0] width 0 height 0
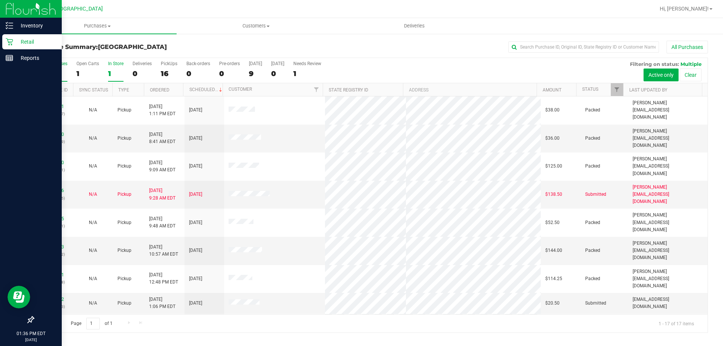
click at [116, 72] on div "1" at bounding box center [115, 73] width 15 height 9
click at [0, 0] on input "In Store 1" at bounding box center [0, 0] width 0 height 0
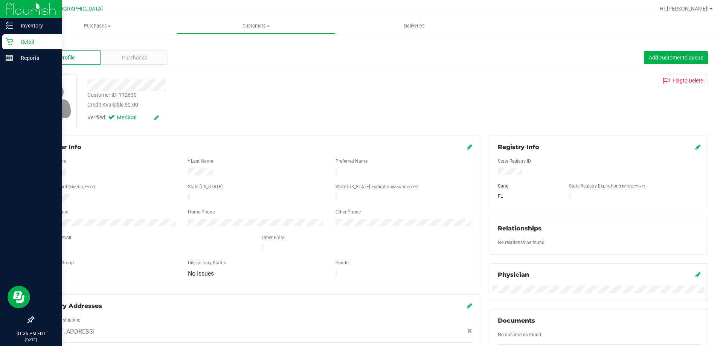
click at [26, 43] on p "Retail" at bounding box center [35, 41] width 45 height 9
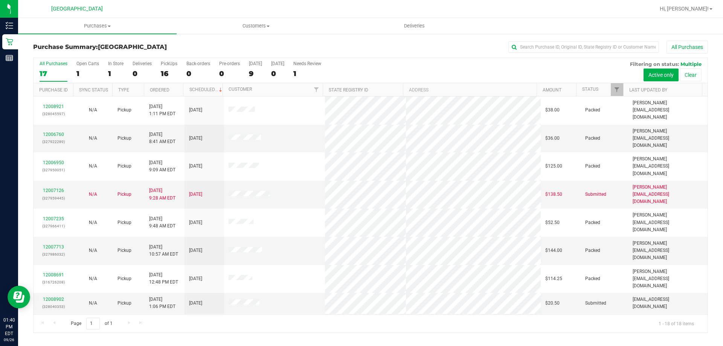
click at [158, 72] on div "All Purchases 17 Open Carts 1 In Store 1 Deliveries 0 PickUps 16 Back-orders 0 …" at bounding box center [371, 70] width 674 height 25
click at [167, 73] on div "16" at bounding box center [169, 73] width 17 height 9
click at [0, 0] on input "PickUps 16" at bounding box center [0, 0] width 0 height 0
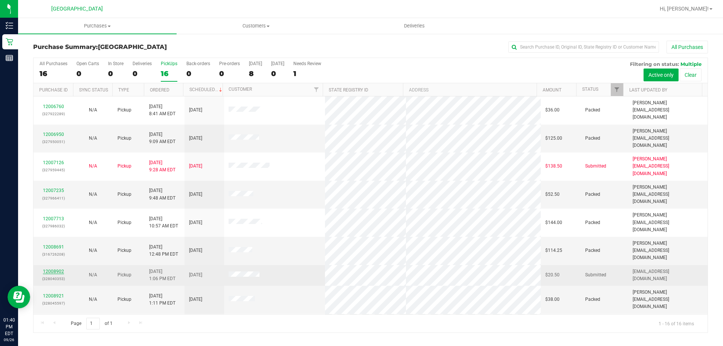
click at [52, 269] on link "12008902" at bounding box center [53, 271] width 21 height 5
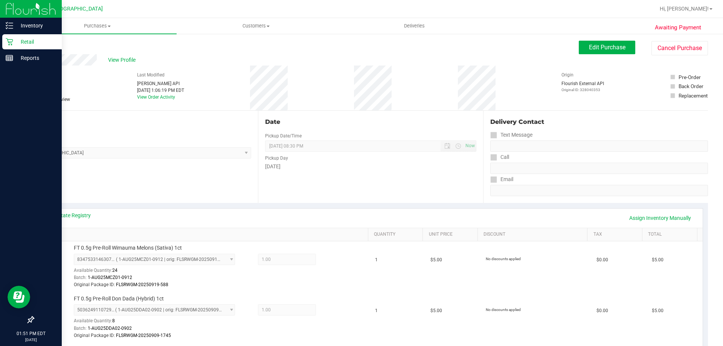
click at [12, 38] on icon at bounding box center [10, 42] width 8 height 8
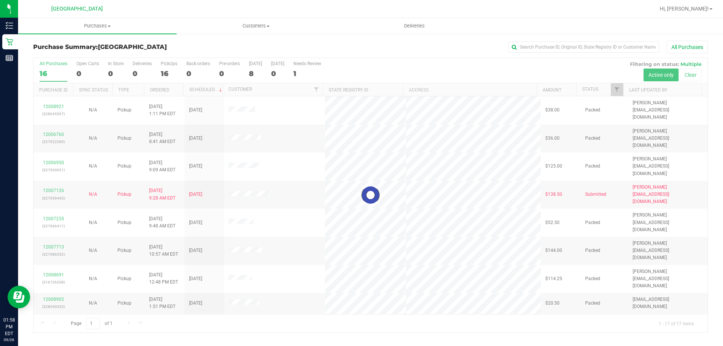
click at [173, 70] on div at bounding box center [371, 195] width 674 height 274
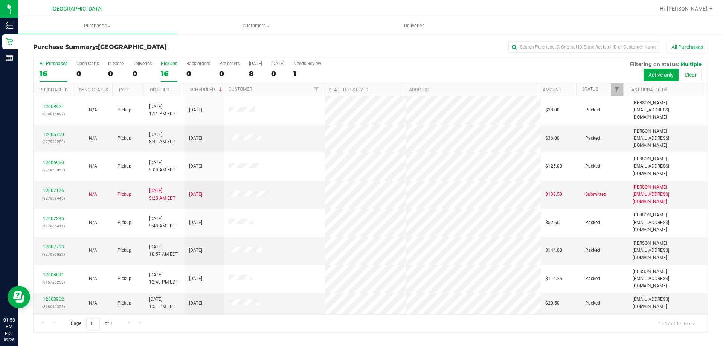
click at [173, 69] on label "PickUps 16" at bounding box center [169, 71] width 17 height 21
click at [0, 0] on input "PickUps 16" at bounding box center [0, 0] width 0 height 0
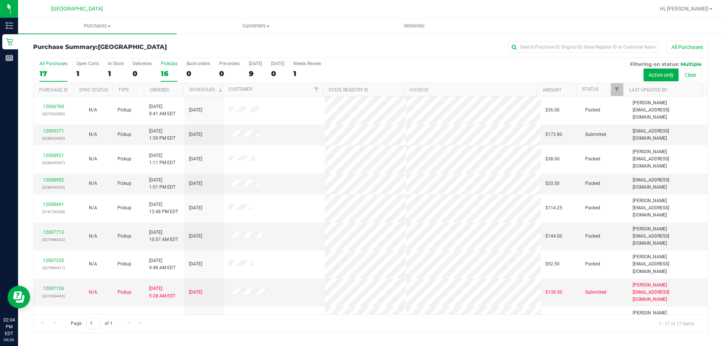
click at [56, 73] on div "17" at bounding box center [54, 73] width 28 height 9
click at [0, 0] on input "All Purchases 17" at bounding box center [0, 0] width 0 height 0
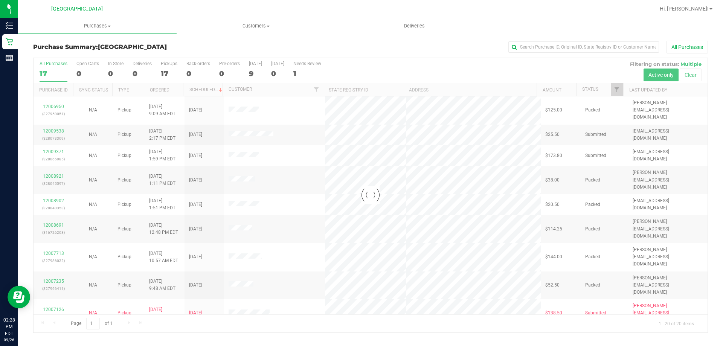
click at [156, 73] on div at bounding box center [371, 195] width 674 height 274
click at [158, 73] on div at bounding box center [371, 195] width 674 height 274
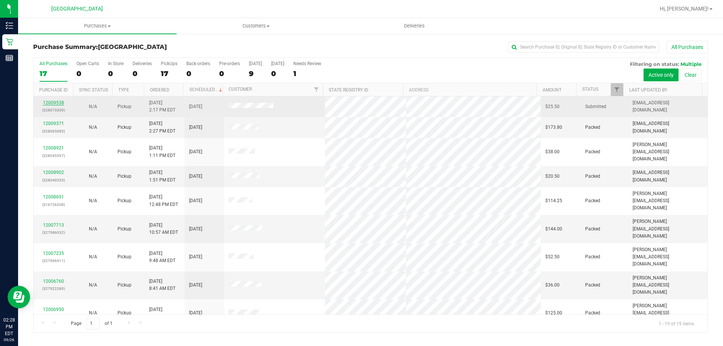
click at [51, 104] on link "12009538" at bounding box center [53, 102] width 21 height 5
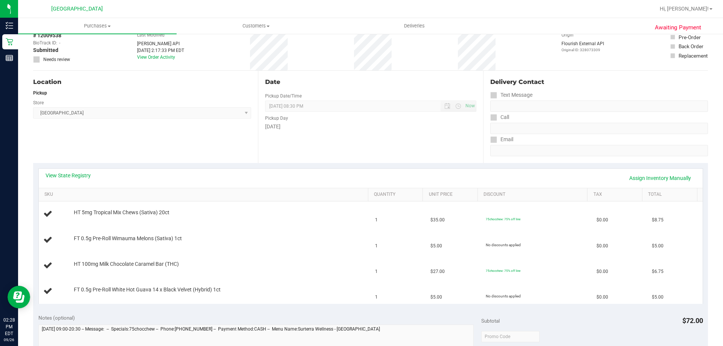
scroll to position [38, 0]
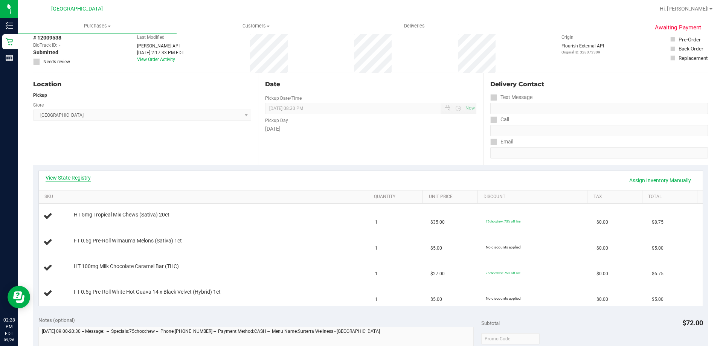
click at [78, 180] on link "View State Registry" at bounding box center [68, 178] width 45 height 8
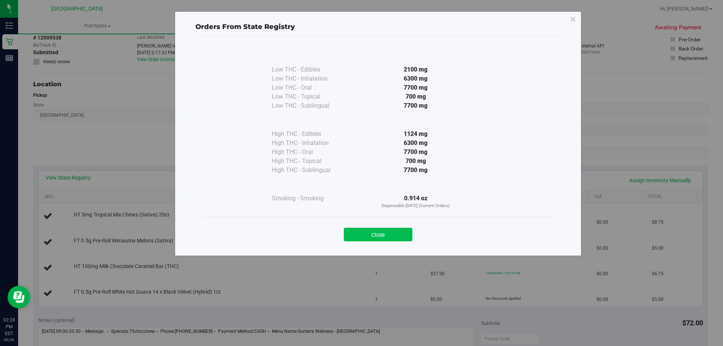
click at [404, 235] on button "Close" at bounding box center [378, 235] width 69 height 14
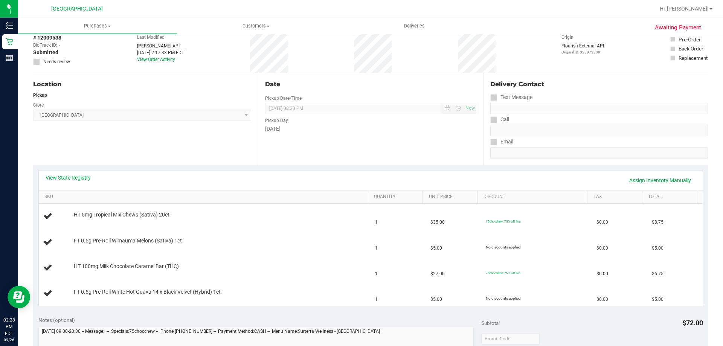
scroll to position [0, 0]
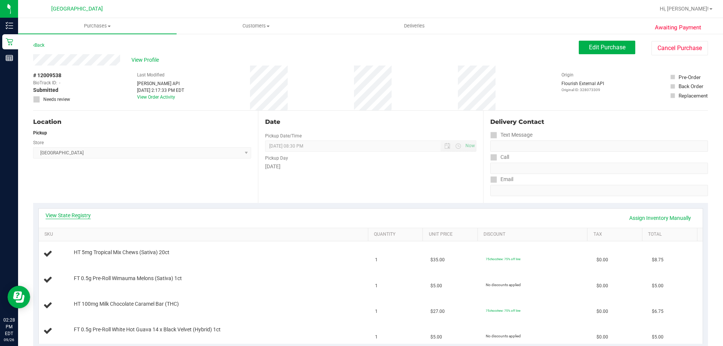
click at [77, 213] on link "View State Registry" at bounding box center [68, 216] width 45 height 8
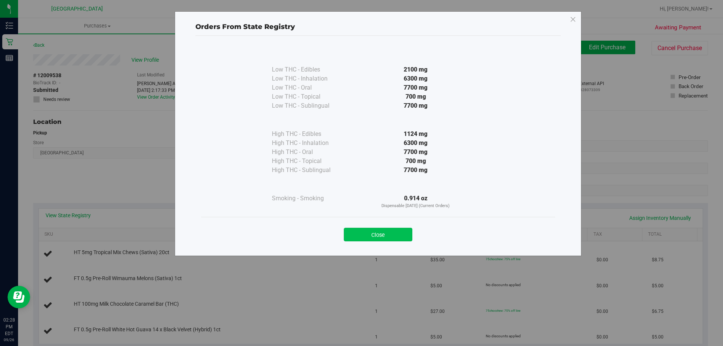
click at [387, 228] on button "Close" at bounding box center [378, 235] width 69 height 14
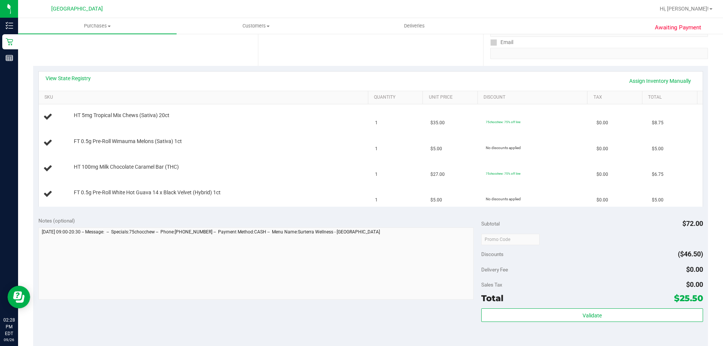
scroll to position [140, 0]
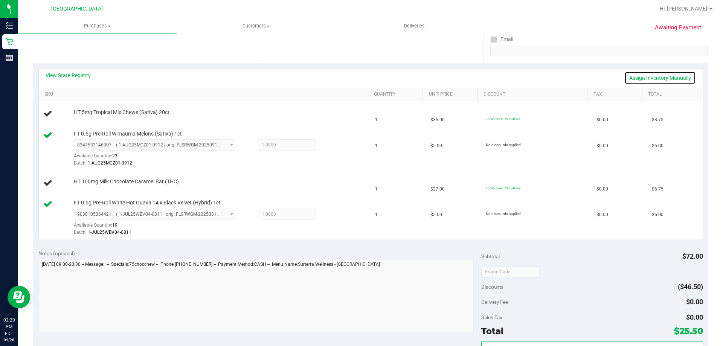
click at [638, 79] on link "Assign Inventory Manually" at bounding box center [660, 78] width 72 height 13
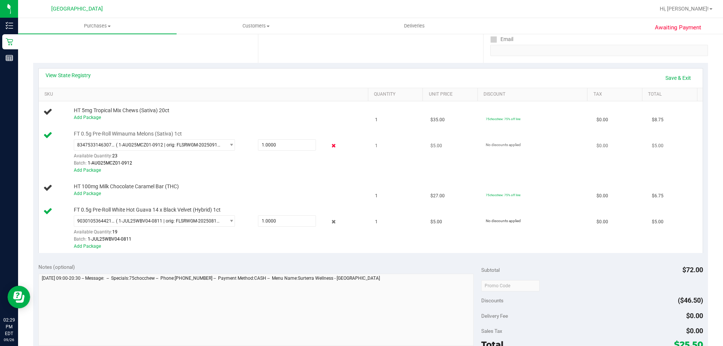
click at [330, 148] on icon at bounding box center [334, 146] width 8 height 9
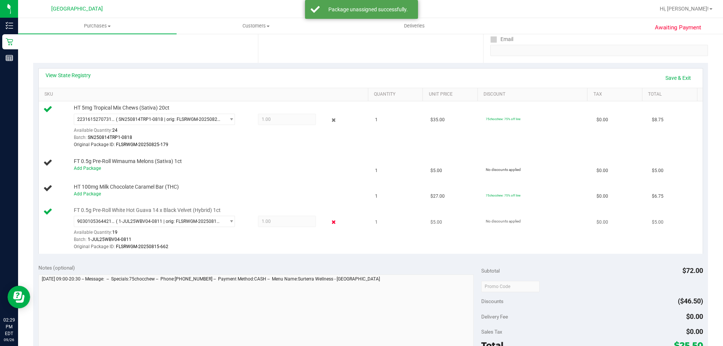
click at [330, 218] on icon at bounding box center [334, 222] width 8 height 9
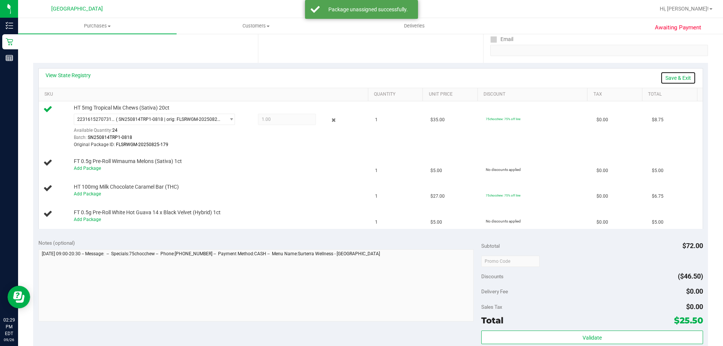
click at [677, 79] on link "Save & Exit" at bounding box center [677, 78] width 35 height 13
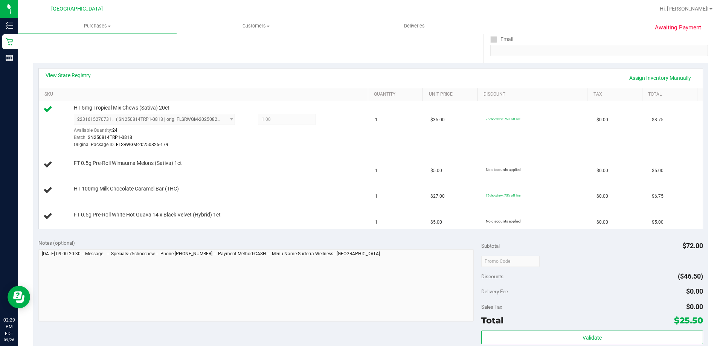
click at [79, 75] on link "View State Registry" at bounding box center [68, 76] width 45 height 8
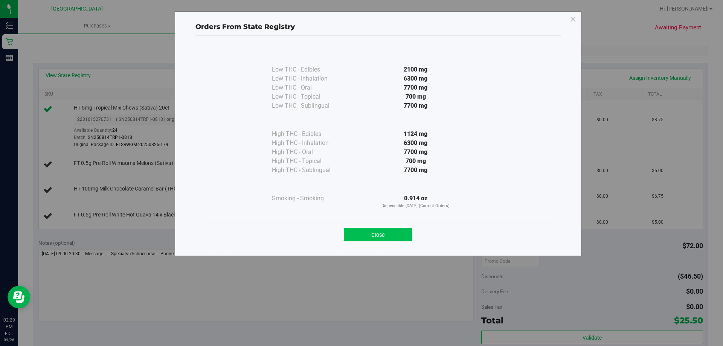
click at [371, 241] on button "Close" at bounding box center [378, 235] width 69 height 14
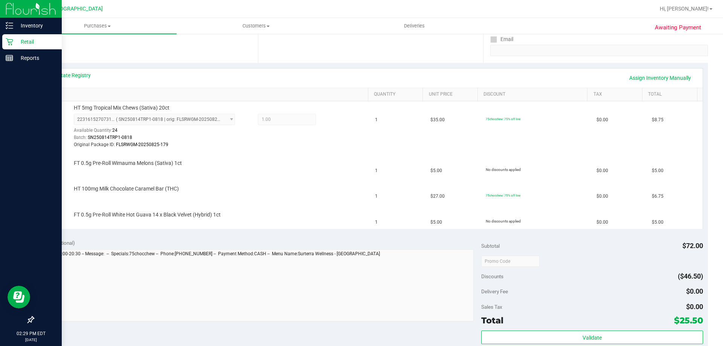
click at [13, 44] on p "Retail" at bounding box center [35, 41] width 45 height 9
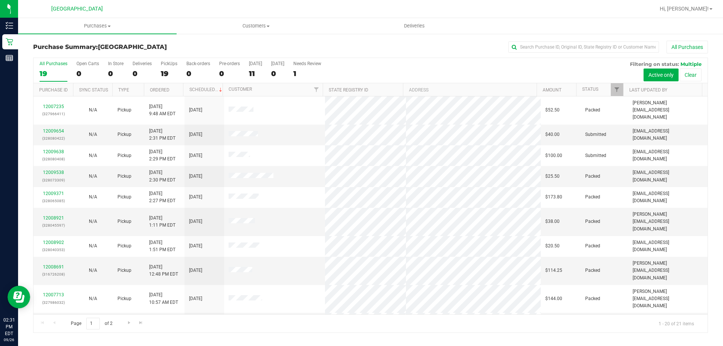
click at [161, 86] on th "Ordered" at bounding box center [164, 89] width 40 height 13
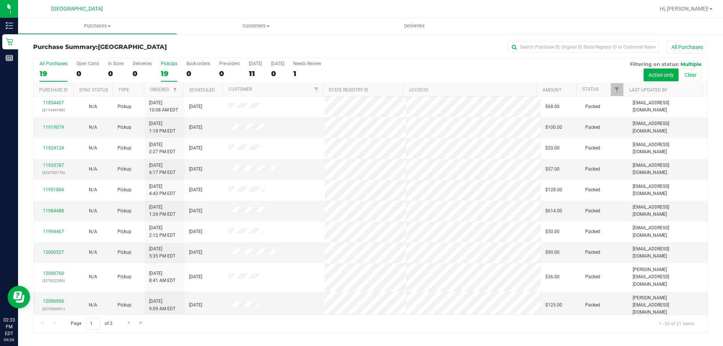
drag, startPoint x: 182, startPoint y: 70, endPoint x: 164, endPoint y: 67, distance: 18.8
click at [181, 69] on div "All Purchases 19 Open Carts 0 In Store 0 Deliveries 0 PickUps 19 Back-orders 0 …" at bounding box center [371, 70] width 674 height 25
click at [163, 67] on label "PickUps 19" at bounding box center [169, 71] width 17 height 21
click at [0, 0] on input "PickUps 19" at bounding box center [0, 0] width 0 height 0
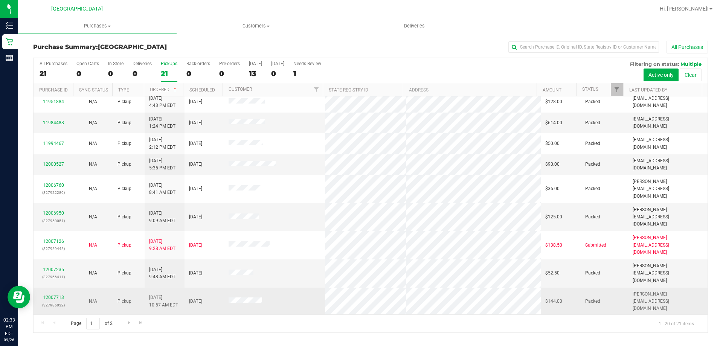
scroll to position [199, 0]
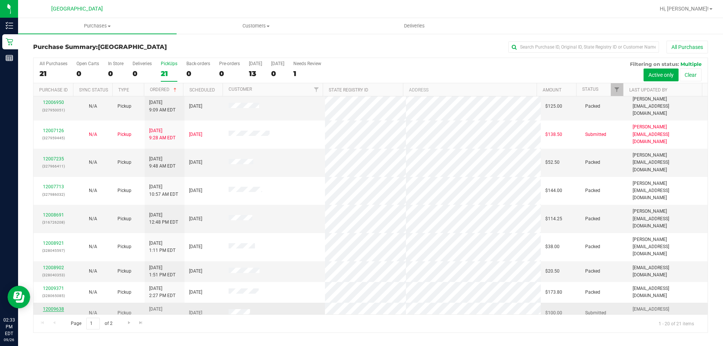
click at [50, 306] on link "12009638" at bounding box center [53, 308] width 21 height 5
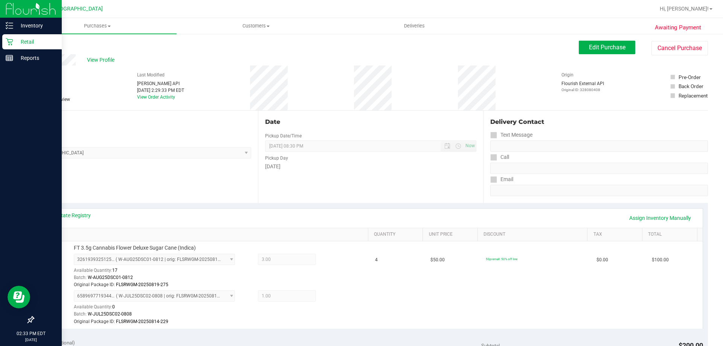
click at [29, 42] on p "Retail" at bounding box center [35, 41] width 45 height 9
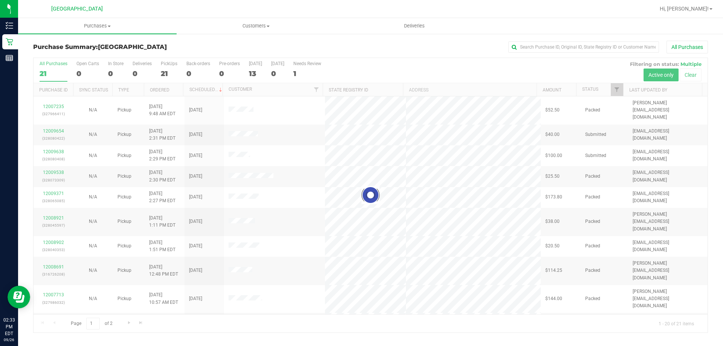
click at [162, 74] on div at bounding box center [371, 195] width 674 height 274
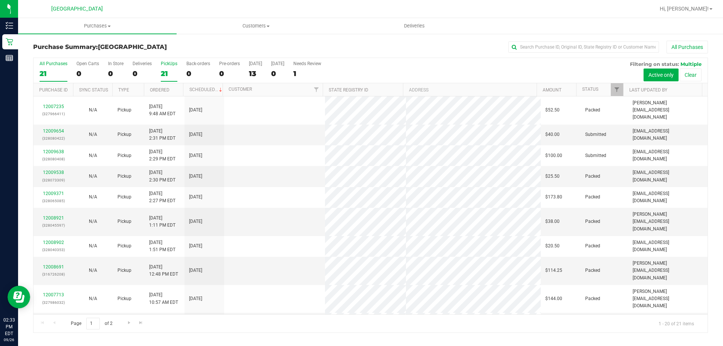
click at [163, 75] on div "21" at bounding box center [169, 73] width 17 height 9
click at [0, 0] on input "PickUps 21" at bounding box center [0, 0] width 0 height 0
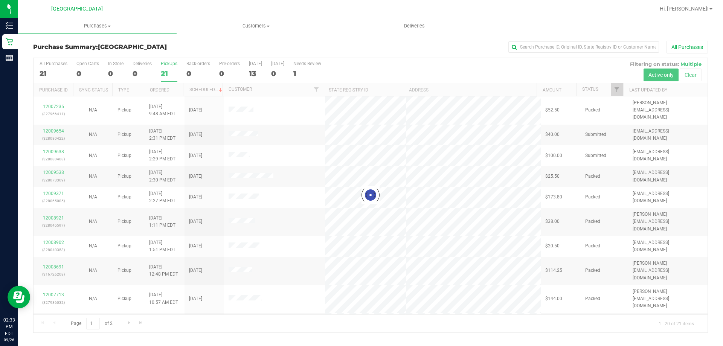
click at [164, 75] on div at bounding box center [371, 195] width 674 height 274
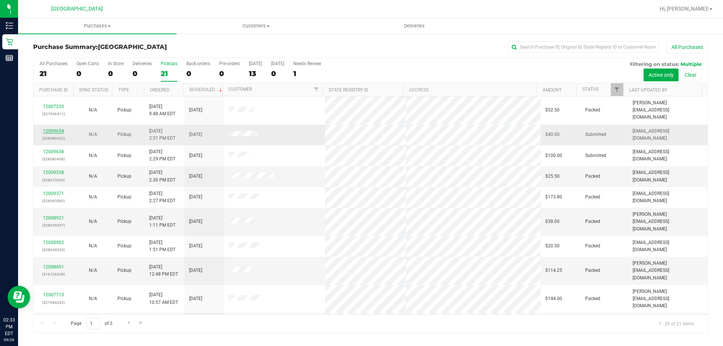
click at [53, 128] on link "12009654" at bounding box center [53, 130] width 21 height 5
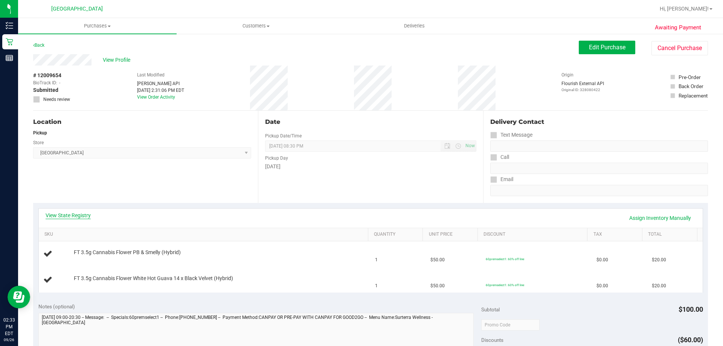
click at [78, 216] on link "View State Registry" at bounding box center [68, 216] width 45 height 8
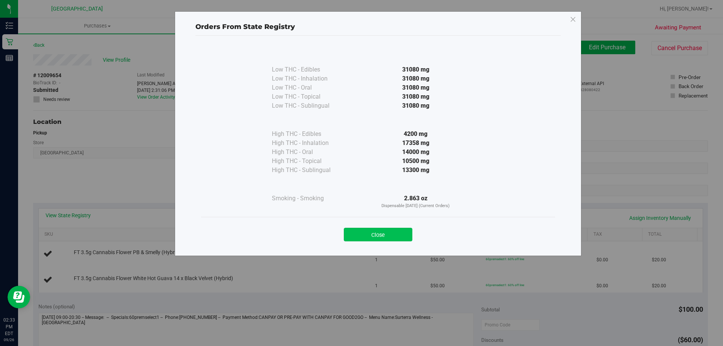
click at [379, 229] on button "Close" at bounding box center [378, 235] width 69 height 14
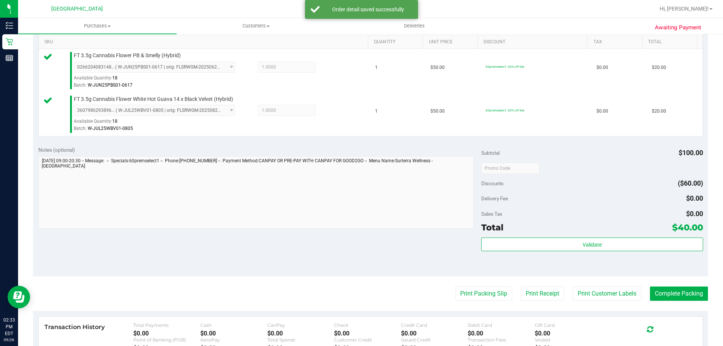
scroll to position [192, 0]
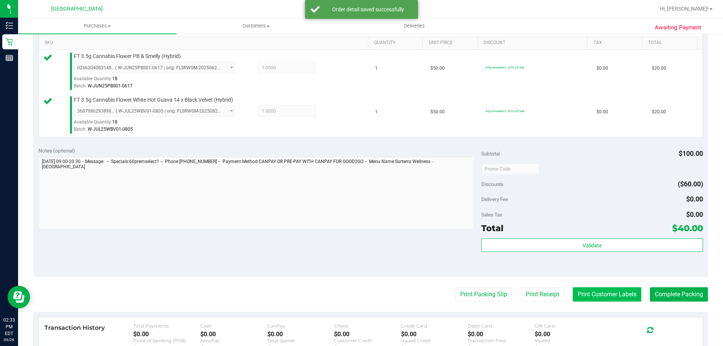
click at [593, 298] on button "Print Customer Labels" at bounding box center [607, 294] width 69 height 14
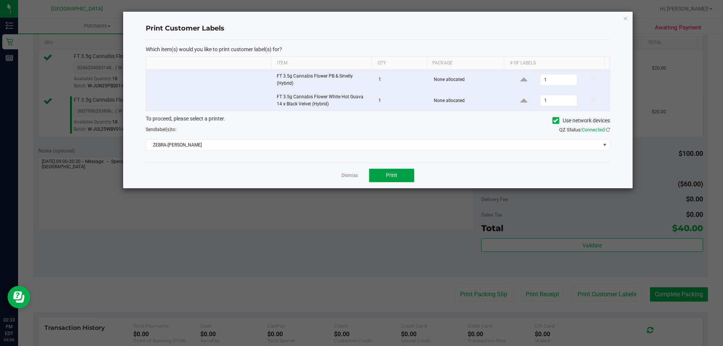
click at [393, 178] on span "Print" at bounding box center [391, 175] width 11 height 6
click at [343, 175] on link "Dismiss" at bounding box center [349, 175] width 16 height 6
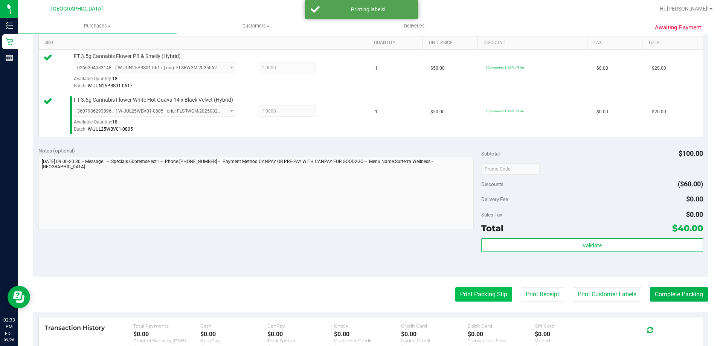
click at [471, 300] on button "Print Packing Slip" at bounding box center [483, 294] width 57 height 14
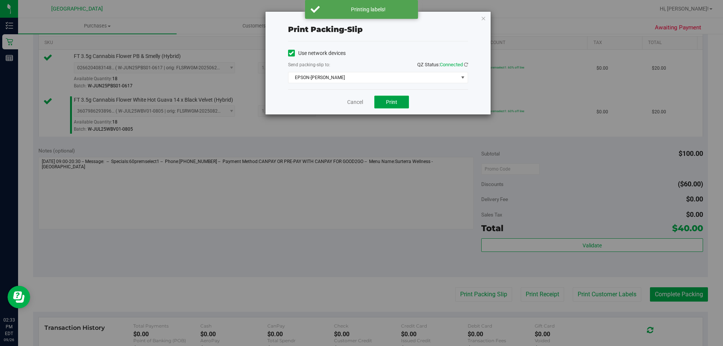
click at [392, 96] on button "Print" at bounding box center [391, 102] width 35 height 13
click at [348, 104] on link "Cancel" at bounding box center [355, 102] width 16 height 8
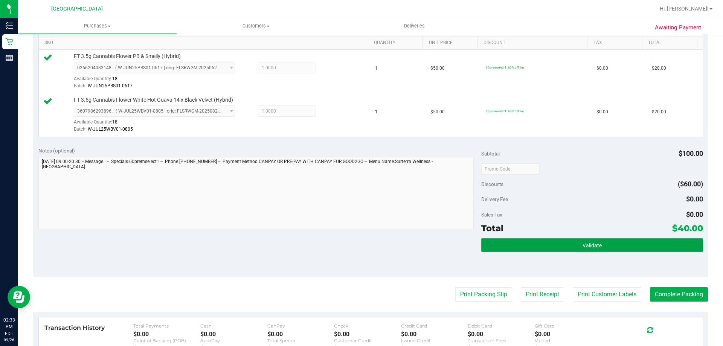
click at [513, 242] on button "Validate" at bounding box center [591, 245] width 221 height 14
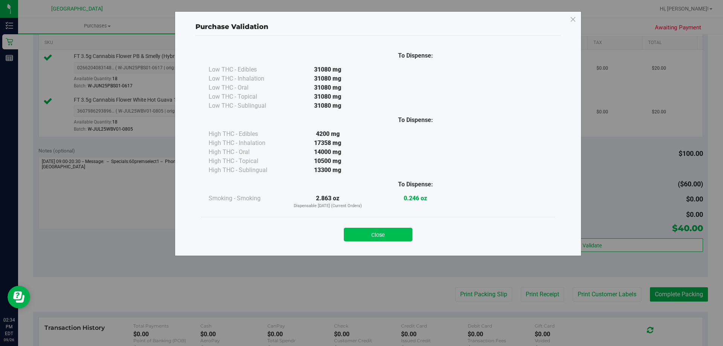
click at [390, 239] on button "Close" at bounding box center [378, 235] width 69 height 14
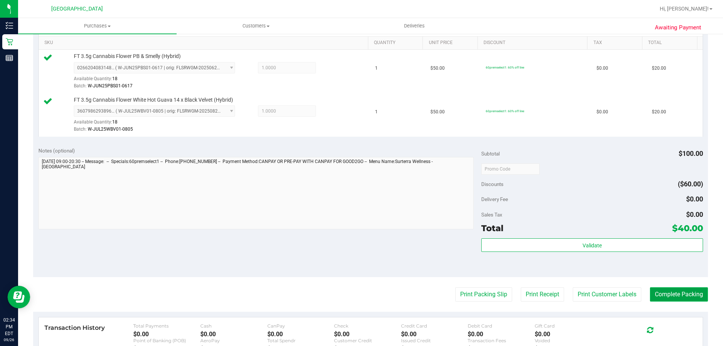
click at [669, 289] on button "Complete Packing" at bounding box center [679, 294] width 58 height 14
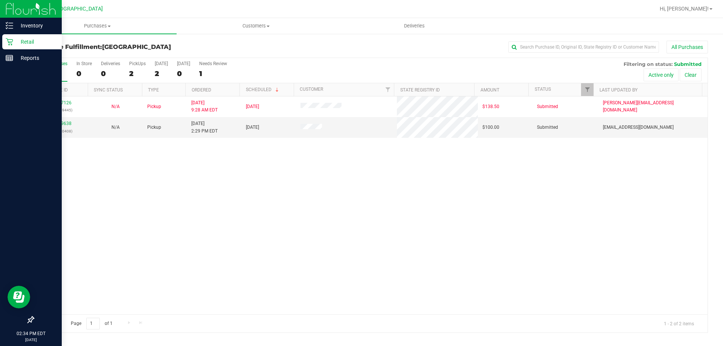
click at [23, 48] on div "Retail" at bounding box center [31, 41] width 59 height 15
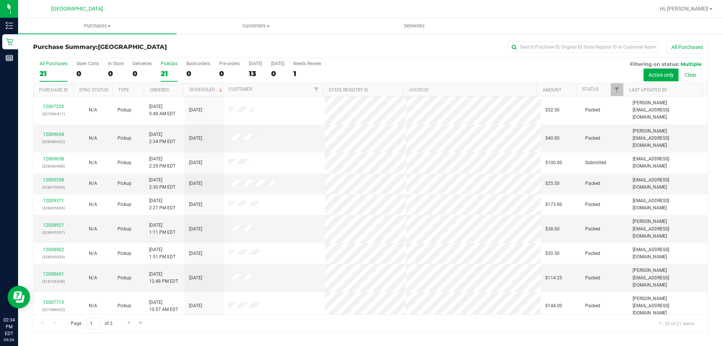
click at [169, 73] on div "21" at bounding box center [169, 73] width 17 height 9
click at [0, 0] on input "PickUps 21" at bounding box center [0, 0] width 0 height 0
click at [174, 74] on div "21" at bounding box center [169, 73] width 17 height 9
click at [0, 0] on input "PickUps 21" at bounding box center [0, 0] width 0 height 0
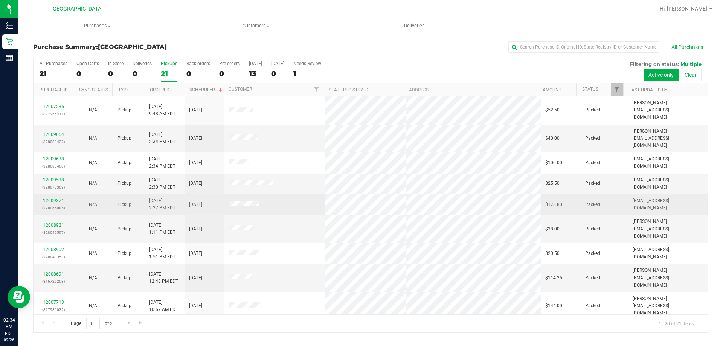
click at [218, 194] on td "[DATE]" at bounding box center [204, 204] width 40 height 21
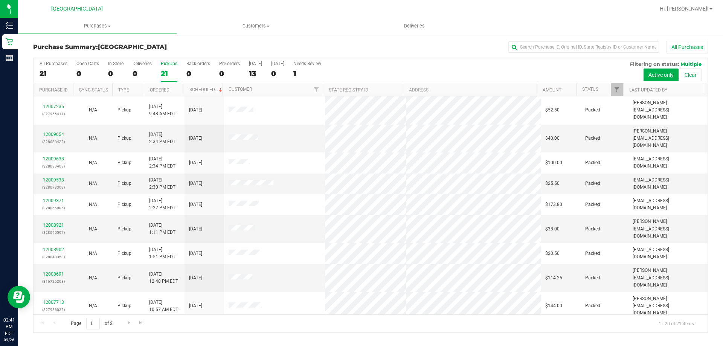
click at [164, 70] on div "21" at bounding box center [169, 73] width 17 height 9
click at [0, 0] on input "PickUps 21" at bounding box center [0, 0] width 0 height 0
click at [56, 76] on div "21" at bounding box center [54, 73] width 28 height 9
click at [0, 0] on input "All Purchases 21" at bounding box center [0, 0] width 0 height 0
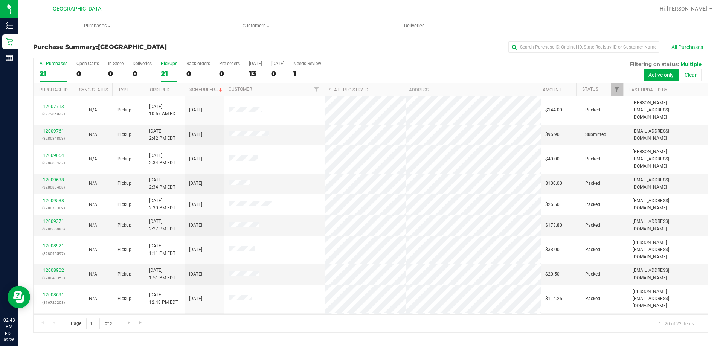
click at [175, 66] on label "PickUps 21" at bounding box center [169, 71] width 17 height 21
click at [0, 0] on input "PickUps 21" at bounding box center [0, 0] width 0 height 0
click at [56, 128] on link "12009761" at bounding box center [53, 130] width 21 height 5
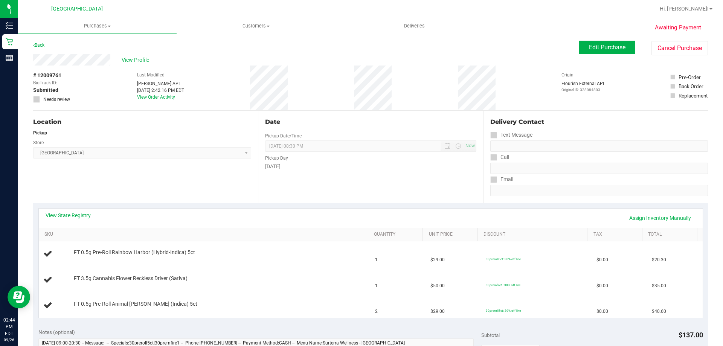
scroll to position [0, 0]
click at [75, 215] on link "View State Registry" at bounding box center [68, 215] width 45 height 8
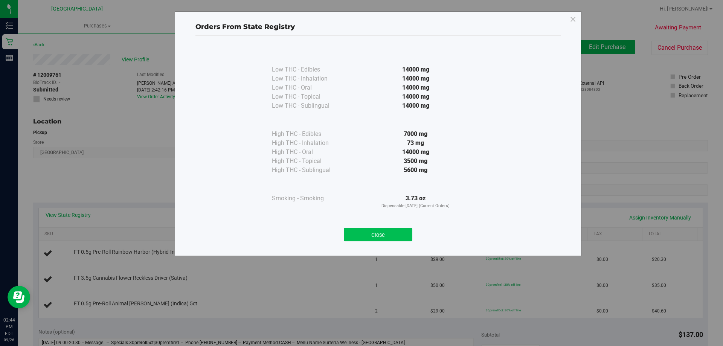
click at [386, 233] on button "Close" at bounding box center [378, 235] width 69 height 14
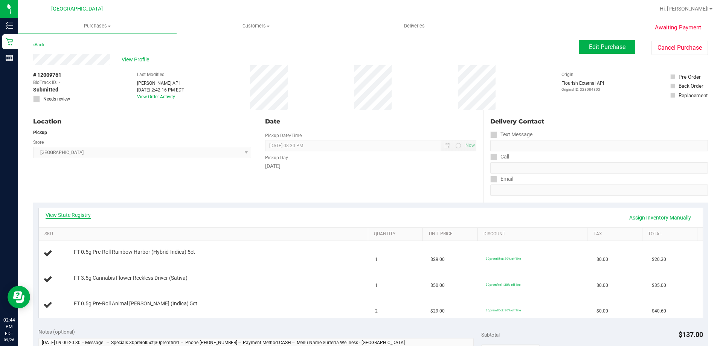
click at [65, 216] on link "View State Registry" at bounding box center [68, 215] width 45 height 8
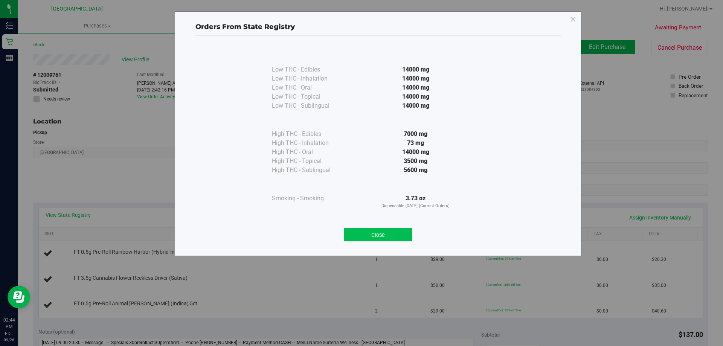
click at [390, 235] on button "Close" at bounding box center [378, 235] width 69 height 14
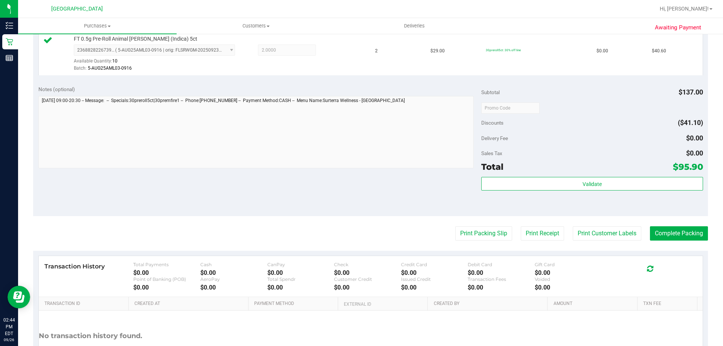
scroll to position [321, 0]
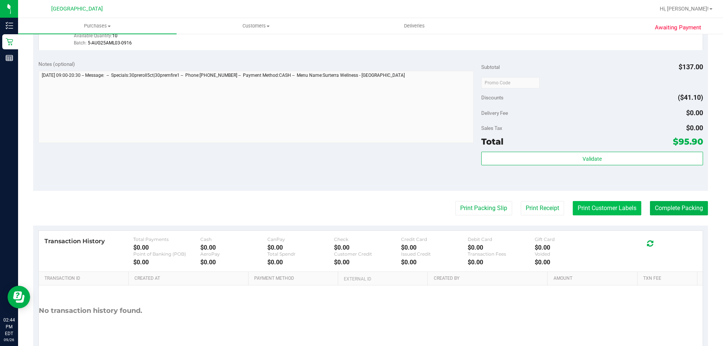
click at [618, 212] on button "Print Customer Labels" at bounding box center [607, 208] width 69 height 14
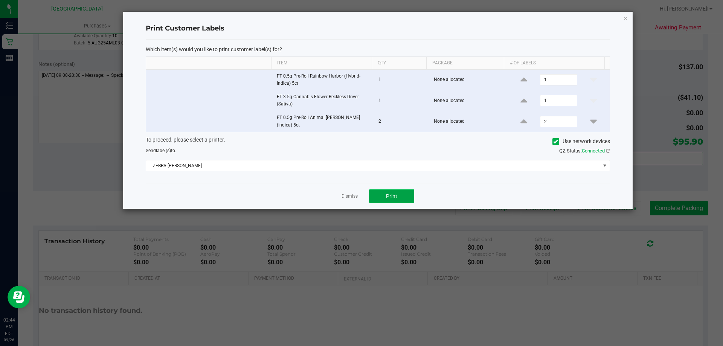
click at [389, 194] on span "Print" at bounding box center [391, 196] width 11 height 6
click at [343, 195] on link "Dismiss" at bounding box center [349, 196] width 16 height 6
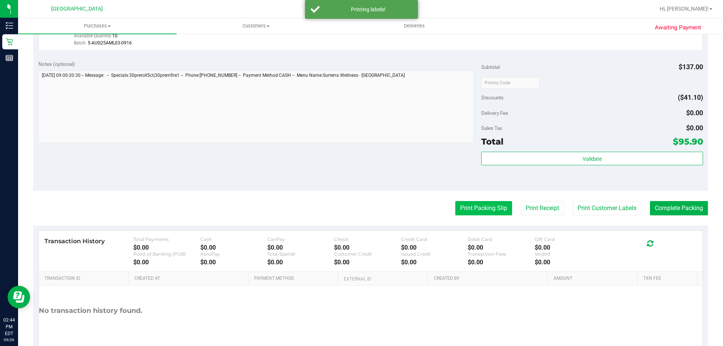
click at [502, 205] on button "Print Packing Slip" at bounding box center [483, 208] width 57 height 14
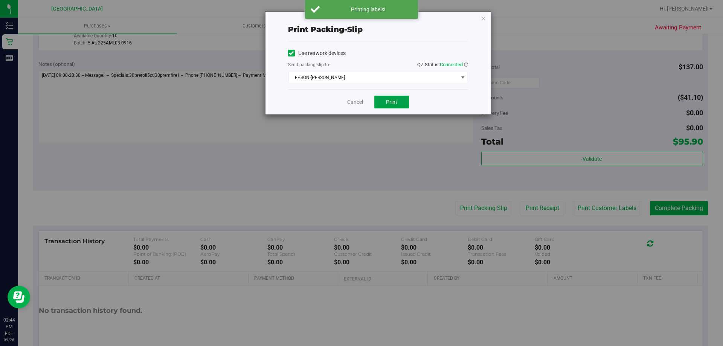
click at [400, 105] on button "Print" at bounding box center [391, 102] width 35 height 13
click at [354, 105] on link "Cancel" at bounding box center [355, 102] width 16 height 8
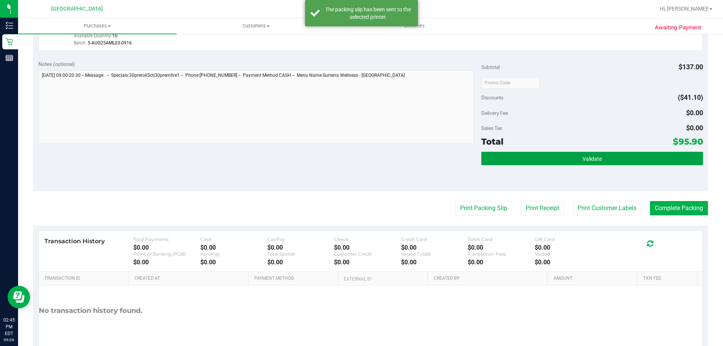
click at [533, 159] on button "Validate" at bounding box center [591, 159] width 221 height 14
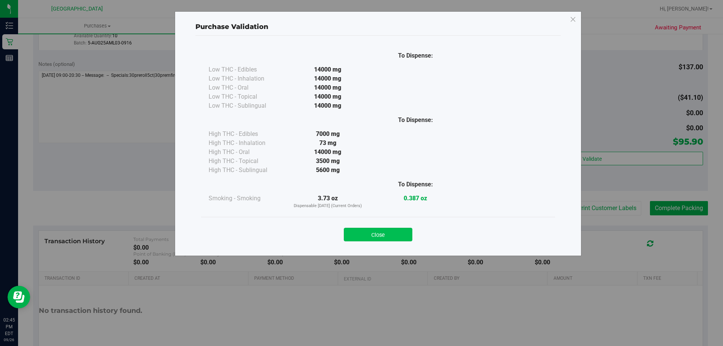
click at [373, 233] on button "Close" at bounding box center [378, 235] width 69 height 14
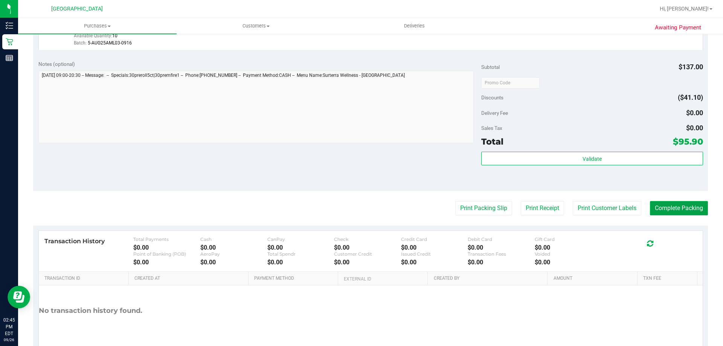
click at [670, 204] on button "Complete Packing" at bounding box center [679, 208] width 58 height 14
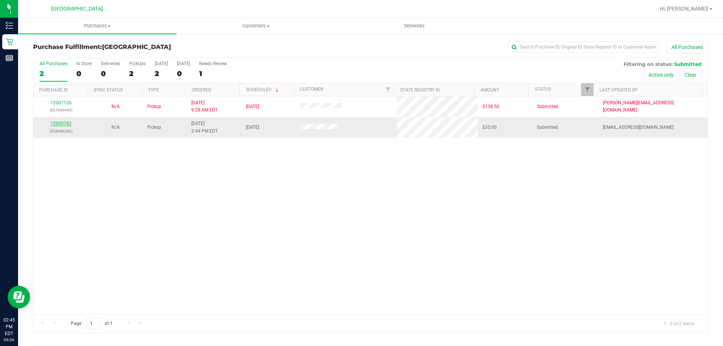
click at [56, 126] on link "12009782" at bounding box center [60, 123] width 21 height 5
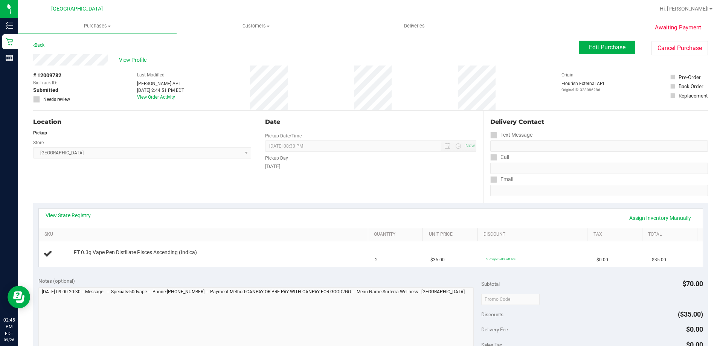
click at [81, 214] on link "View State Registry" at bounding box center [68, 216] width 45 height 8
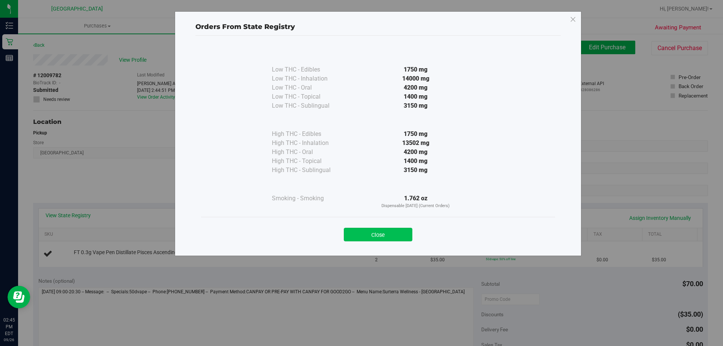
click at [391, 232] on button "Close" at bounding box center [378, 235] width 69 height 14
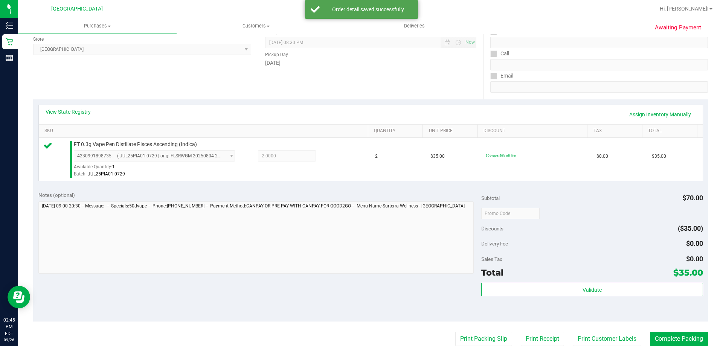
scroll to position [183, 0]
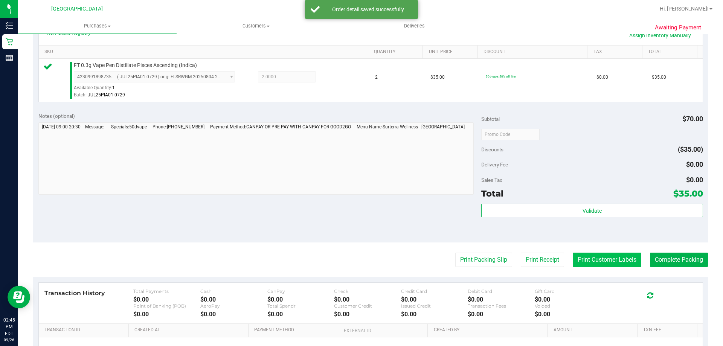
click at [607, 263] on button "Print Customer Labels" at bounding box center [607, 260] width 69 height 14
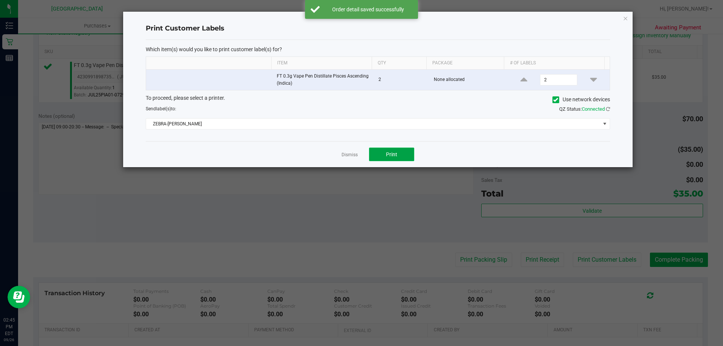
click at [398, 157] on button "Print" at bounding box center [391, 155] width 45 height 14
click at [349, 154] on div at bounding box center [377, 89] width 509 height 155
click at [352, 155] on link "Dismiss" at bounding box center [349, 155] width 16 height 6
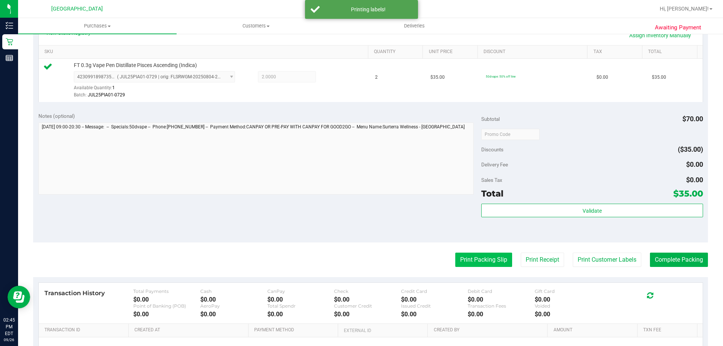
click at [461, 255] on button "Print Packing Slip" at bounding box center [483, 260] width 57 height 14
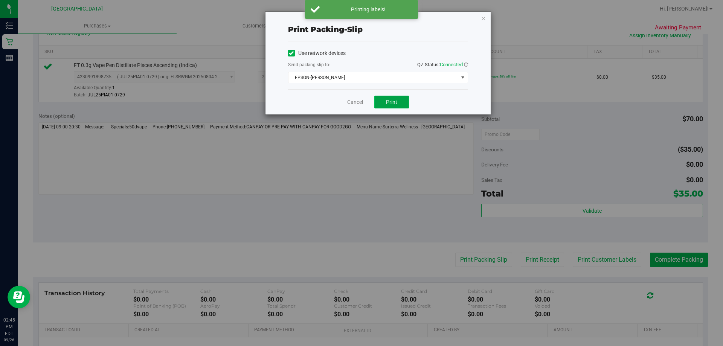
click at [394, 104] on span "Print" at bounding box center [391, 102] width 11 height 6
click at [353, 99] on link "Cancel" at bounding box center [355, 102] width 16 height 8
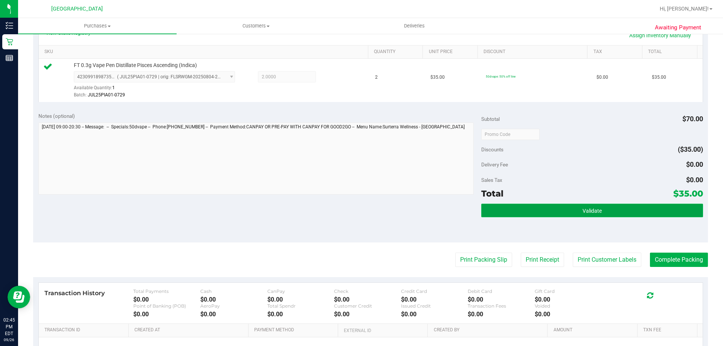
click at [529, 206] on button "Validate" at bounding box center [591, 211] width 221 height 14
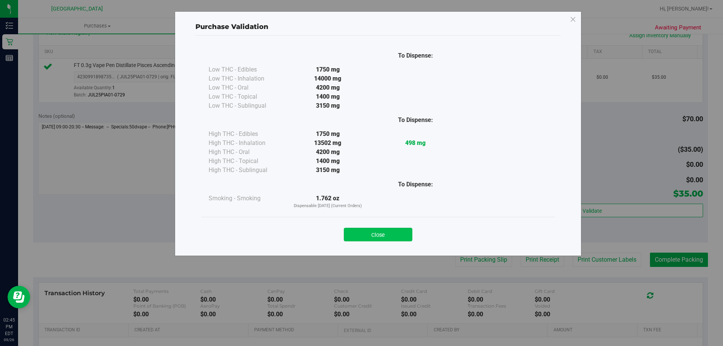
click at [388, 236] on button "Close" at bounding box center [378, 235] width 69 height 14
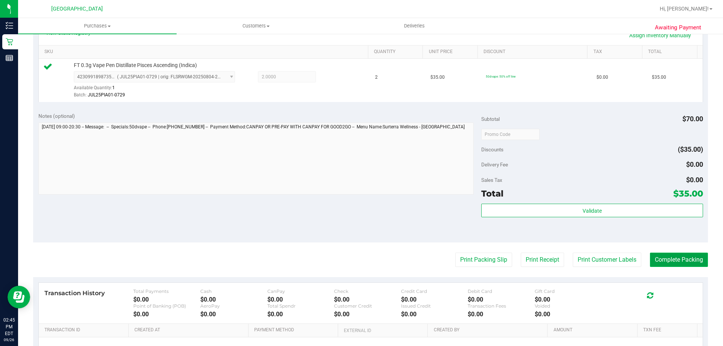
click at [675, 264] on button "Complete Packing" at bounding box center [679, 260] width 58 height 14
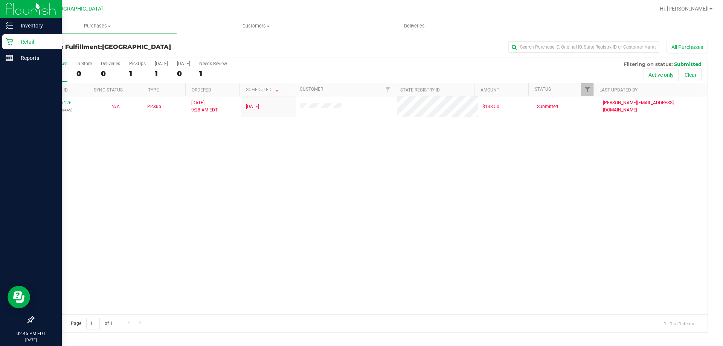
click at [20, 44] on p "Retail" at bounding box center [35, 41] width 45 height 9
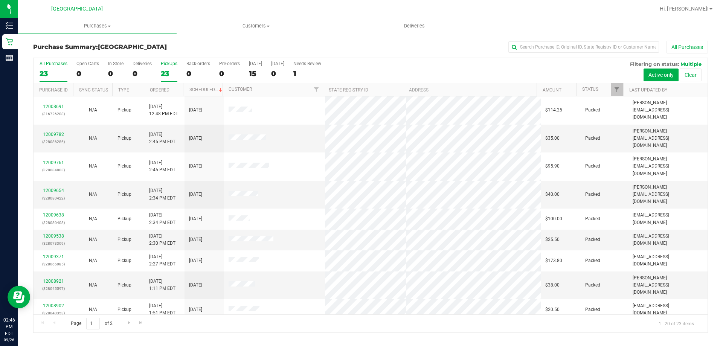
click at [170, 74] on div "23" at bounding box center [169, 73] width 17 height 9
click at [0, 0] on input "PickUps 23" at bounding box center [0, 0] width 0 height 0
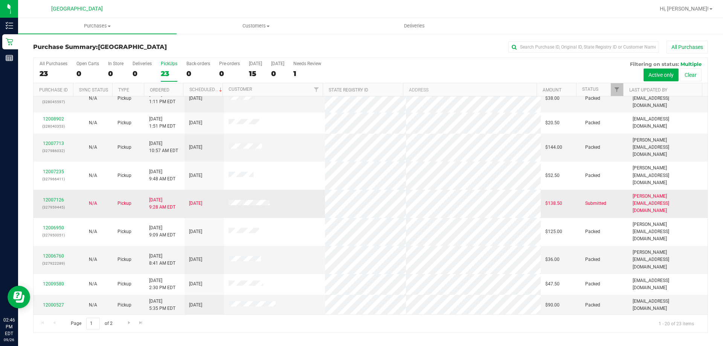
scroll to position [199, 0]
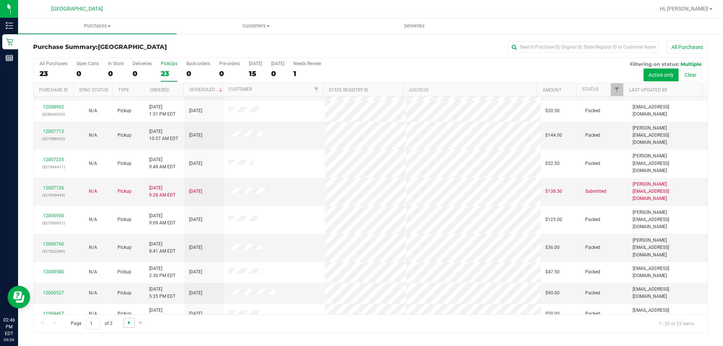
click at [126, 324] on span "Go to the next page" at bounding box center [129, 323] width 6 height 6
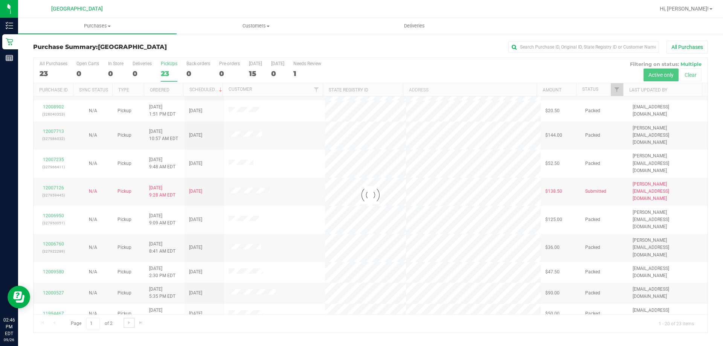
scroll to position [0, 0]
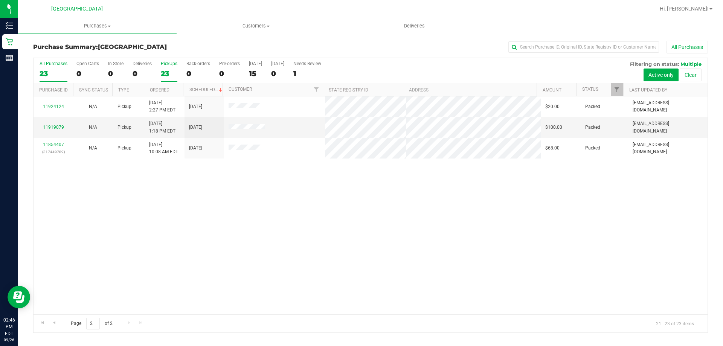
click at [43, 73] on div "23" at bounding box center [54, 73] width 28 height 9
click at [0, 0] on input "All Purchases 23" at bounding box center [0, 0] width 0 height 0
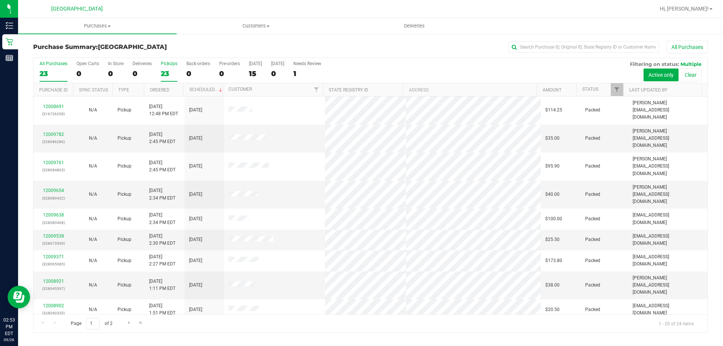
click at [166, 67] on label "PickUps 23" at bounding box center [169, 71] width 17 height 21
click at [0, 0] on input "PickUps 23" at bounding box center [0, 0] width 0 height 0
click at [54, 70] on div "23" at bounding box center [54, 73] width 28 height 9
click at [0, 0] on input "All Purchases 23" at bounding box center [0, 0] width 0 height 0
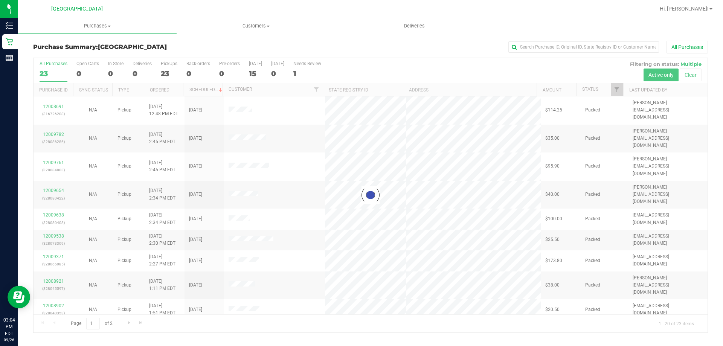
click at [167, 73] on div at bounding box center [371, 195] width 674 height 274
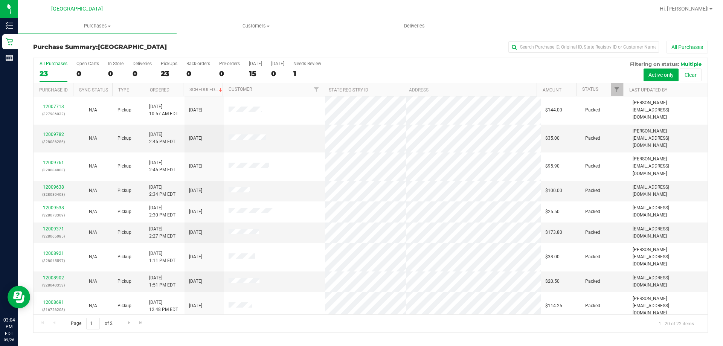
click at [167, 73] on div "23" at bounding box center [169, 73] width 17 height 9
click at [0, 0] on input "PickUps 23" at bounding box center [0, 0] width 0 height 0
click at [60, 74] on div "22" at bounding box center [54, 73] width 28 height 9
click at [0, 0] on input "All Purchases 22" at bounding box center [0, 0] width 0 height 0
click at [166, 69] on div "22" at bounding box center [169, 73] width 17 height 9
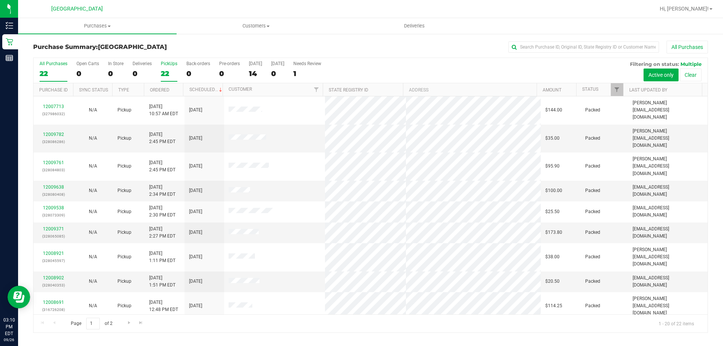
click at [0, 0] on input "PickUps 22" at bounding box center [0, 0] width 0 height 0
click at [46, 69] on label "All Purchases 22" at bounding box center [54, 71] width 28 height 21
click at [0, 0] on input "All Purchases 22" at bounding box center [0, 0] width 0 height 0
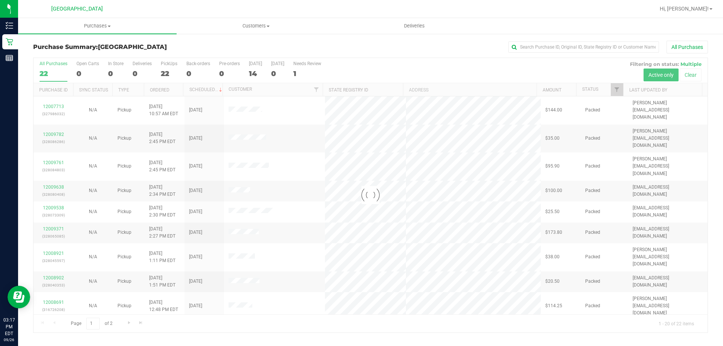
click at [171, 69] on div at bounding box center [371, 195] width 674 height 274
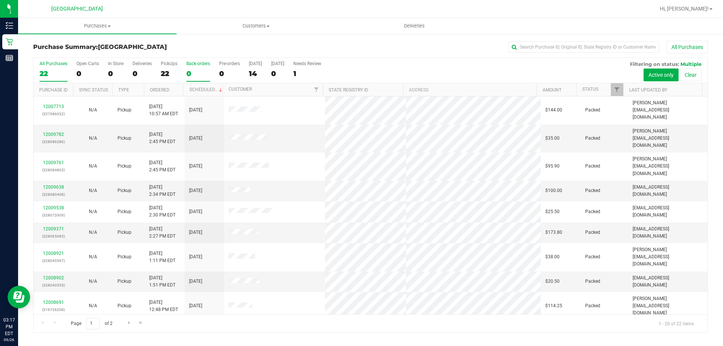
click at [187, 72] on div "0" at bounding box center [198, 73] width 24 height 9
click at [0, 0] on input "Back-orders 0" at bounding box center [0, 0] width 0 height 0
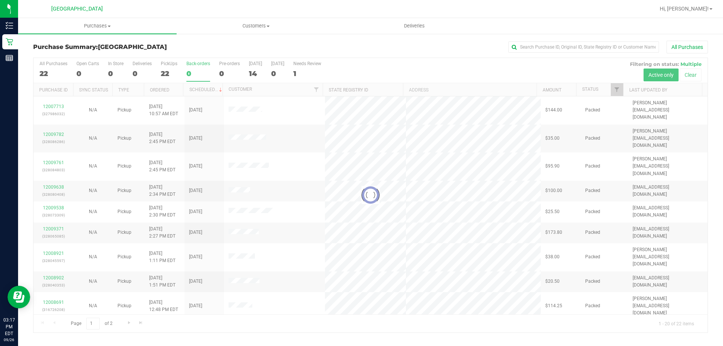
click at [170, 72] on div at bounding box center [371, 195] width 674 height 274
click at [59, 73] on div at bounding box center [371, 195] width 674 height 274
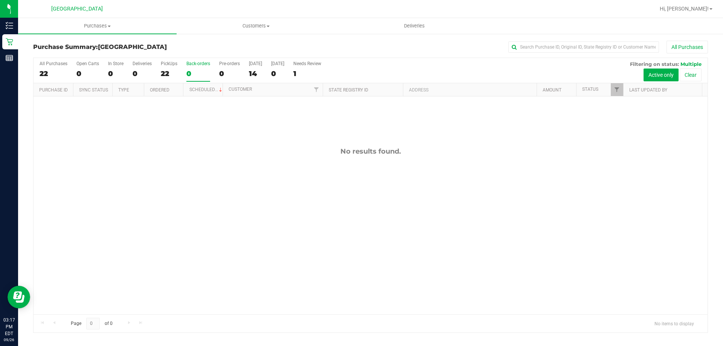
click at [62, 35] on div "Purchase Summary: North Port WC All Purchases All Purchases 22 Open Carts 0 In …" at bounding box center [370, 186] width 705 height 307
click at [57, 65] on div "All Purchases" at bounding box center [54, 63] width 28 height 5
click at [0, 0] on input "All Purchases 22" at bounding box center [0, 0] width 0 height 0
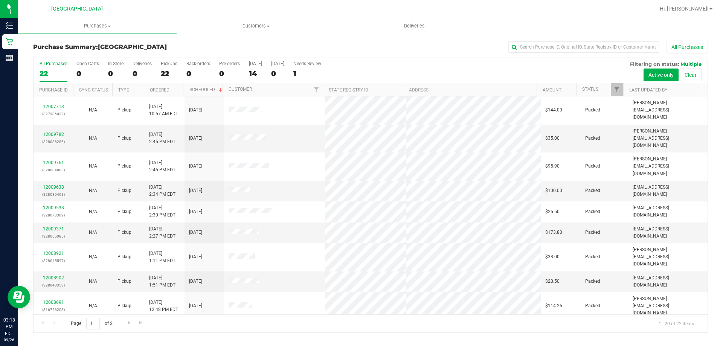
click at [167, 65] on div "PickUps" at bounding box center [169, 63] width 17 height 5
click at [0, 0] on input "PickUps 22" at bounding box center [0, 0] width 0 height 0
click at [53, 71] on div "22" at bounding box center [54, 73] width 28 height 9
click at [0, 0] on input "All Purchases 22" at bounding box center [0, 0] width 0 height 0
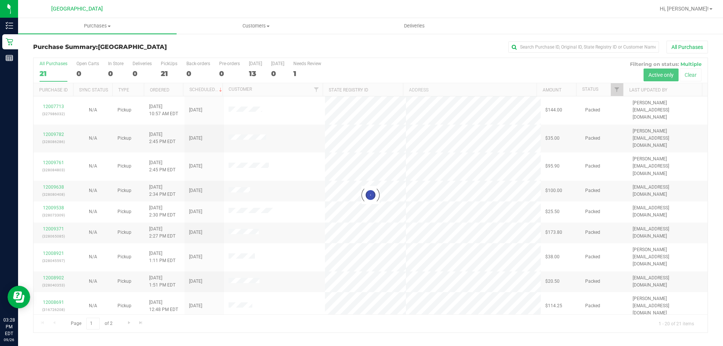
click at [168, 76] on div at bounding box center [371, 195] width 674 height 274
click at [168, 72] on div at bounding box center [371, 195] width 674 height 274
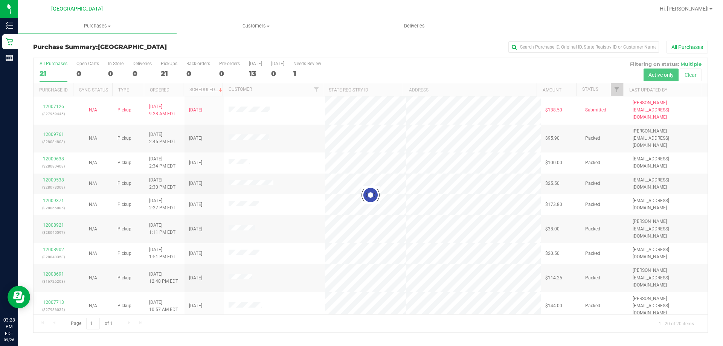
click at [166, 73] on div at bounding box center [371, 195] width 674 height 274
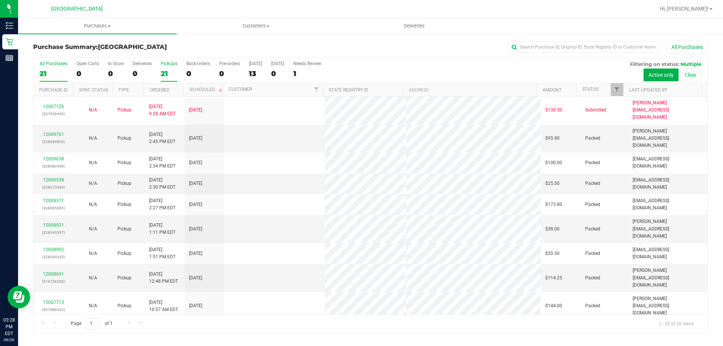
click at [168, 74] on div "21" at bounding box center [169, 73] width 17 height 9
click at [0, 0] on input "PickUps 21" at bounding box center [0, 0] width 0 height 0
click at [49, 70] on div "20" at bounding box center [54, 73] width 28 height 9
click at [0, 0] on input "All Purchases 20" at bounding box center [0, 0] width 0 height 0
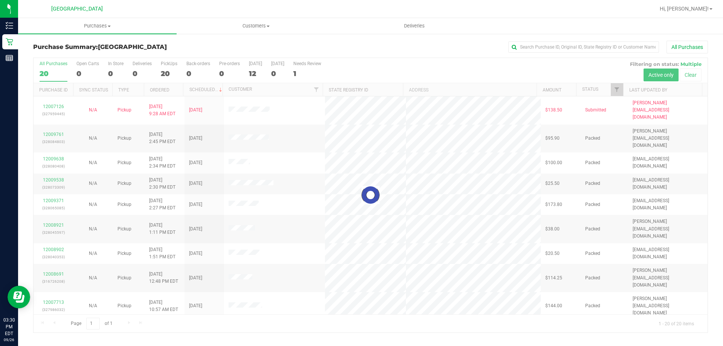
click at [166, 72] on div at bounding box center [371, 195] width 674 height 274
click at [161, 79] on label "PickUps 20" at bounding box center [169, 71] width 17 height 21
click at [0, 0] on input "PickUps 20" at bounding box center [0, 0] width 0 height 0
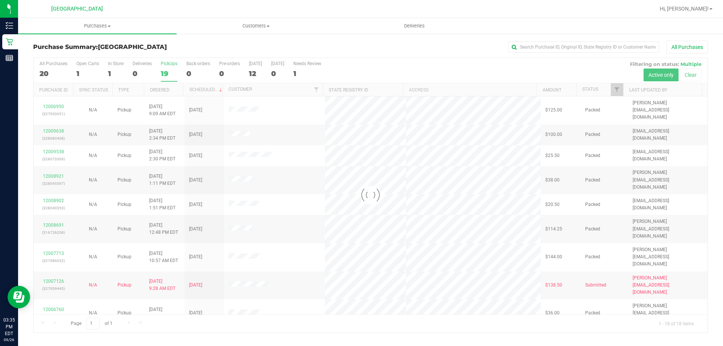
click at [59, 67] on label "All Purchases 20" at bounding box center [54, 71] width 28 height 21
click at [0, 0] on input "All Purchases 20" at bounding box center [0, 0] width 0 height 0
click at [59, 67] on div at bounding box center [371, 195] width 674 height 274
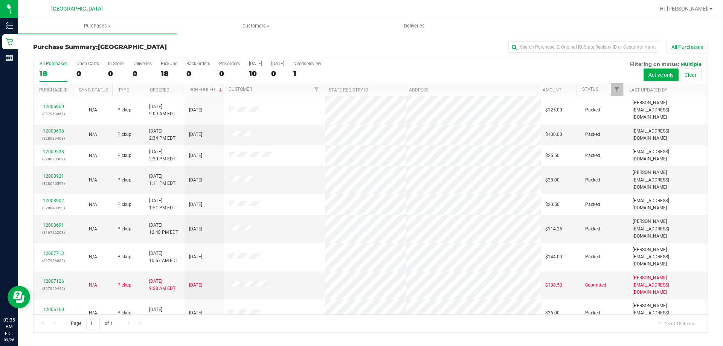
click at [158, 67] on div "All Purchases 18 Open Carts 0 In Store 0 Deliveries 0 PickUps 18 Back-orders 0 …" at bounding box center [371, 70] width 674 height 25
click at [163, 72] on div "18" at bounding box center [169, 73] width 17 height 9
click at [0, 0] on input "PickUps 18" at bounding box center [0, 0] width 0 height 0
click at [56, 72] on div "18" at bounding box center [54, 73] width 28 height 9
click at [0, 0] on input "All Purchases 18" at bounding box center [0, 0] width 0 height 0
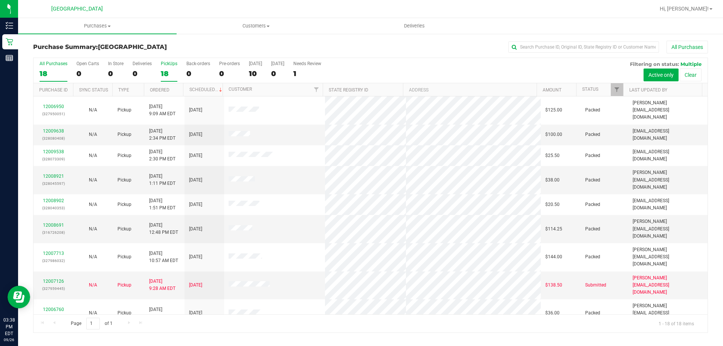
click at [167, 68] on label "PickUps 18" at bounding box center [169, 71] width 17 height 21
click at [0, 0] on input "PickUps 18" at bounding box center [0, 0] width 0 height 0
click at [50, 70] on div "18" at bounding box center [54, 73] width 28 height 9
click at [0, 0] on input "All Purchases 18" at bounding box center [0, 0] width 0 height 0
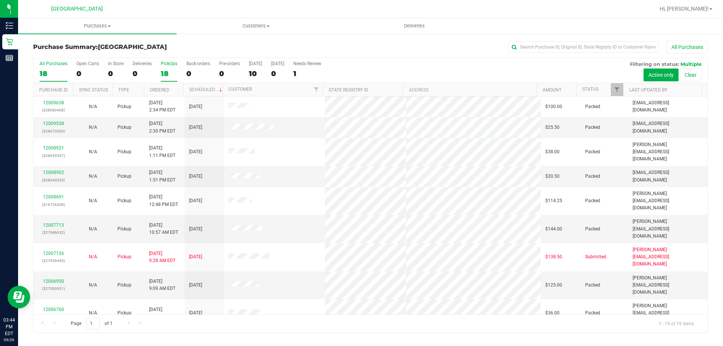
click at [169, 72] on div "18" at bounding box center [169, 73] width 17 height 9
click at [0, 0] on input "PickUps 18" at bounding box center [0, 0] width 0 height 0
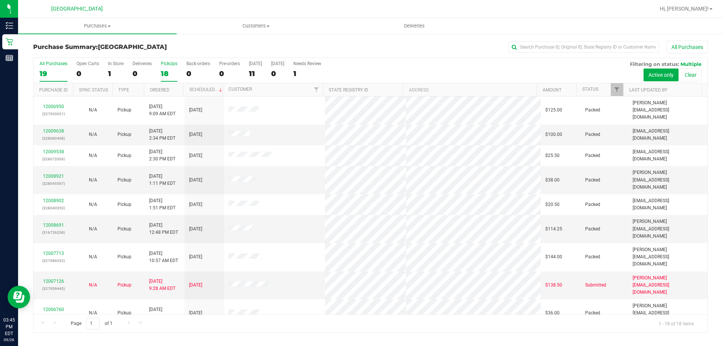
click at [59, 69] on div "19" at bounding box center [54, 73] width 28 height 9
click at [0, 0] on input "All Purchases 19" at bounding box center [0, 0] width 0 height 0
click at [171, 59] on div "All Purchases 19 Open Carts 0 In Store 1 Deliveries 0 PickUps 18 Back-orders 0 …" at bounding box center [371, 61] width 674 height 6
click at [171, 79] on label "PickUps 18" at bounding box center [169, 71] width 17 height 21
click at [0, 0] on input "PickUps 18" at bounding box center [0, 0] width 0 height 0
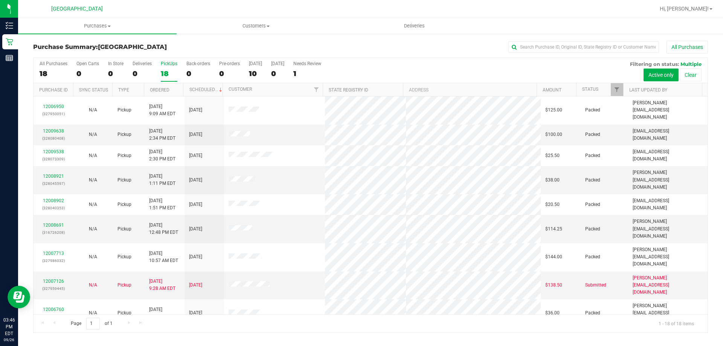
click at [47, 74] on div "18" at bounding box center [54, 73] width 28 height 9
click at [0, 0] on input "All Purchases 18" at bounding box center [0, 0] width 0 height 0
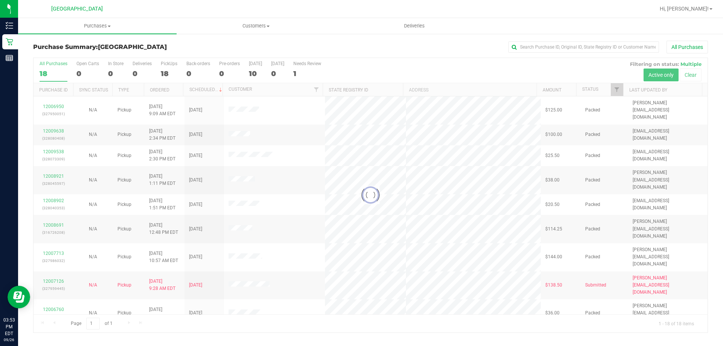
click at [170, 73] on div at bounding box center [371, 195] width 674 height 274
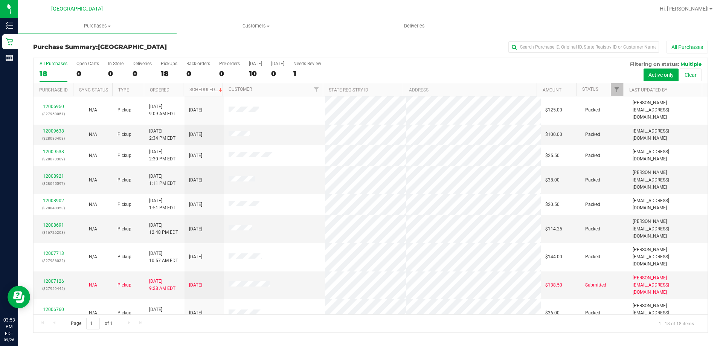
click at [169, 74] on div "18" at bounding box center [169, 73] width 17 height 9
click at [0, 0] on input "PickUps 18" at bounding box center [0, 0] width 0 height 0
click at [66, 70] on div "18" at bounding box center [54, 73] width 28 height 9
click at [0, 0] on input "All Purchases 18" at bounding box center [0, 0] width 0 height 0
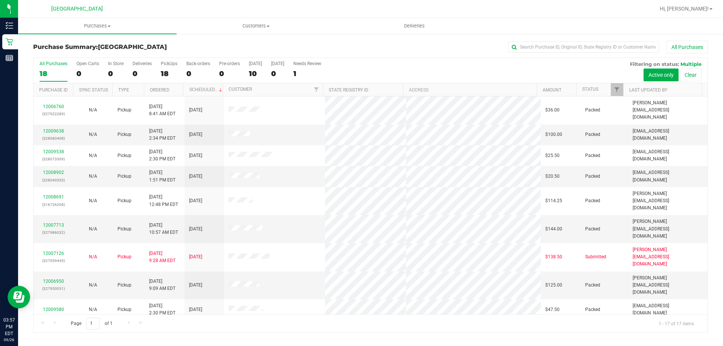
click at [169, 69] on div "18" at bounding box center [169, 73] width 17 height 9
click at [0, 0] on input "PickUps 18" at bounding box center [0, 0] width 0 height 0
click at [56, 75] on div "17" at bounding box center [54, 73] width 28 height 9
click at [0, 0] on input "All Purchases 17" at bounding box center [0, 0] width 0 height 0
click at [168, 62] on div "PickUps" at bounding box center [169, 63] width 17 height 5
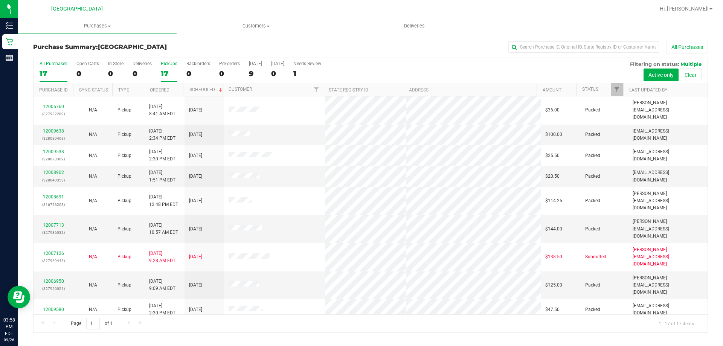
click at [0, 0] on input "PickUps 17" at bounding box center [0, 0] width 0 height 0
click at [53, 70] on div "17" at bounding box center [54, 73] width 28 height 9
click at [0, 0] on input "All Purchases 17" at bounding box center [0, 0] width 0 height 0
click at [169, 63] on div "PickUps" at bounding box center [169, 63] width 17 height 5
click at [0, 0] on input "PickUps 17" at bounding box center [0, 0] width 0 height 0
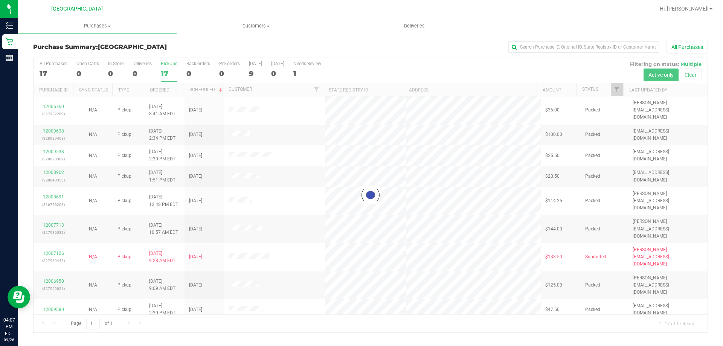
click at [155, 66] on div at bounding box center [371, 195] width 674 height 274
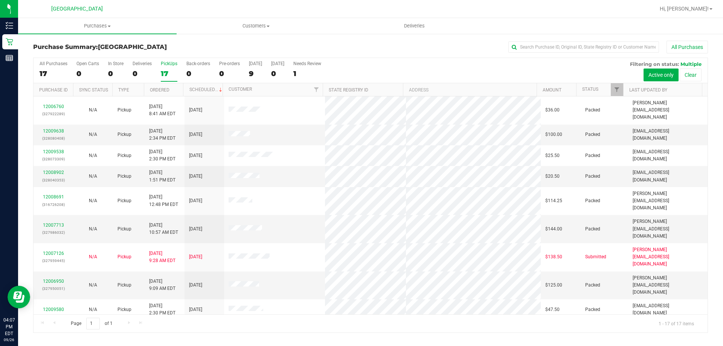
click at [166, 70] on div "17" at bounding box center [169, 73] width 17 height 9
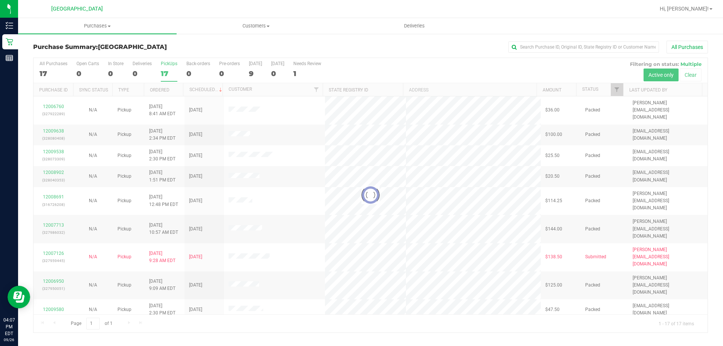
click at [166, 62] on div at bounding box center [371, 195] width 674 height 274
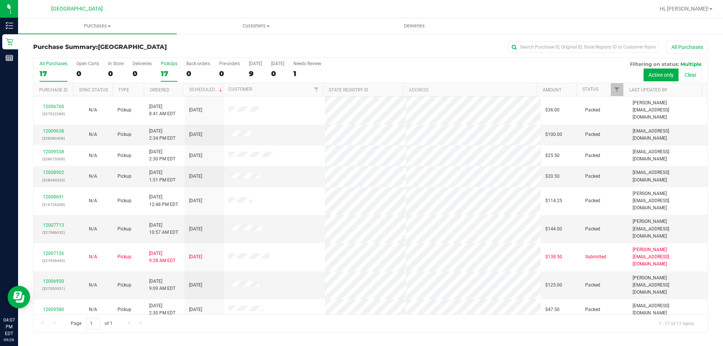
click at [54, 75] on div "17" at bounding box center [54, 73] width 28 height 9
click at [0, 0] on input "All Purchases 17" at bounding box center [0, 0] width 0 height 0
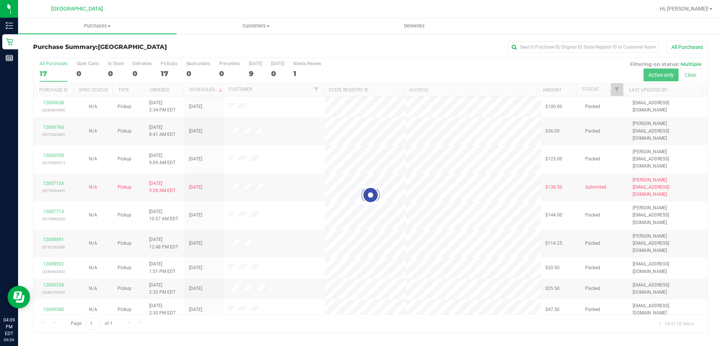
click at [169, 73] on div at bounding box center [371, 195] width 674 height 274
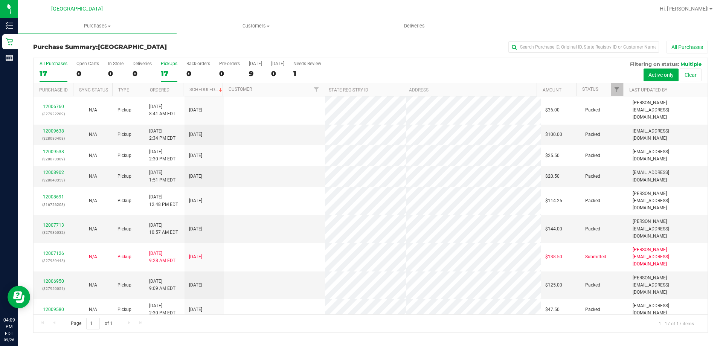
click at [167, 72] on div "17" at bounding box center [169, 73] width 17 height 9
click at [0, 0] on input "PickUps 17" at bounding box center [0, 0] width 0 height 0
click at [50, 78] on div "17" at bounding box center [54, 73] width 28 height 9
click at [0, 0] on input "All Purchases 17" at bounding box center [0, 0] width 0 height 0
click at [170, 64] on div "PickUps" at bounding box center [169, 63] width 17 height 5
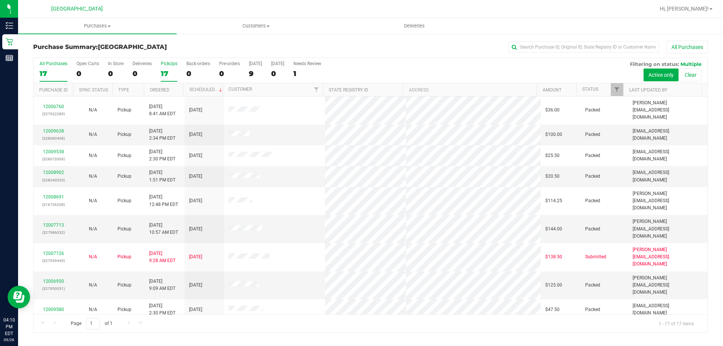
click at [0, 0] on input "PickUps 17" at bounding box center [0, 0] width 0 height 0
click at [63, 67] on label "All Purchases 17" at bounding box center [54, 71] width 28 height 21
click at [0, 0] on input "All Purchases 17" at bounding box center [0, 0] width 0 height 0
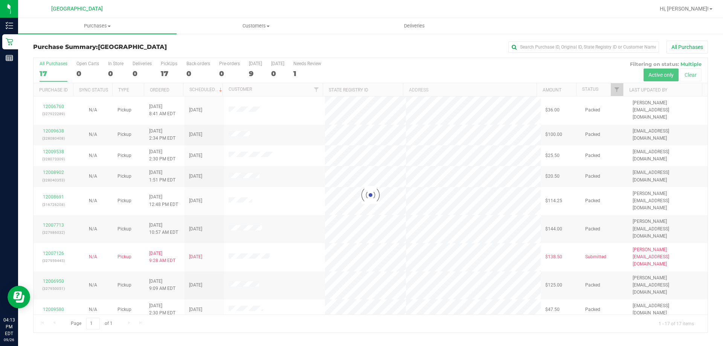
click at [165, 76] on div at bounding box center [371, 195] width 674 height 274
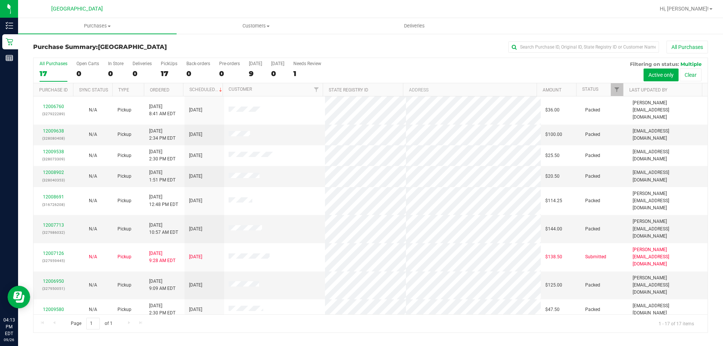
click at [166, 69] on div "17" at bounding box center [169, 73] width 17 height 9
click at [0, 0] on input "PickUps 17" at bounding box center [0, 0] width 0 height 0
click at [52, 67] on label "All Purchases 17" at bounding box center [54, 71] width 28 height 21
click at [0, 0] on input "All Purchases 17" at bounding box center [0, 0] width 0 height 0
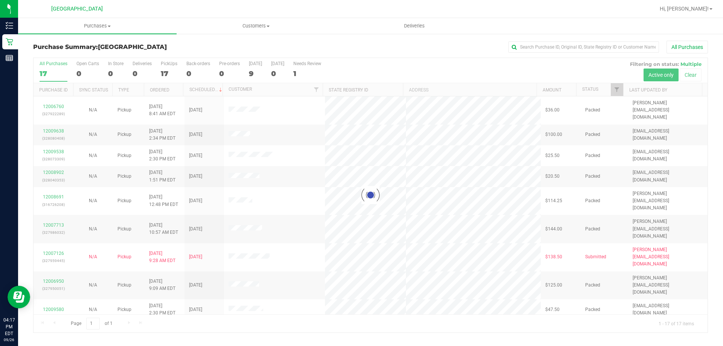
click at [164, 69] on div at bounding box center [371, 195] width 674 height 274
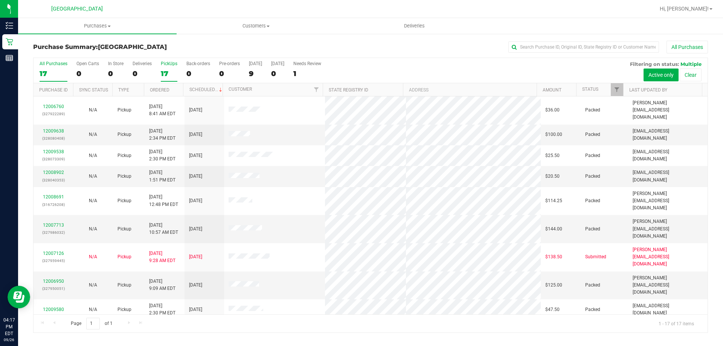
click at [165, 73] on div "17" at bounding box center [169, 73] width 17 height 9
click at [0, 0] on input "PickUps 17" at bounding box center [0, 0] width 0 height 0
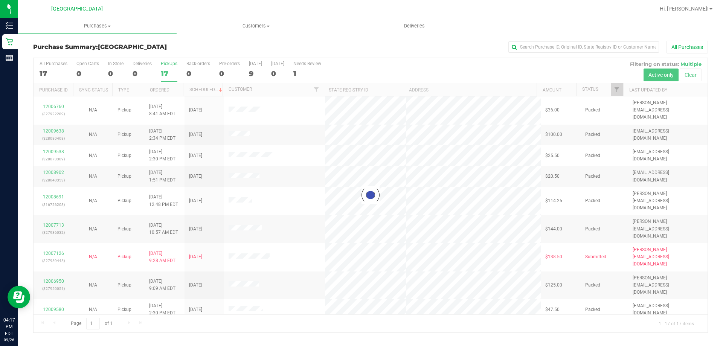
click at [166, 44] on h3 "Purchase Summary: North Port WC" at bounding box center [145, 47] width 225 height 7
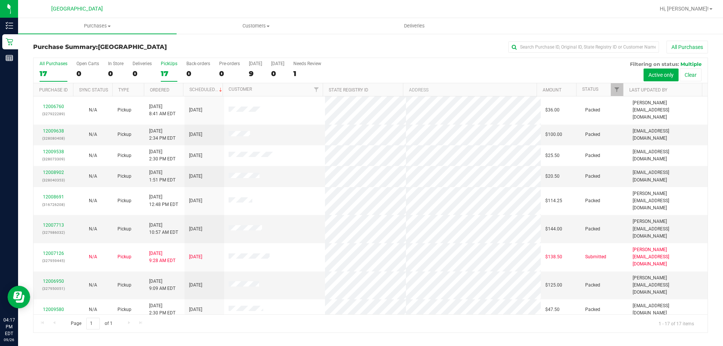
click at [53, 72] on div "17" at bounding box center [54, 73] width 28 height 9
click at [0, 0] on input "All Purchases 17" at bounding box center [0, 0] width 0 height 0
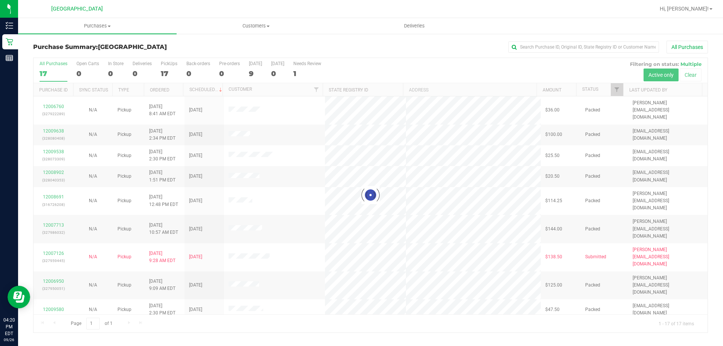
click at [162, 71] on div "17" at bounding box center [169, 73] width 17 height 9
click at [0, 0] on input "PickUps 17" at bounding box center [0, 0] width 0 height 0
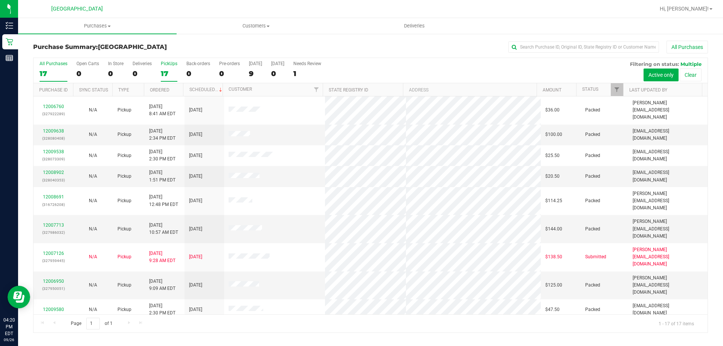
click at [50, 72] on div "17" at bounding box center [54, 73] width 28 height 9
click at [0, 0] on input "All Purchases 17" at bounding box center [0, 0] width 0 height 0
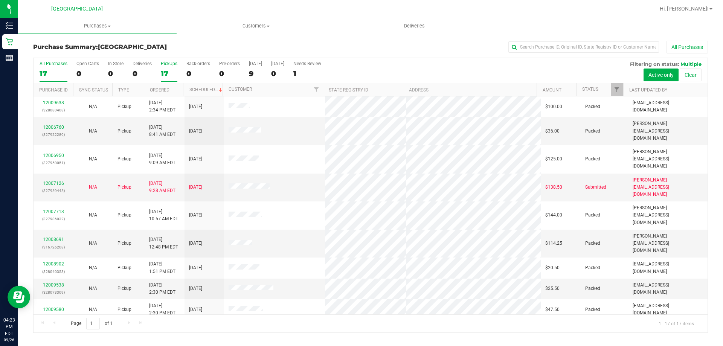
click at [169, 69] on div "17" at bounding box center [169, 73] width 17 height 9
click at [0, 0] on input "PickUps 17" at bounding box center [0, 0] width 0 height 0
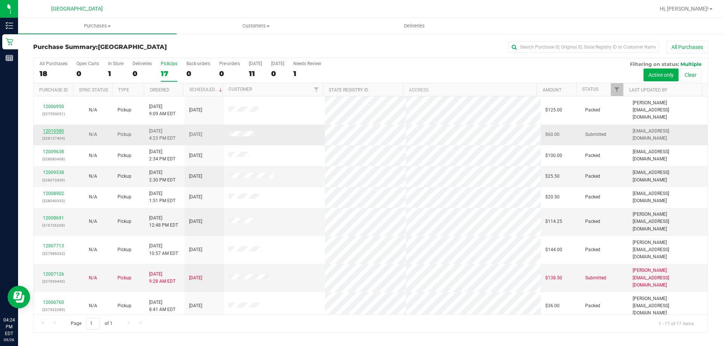
click at [46, 128] on link "12010580" at bounding box center [53, 130] width 21 height 5
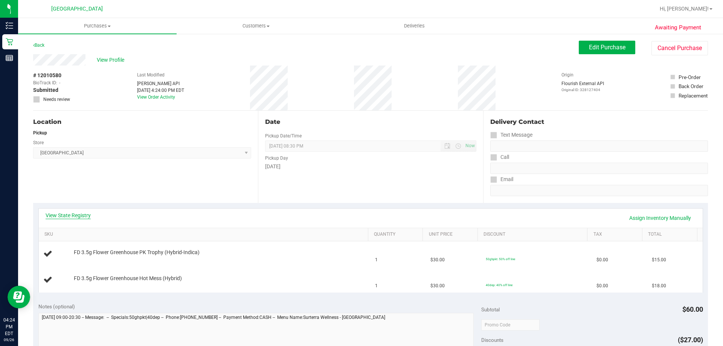
click at [75, 213] on link "View State Registry" at bounding box center [68, 216] width 45 height 8
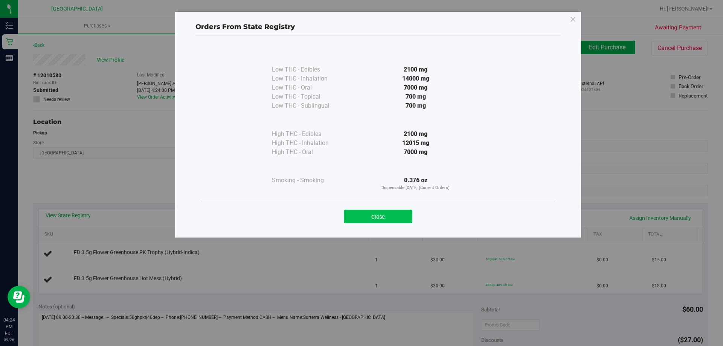
click at [382, 218] on button "Close" at bounding box center [378, 217] width 69 height 14
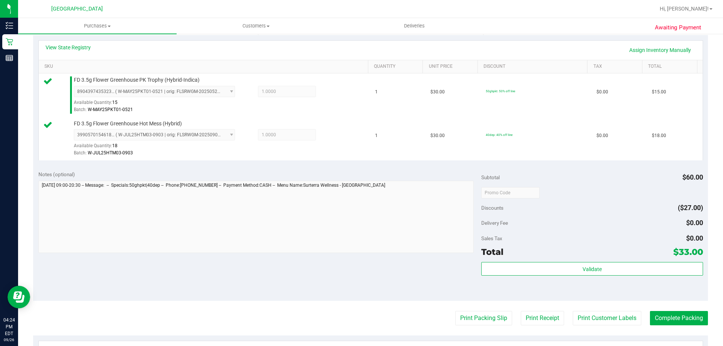
scroll to position [201, 0]
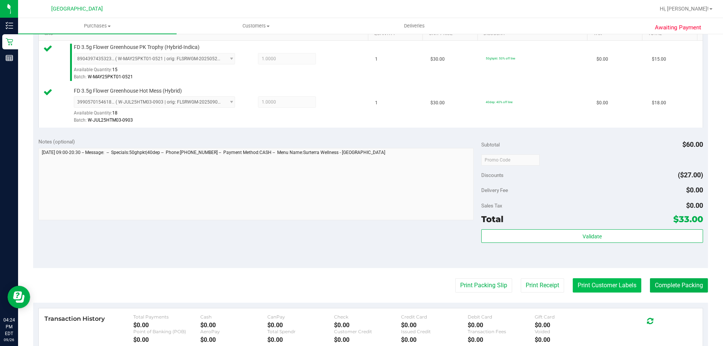
click at [591, 280] on button "Print Customer Labels" at bounding box center [607, 285] width 69 height 14
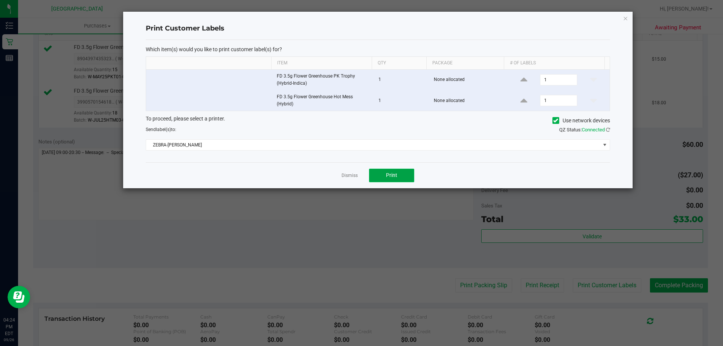
click at [397, 171] on button "Print" at bounding box center [391, 176] width 45 height 14
click at [347, 176] on link "Dismiss" at bounding box center [349, 175] width 16 height 6
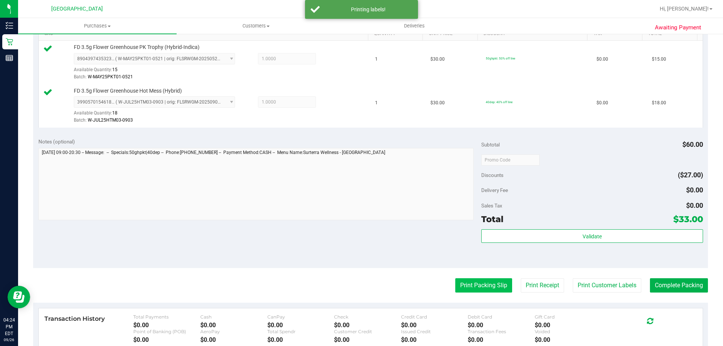
click at [475, 289] on button "Print Packing Slip" at bounding box center [483, 285] width 57 height 14
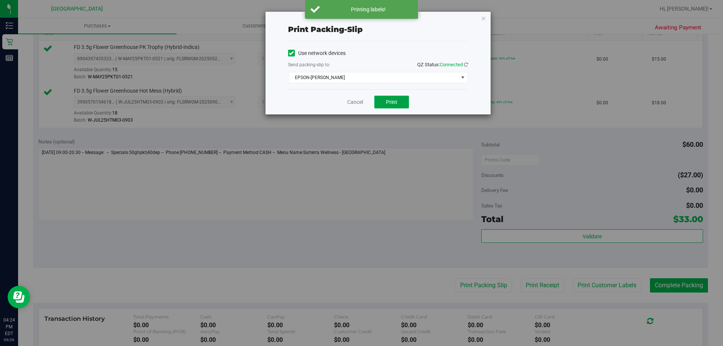
click at [386, 98] on button "Print" at bounding box center [391, 102] width 35 height 13
click at [352, 101] on link "Cancel" at bounding box center [355, 102] width 16 height 8
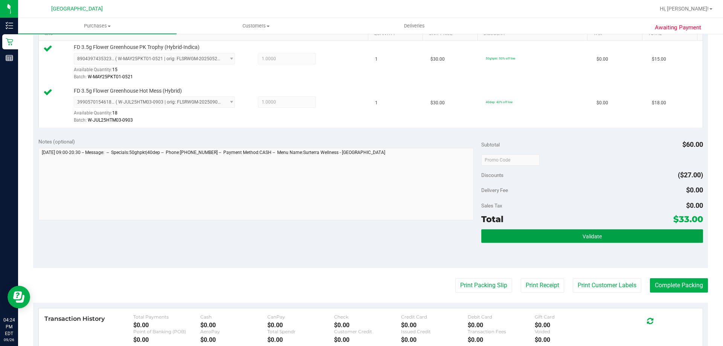
click at [507, 236] on button "Validate" at bounding box center [591, 236] width 221 height 14
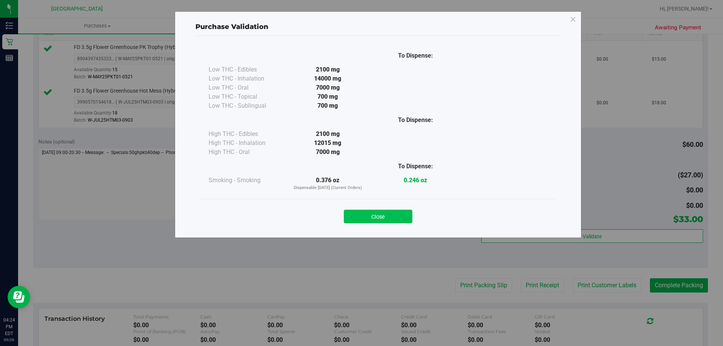
click at [366, 214] on button "Close" at bounding box center [378, 217] width 69 height 14
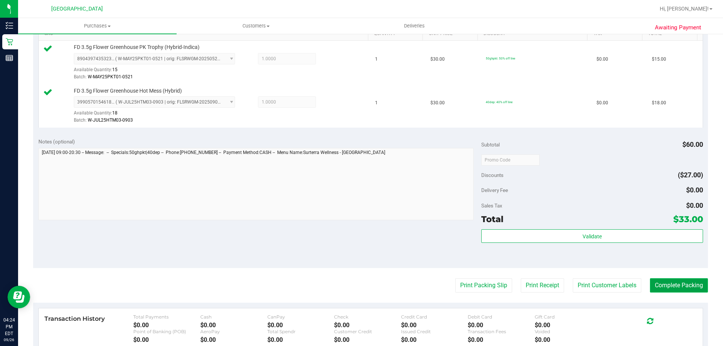
click at [676, 286] on button "Complete Packing" at bounding box center [679, 285] width 58 height 14
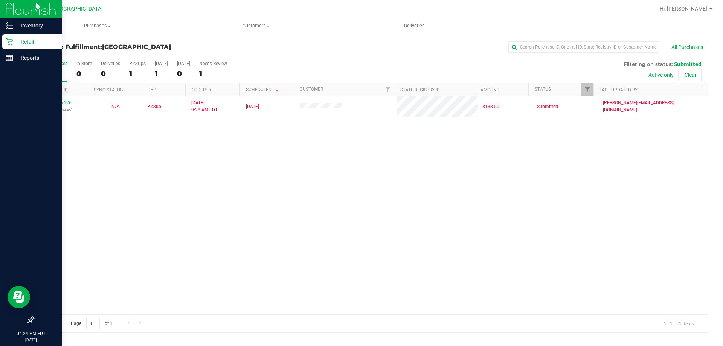
click at [26, 41] on p "Retail" at bounding box center [35, 41] width 45 height 9
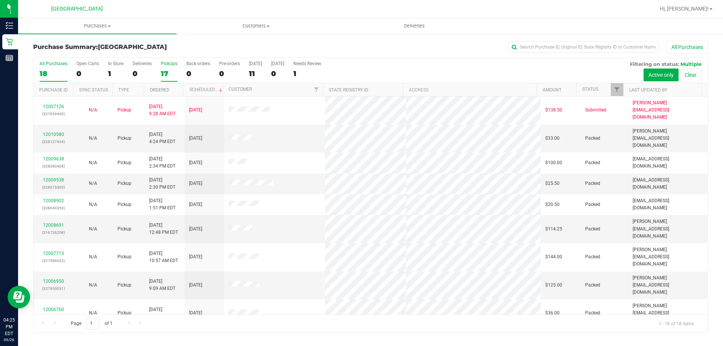
click at [162, 67] on label "PickUps 17" at bounding box center [169, 71] width 17 height 21
click at [0, 0] on input "PickUps 17" at bounding box center [0, 0] width 0 height 0
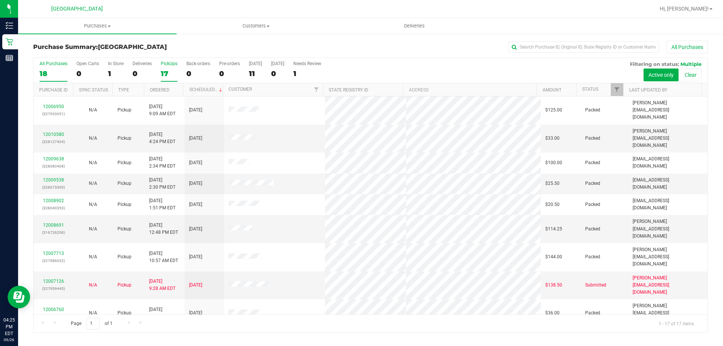
click at [57, 71] on div "18" at bounding box center [54, 73] width 28 height 9
click at [0, 0] on input "All Purchases 18" at bounding box center [0, 0] width 0 height 0
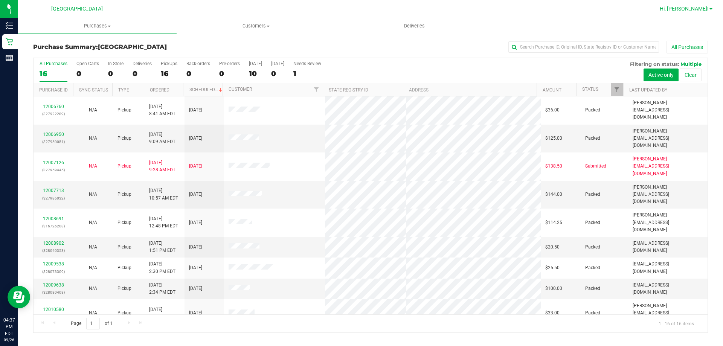
click at [699, 7] on span "Hi, [PERSON_NAME]!" at bounding box center [684, 9] width 49 height 6
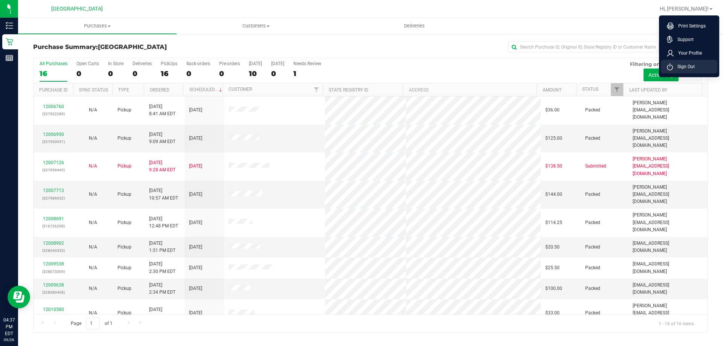
click at [692, 65] on span "Sign Out" at bounding box center [684, 67] width 22 height 8
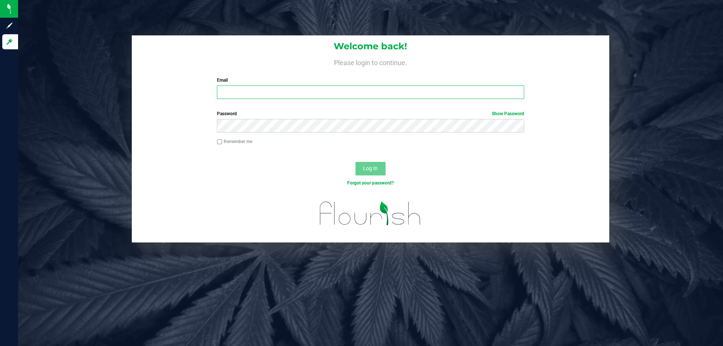
click at [290, 96] on input "Email" at bounding box center [370, 92] width 307 height 14
type input "[EMAIL_ADDRESS][DOMAIN_NAME]"
click at [355, 162] on button "Log In" at bounding box center [370, 169] width 30 height 14
